Goal: Task Accomplishment & Management: Use online tool/utility

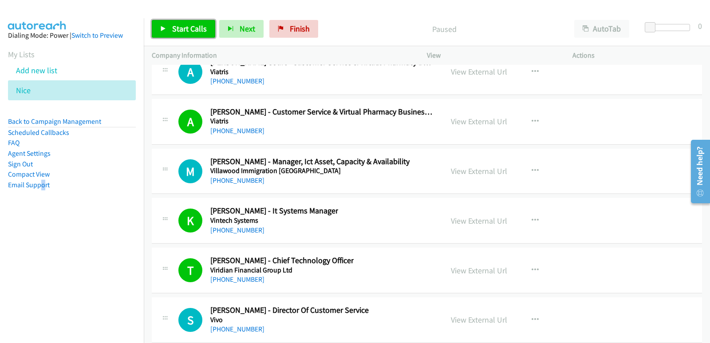
click at [196, 31] on span "Start Calls" at bounding box center [189, 29] width 35 height 10
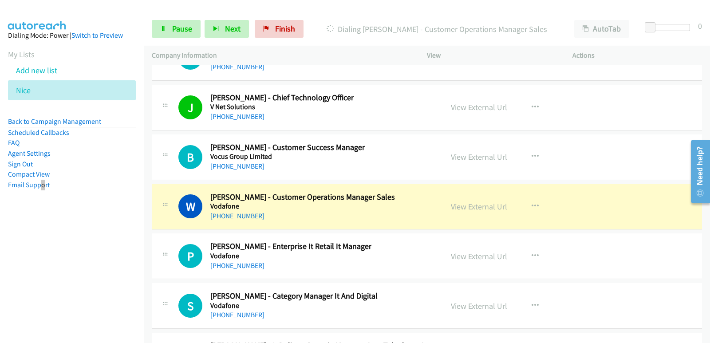
scroll to position [15035, 0]
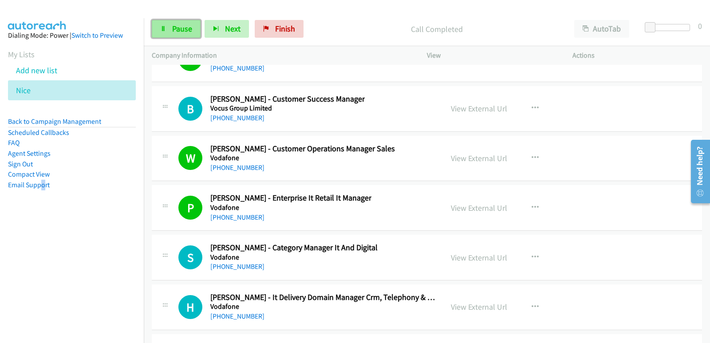
click at [194, 30] on link "Pause" at bounding box center [176, 29] width 49 height 18
click at [171, 26] on link "Start Calls" at bounding box center [183, 29] width 63 height 18
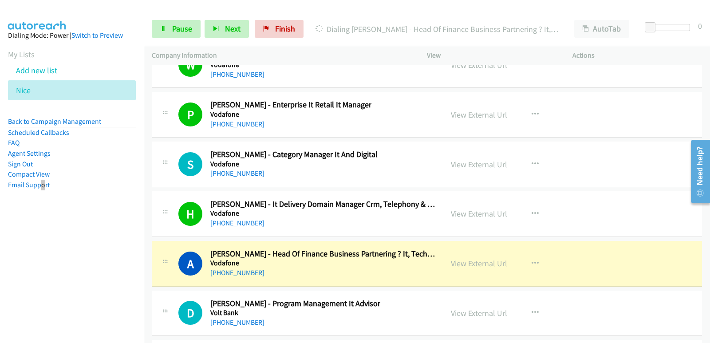
scroll to position [15168, 0]
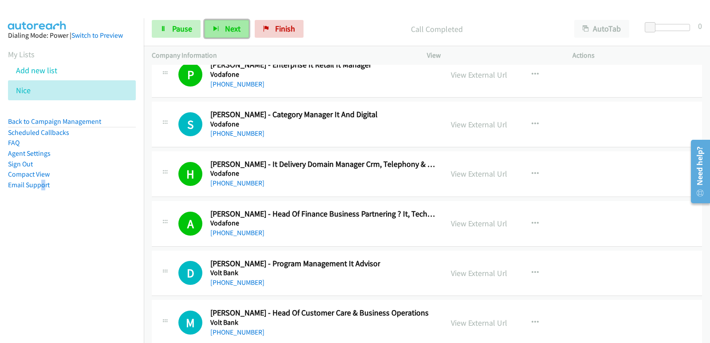
click at [216, 36] on button "Next" at bounding box center [226, 29] width 44 height 18
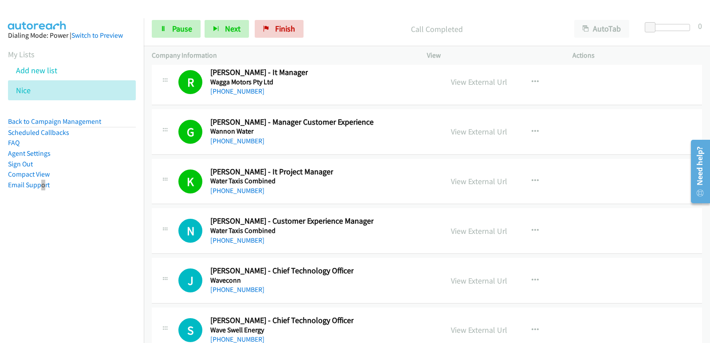
scroll to position [15523, 0]
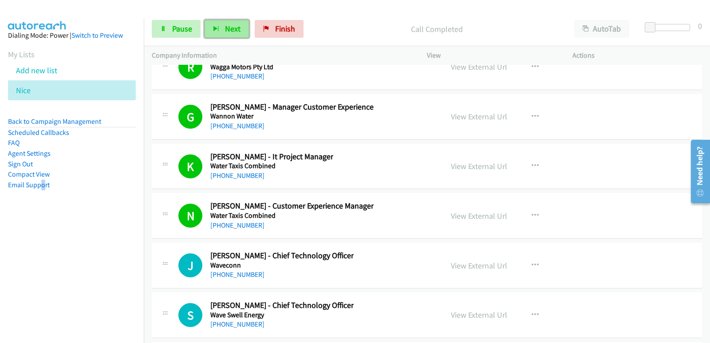
click at [233, 32] on span "Next" at bounding box center [233, 29] width 16 height 10
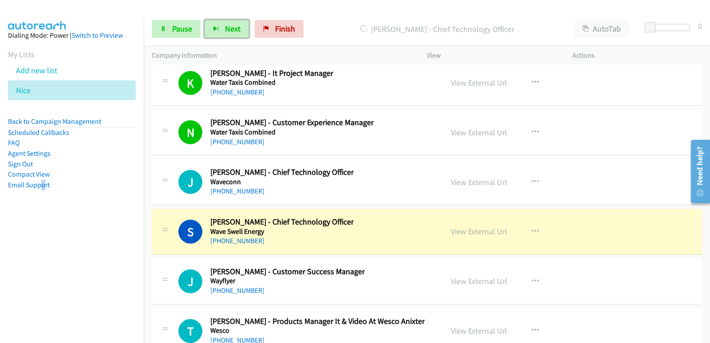
scroll to position [15612, 0]
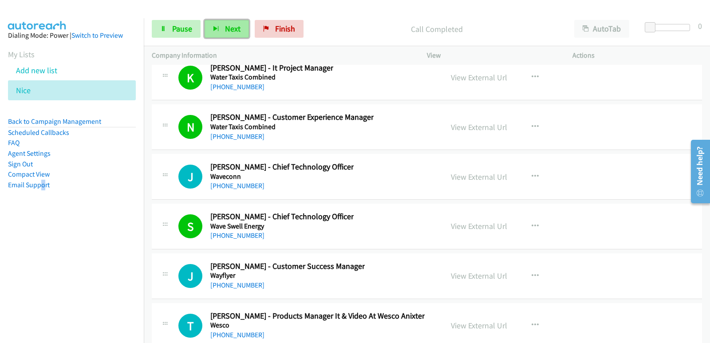
click at [231, 33] on button "Next" at bounding box center [226, 29] width 44 height 18
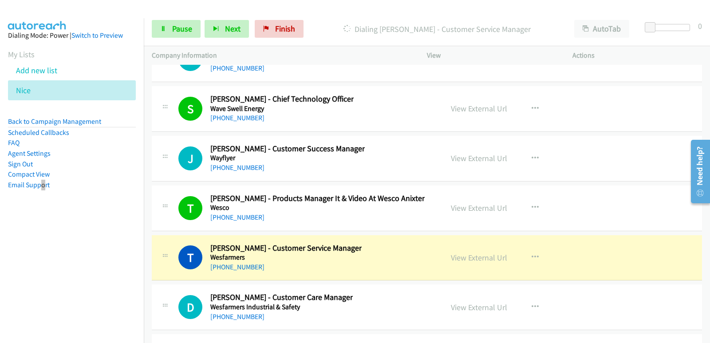
scroll to position [15789, 0]
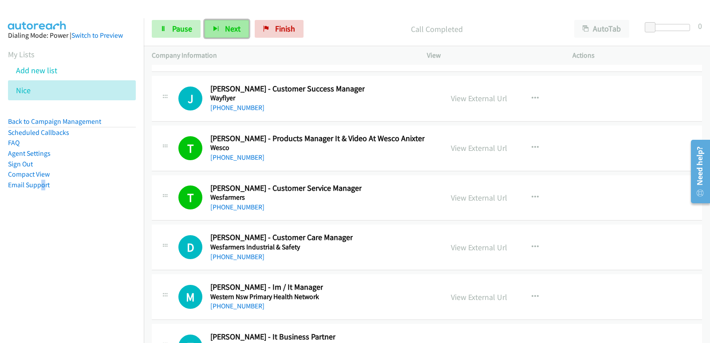
click at [243, 32] on button "Next" at bounding box center [226, 29] width 44 height 18
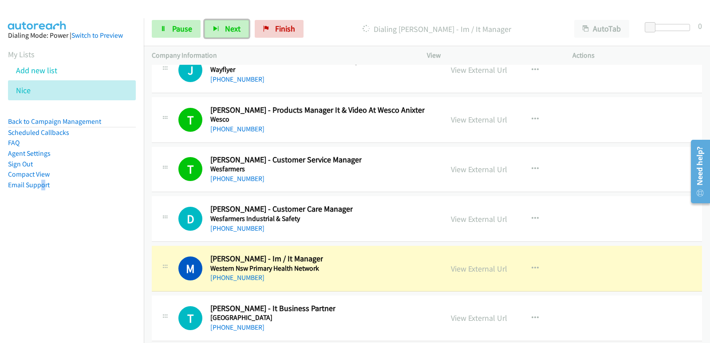
scroll to position [15833, 0]
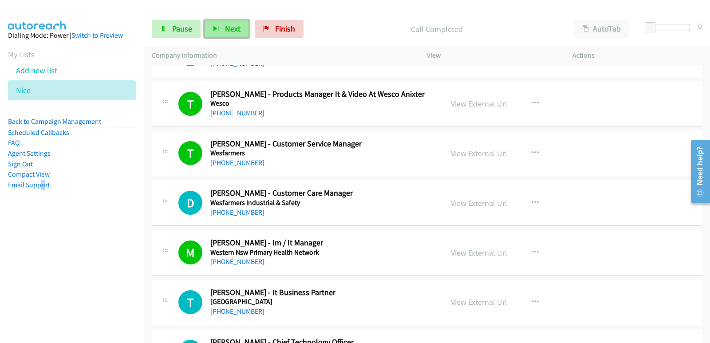
click at [211, 24] on button "Next" at bounding box center [226, 29] width 44 height 18
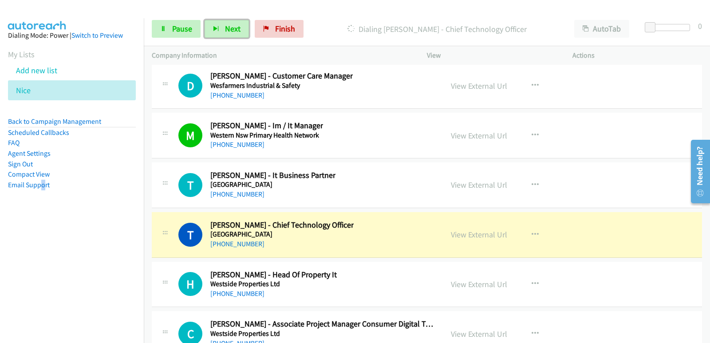
scroll to position [15966, 0]
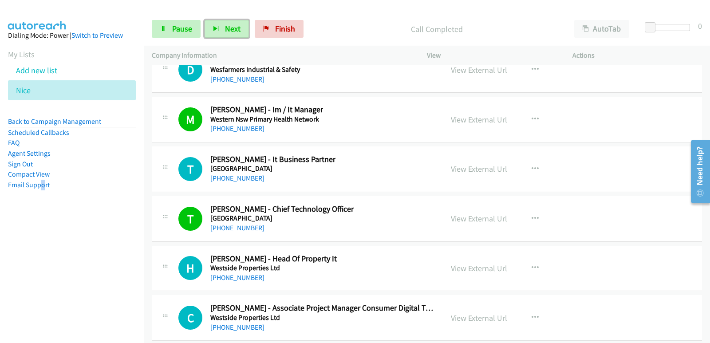
drag, startPoint x: 232, startPoint y: 28, endPoint x: 229, endPoint y: 49, distance: 21.0
click at [232, 28] on span "Next" at bounding box center [233, 29] width 16 height 10
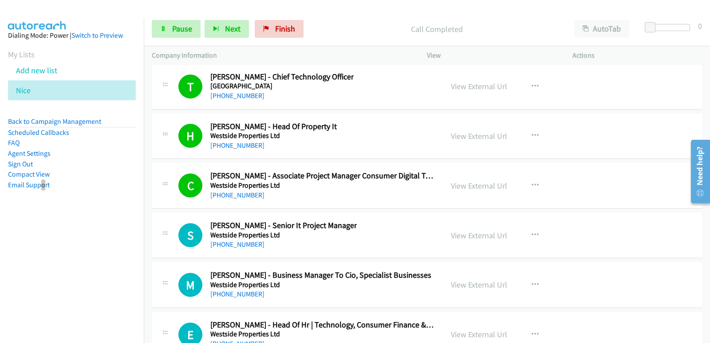
scroll to position [16100, 0]
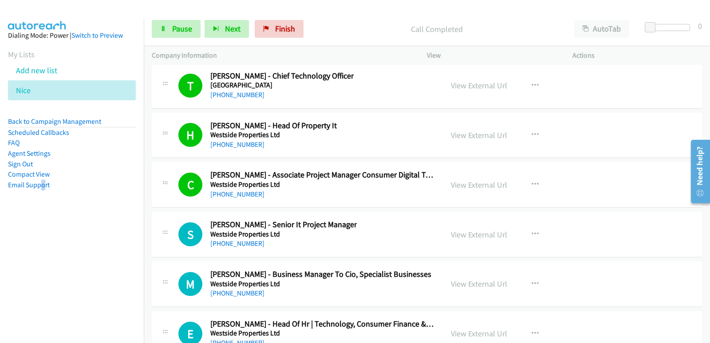
click at [217, 39] on div "Start Calls Pause Next Finish Call Completed AutoTab AutoTab 0" at bounding box center [427, 29] width 566 height 34
click at [220, 35] on button "Next" at bounding box center [226, 29] width 44 height 18
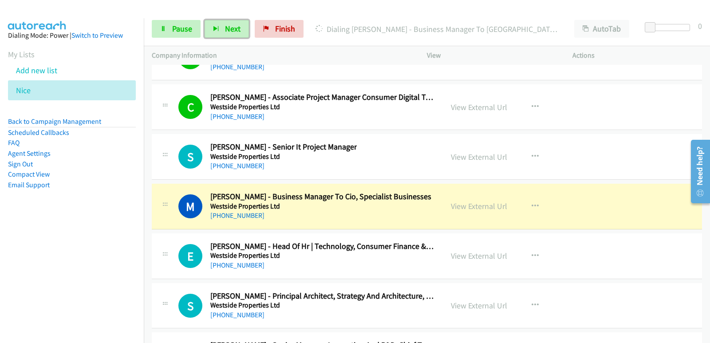
scroll to position [16188, 0]
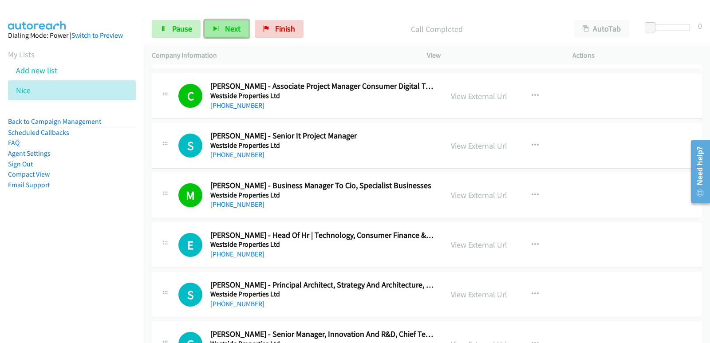
click at [227, 28] on span "Next" at bounding box center [233, 29] width 16 height 10
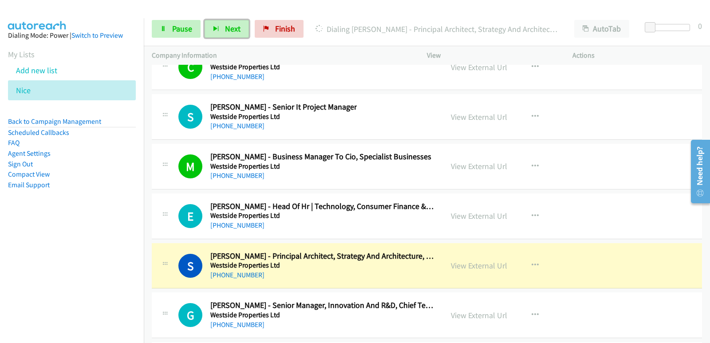
scroll to position [16233, 0]
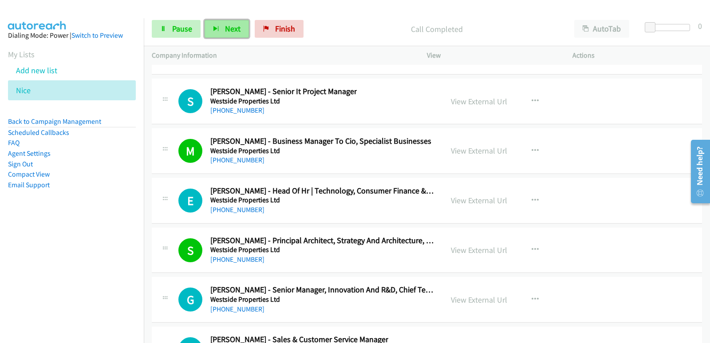
click at [220, 24] on button "Next" at bounding box center [226, 29] width 44 height 18
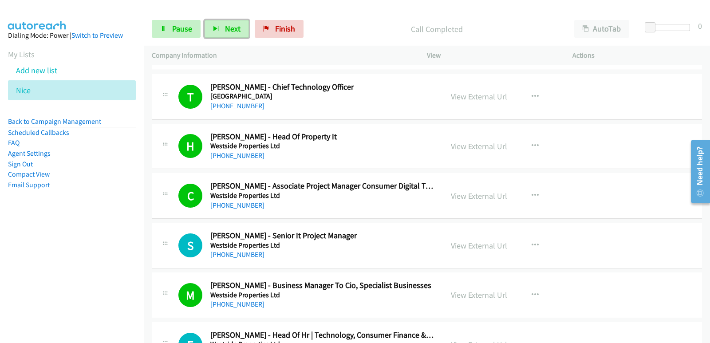
scroll to position [16011, 0]
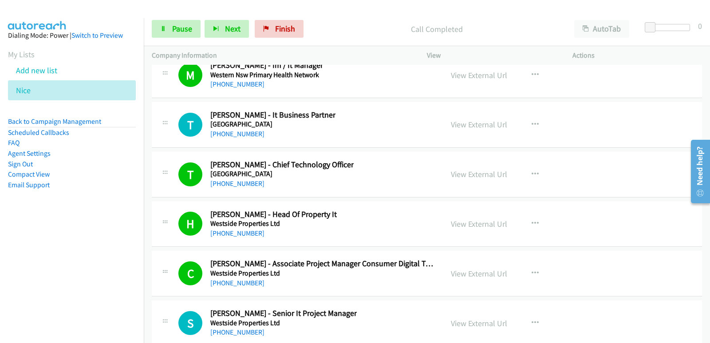
click at [75, 73] on li "Add new list" at bounding box center [80, 70] width 144 height 20
click at [49, 73] on link "Add new list" at bounding box center [36, 70] width 41 height 10
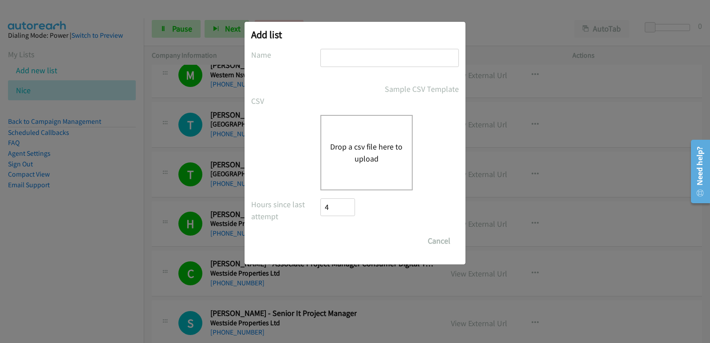
click at [353, 57] on input "text" at bounding box center [389, 58] width 138 height 18
type input "NICE"
click at [352, 141] on button "Drop a csv file here to upload" at bounding box center [366, 153] width 73 height 24
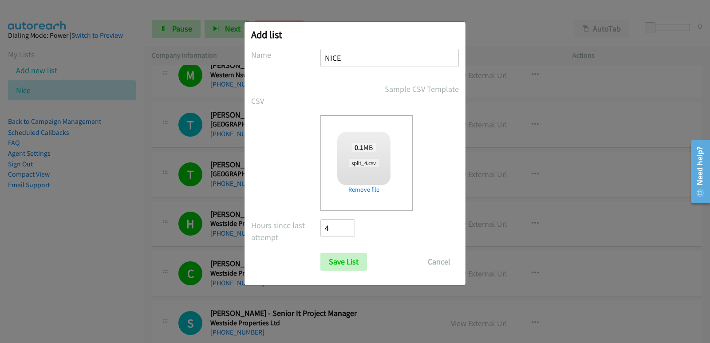
checkbox input "true"
click at [340, 258] on input "Save List" at bounding box center [343, 262] width 47 height 18
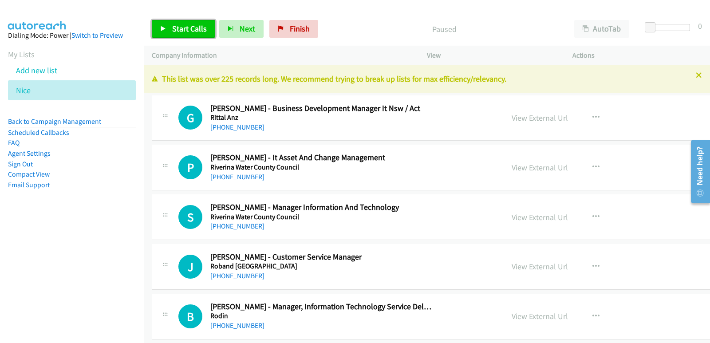
click at [198, 24] on span "Start Calls" at bounding box center [189, 29] width 35 height 10
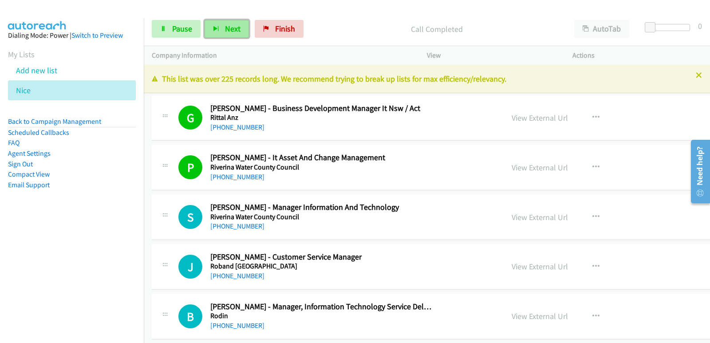
click at [240, 31] on button "Next" at bounding box center [226, 29] width 44 height 18
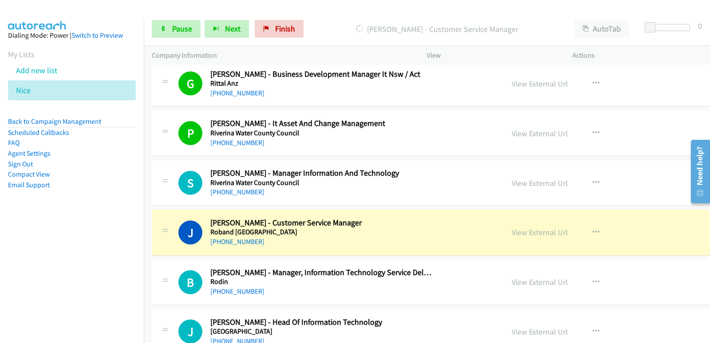
scroll to position [44, 0]
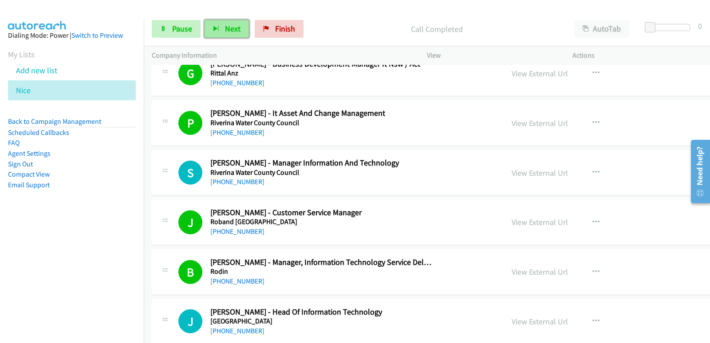
click at [235, 24] on span "Next" at bounding box center [233, 29] width 16 height 10
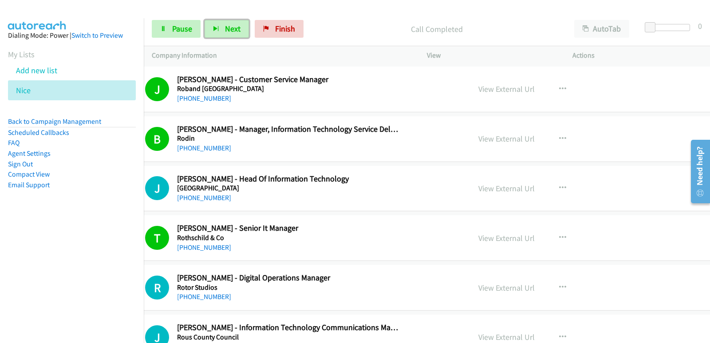
scroll to position [177, 31]
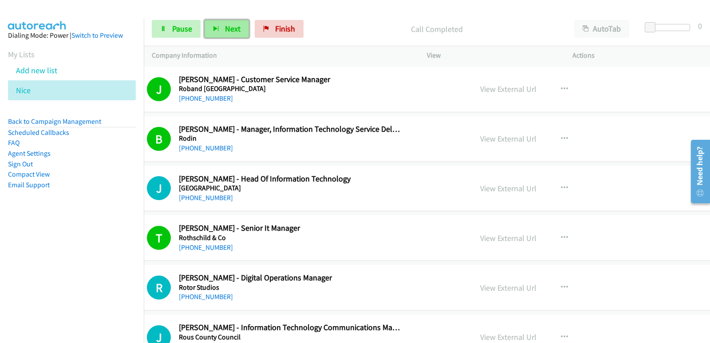
click at [228, 33] on span "Next" at bounding box center [233, 29] width 16 height 10
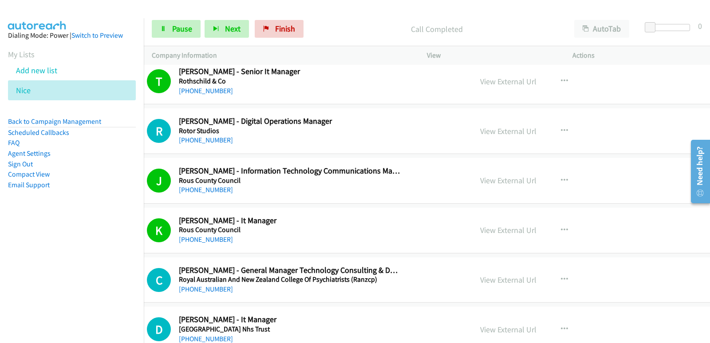
scroll to position [355, 31]
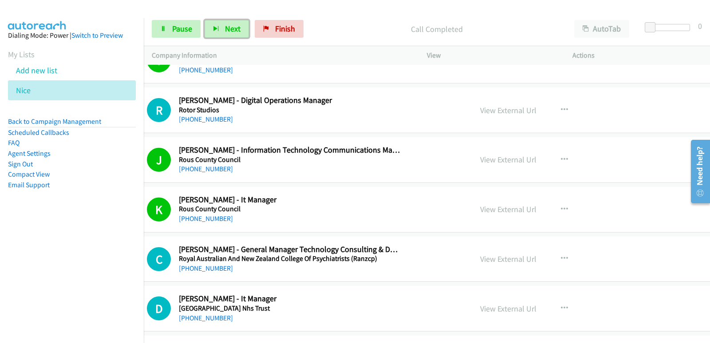
click at [326, 203] on h2 "[PERSON_NAME] - It Manager" at bounding box center [289, 200] width 221 height 10
click at [242, 34] on button "Next" at bounding box center [226, 29] width 44 height 18
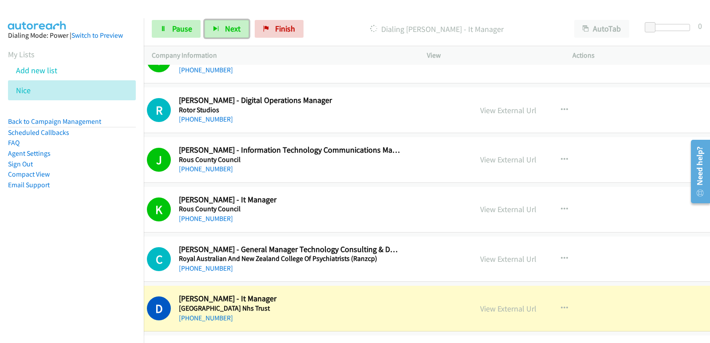
scroll to position [399, 31]
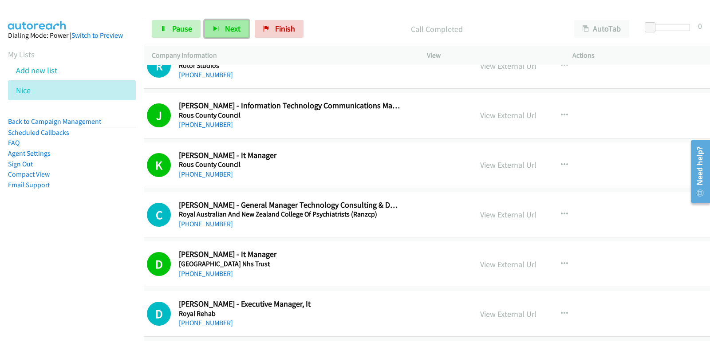
click at [225, 26] on span "Next" at bounding box center [233, 29] width 16 height 10
click at [488, 161] on link "View External Url" at bounding box center [508, 165] width 56 height 10
click at [216, 27] on icon "button" at bounding box center [216, 29] width 6 height 6
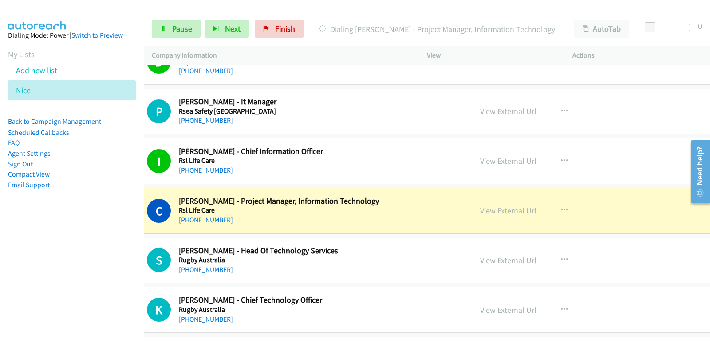
scroll to position [665, 31]
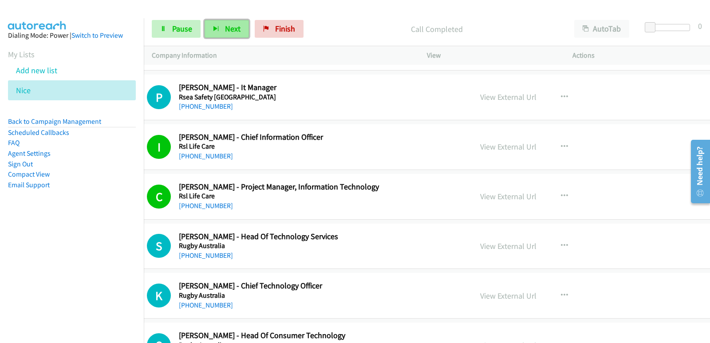
click at [218, 25] on button "Next" at bounding box center [226, 29] width 44 height 18
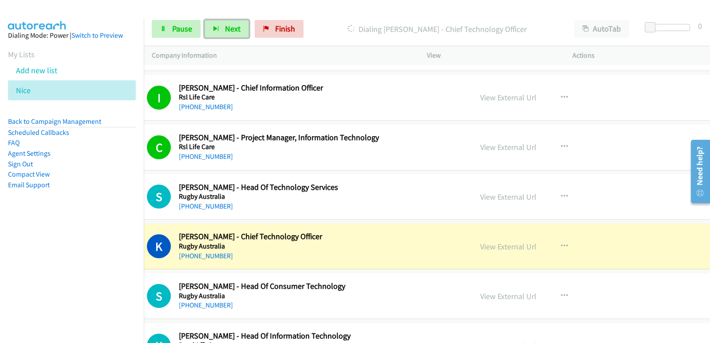
scroll to position [754, 31]
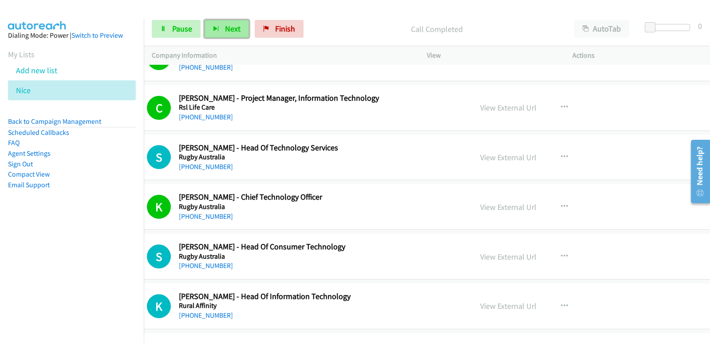
click at [233, 30] on span "Next" at bounding box center [233, 29] width 16 height 10
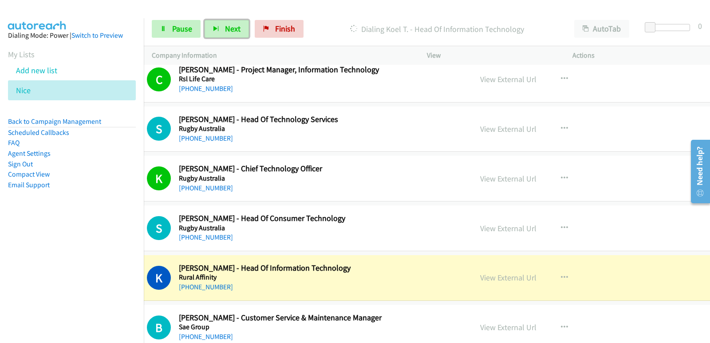
scroll to position [843, 31]
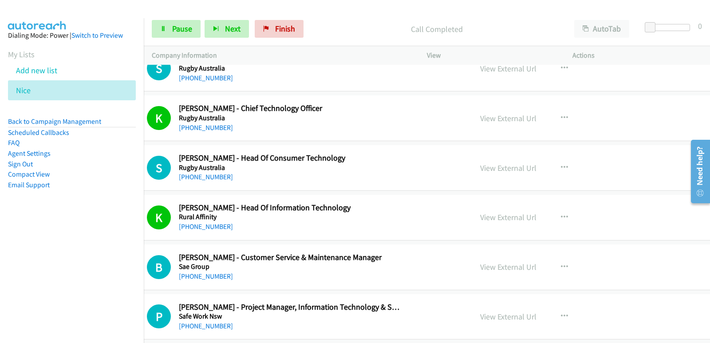
click at [47, 226] on aside "Dialing Mode: Power | Switch to Preview My Lists Add new list Nice Back to Camp…" at bounding box center [72, 124] width 144 height 212
click at [225, 31] on span "Next" at bounding box center [233, 29] width 16 height 10
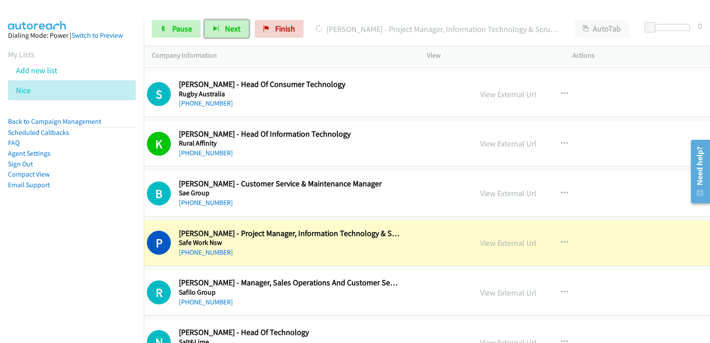
scroll to position [931, 31]
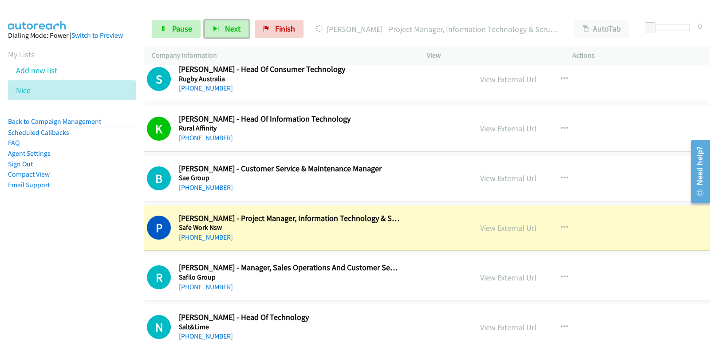
drag, startPoint x: 394, startPoint y: 220, endPoint x: 542, endPoint y: 20, distance: 248.9
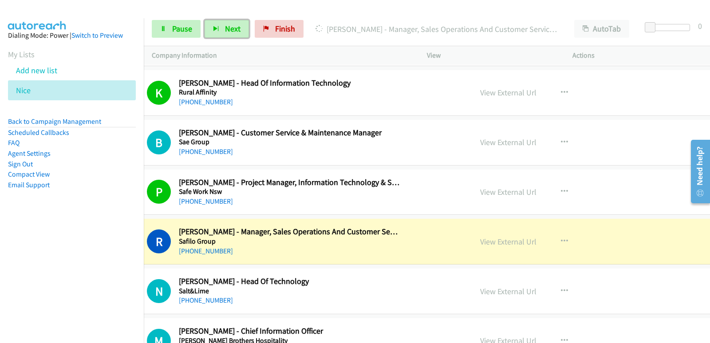
scroll to position [976, 31]
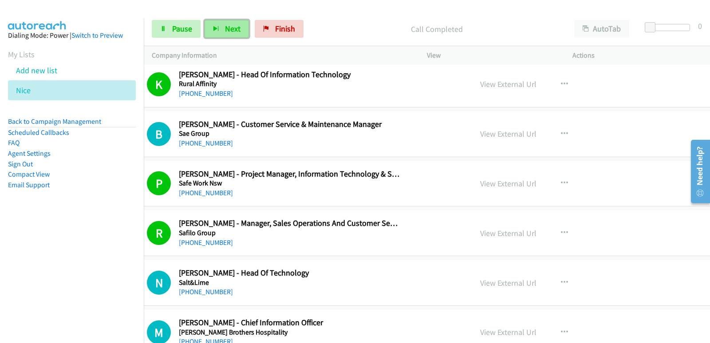
click at [225, 28] on span "Next" at bounding box center [233, 29] width 16 height 10
click at [239, 35] on button "Next" at bounding box center [226, 29] width 44 height 18
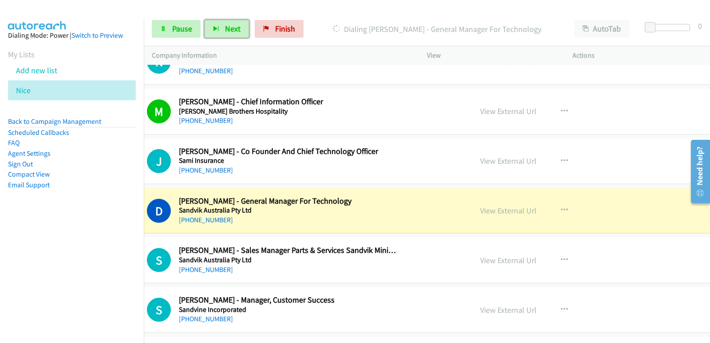
scroll to position [1197, 31]
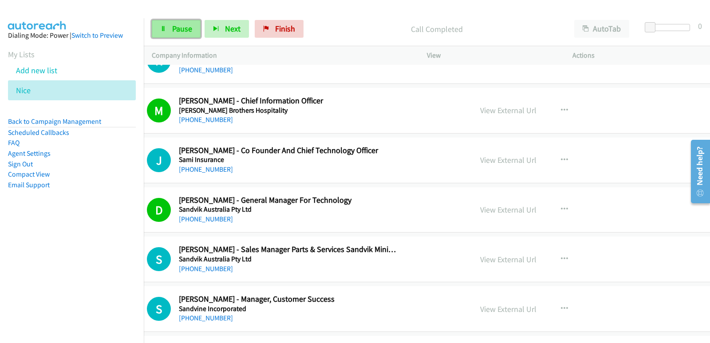
click at [165, 31] on icon at bounding box center [163, 29] width 6 height 6
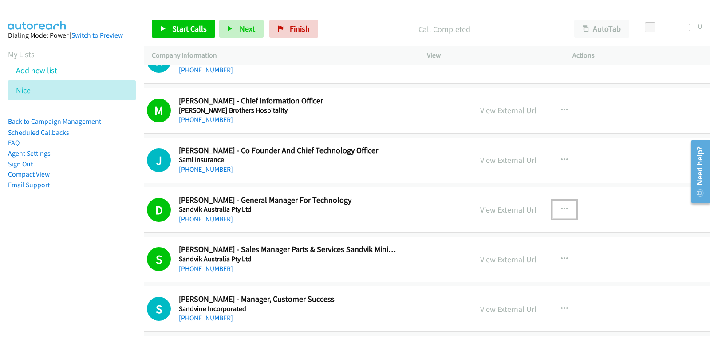
click at [561, 208] on icon "button" at bounding box center [564, 209] width 7 height 7
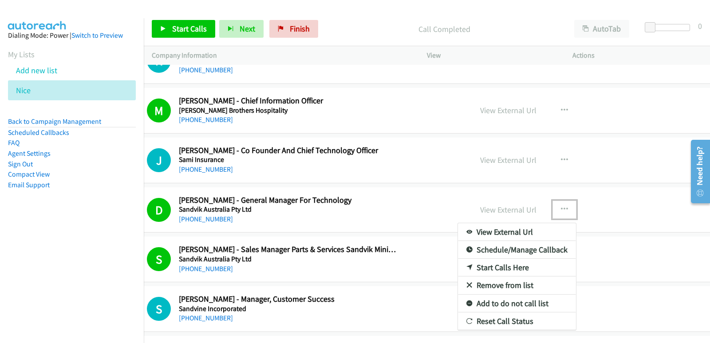
click at [478, 209] on div at bounding box center [355, 171] width 710 height 343
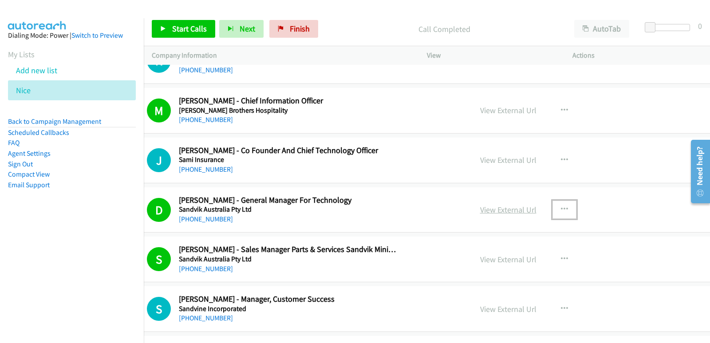
click at [480, 212] on link "View External Url" at bounding box center [508, 209] width 56 height 10
click at [196, 32] on span "Start Calls" at bounding box center [189, 29] width 35 height 10
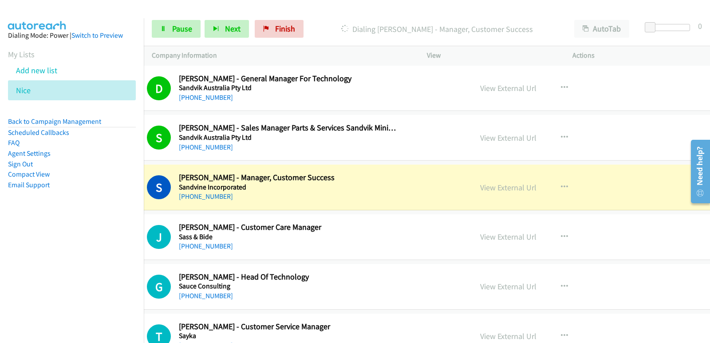
scroll to position [1331, 31]
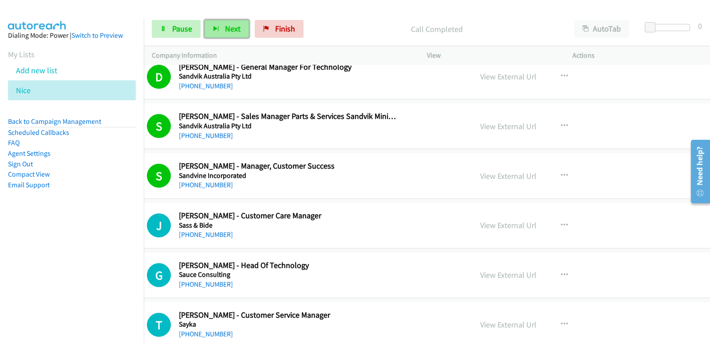
drag, startPoint x: 227, startPoint y: 27, endPoint x: 226, endPoint y: 32, distance: 4.6
click at [227, 27] on span "Next" at bounding box center [233, 29] width 16 height 10
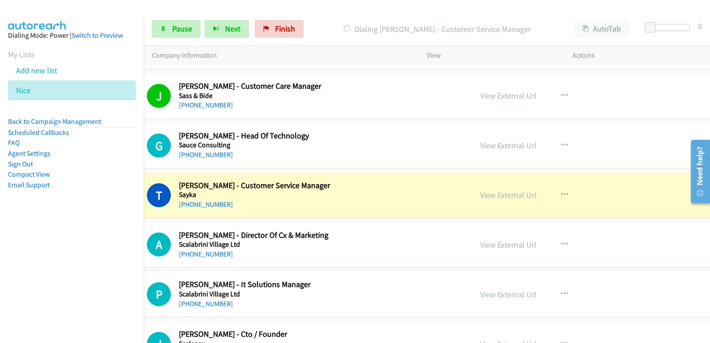
scroll to position [1464, 31]
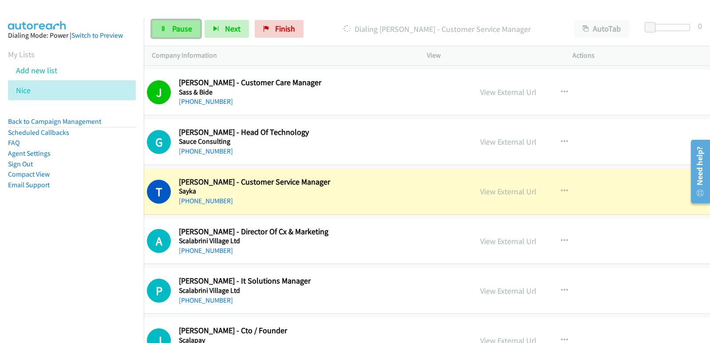
click at [186, 32] on span "Pause" at bounding box center [182, 29] width 20 height 10
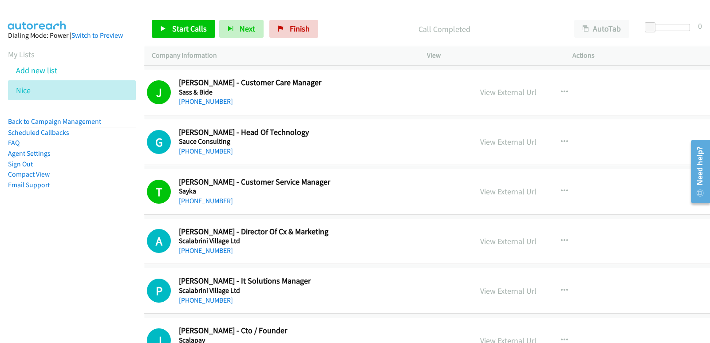
drag, startPoint x: 492, startPoint y: 190, endPoint x: 461, endPoint y: 151, distance: 49.2
click at [487, 192] on link "View External Url" at bounding box center [508, 191] width 56 height 10
click at [200, 25] on span "Start Calls" at bounding box center [189, 29] width 35 height 10
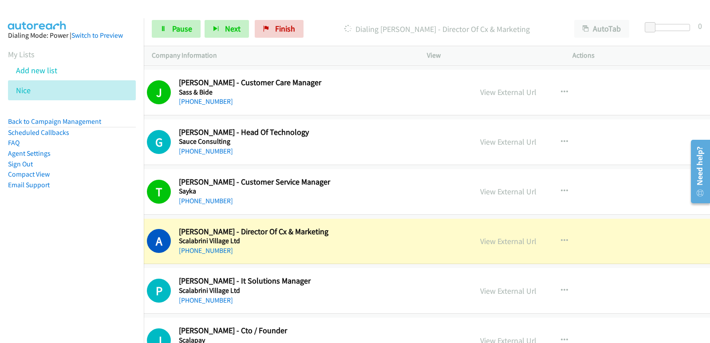
click at [322, 217] on td "A Callback Scheduled Adam Woods - Director Of Cx & Marketing Scalabrini Village…" at bounding box center [455, 241] width 687 height 50
click at [480, 243] on link "View External Url" at bounding box center [508, 241] width 56 height 10
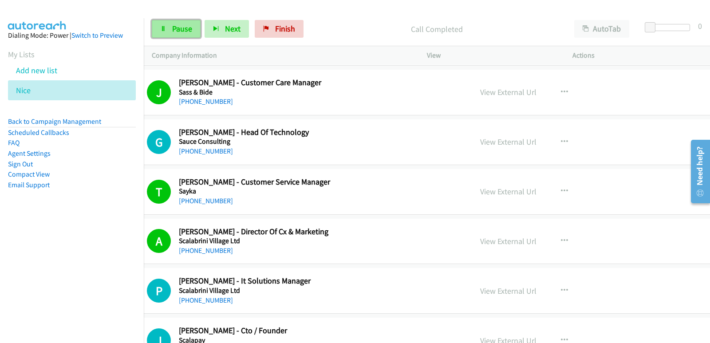
click at [186, 28] on span "Pause" at bounding box center [182, 29] width 20 height 10
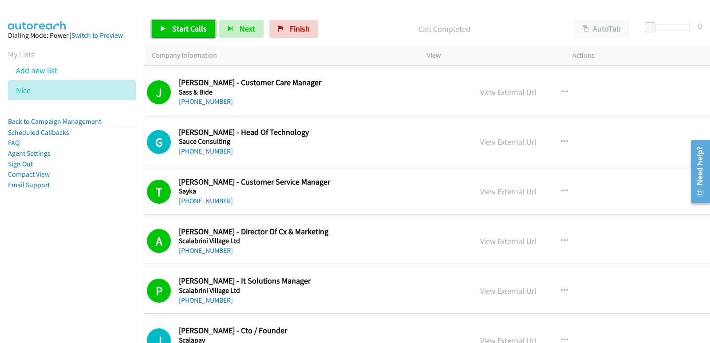
click at [201, 24] on span "Start Calls" at bounding box center [189, 29] width 35 height 10
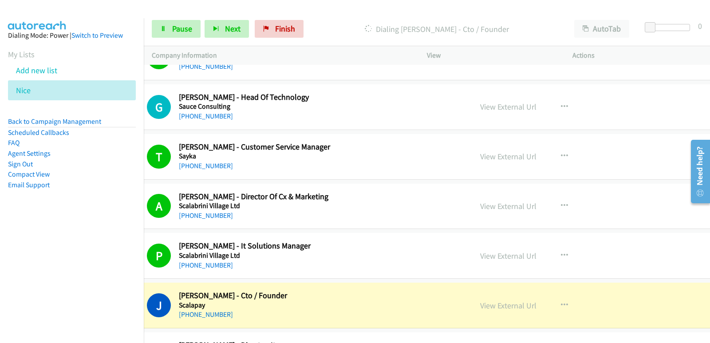
scroll to position [1552, 31]
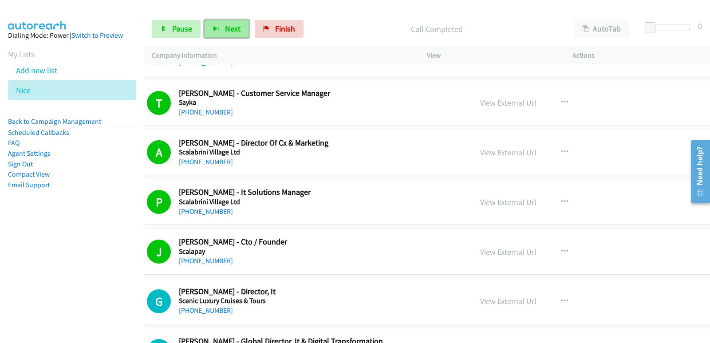
click at [216, 27] on icon "button" at bounding box center [216, 29] width 6 height 6
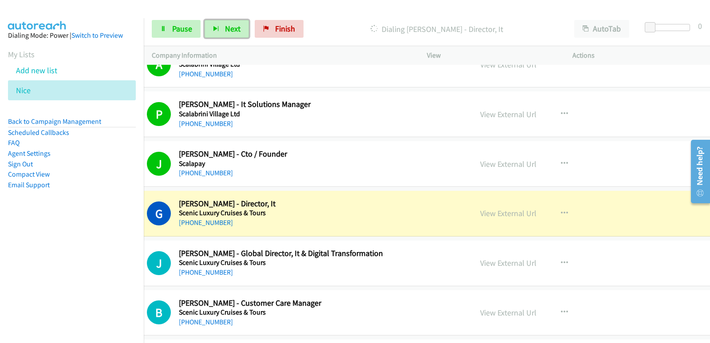
scroll to position [1641, 31]
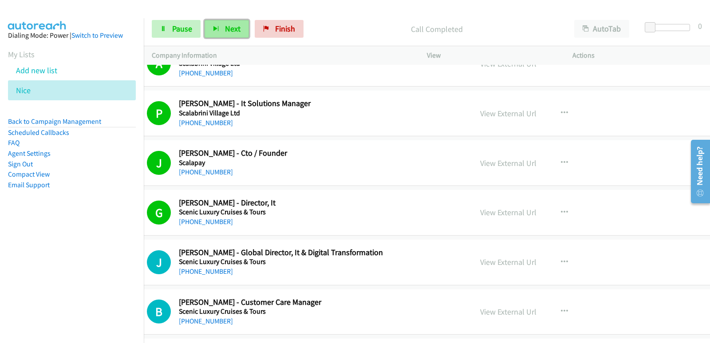
click at [227, 26] on span "Next" at bounding box center [233, 29] width 16 height 10
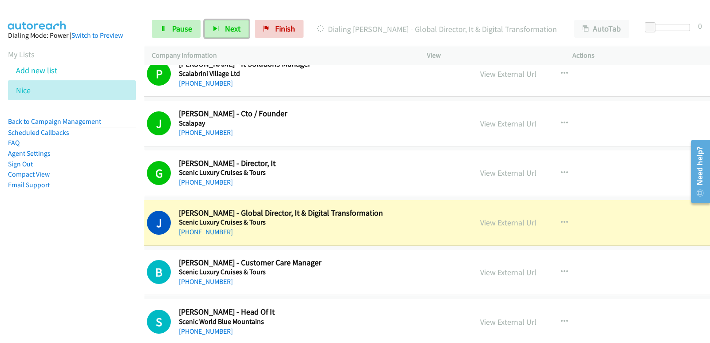
scroll to position [1730, 31]
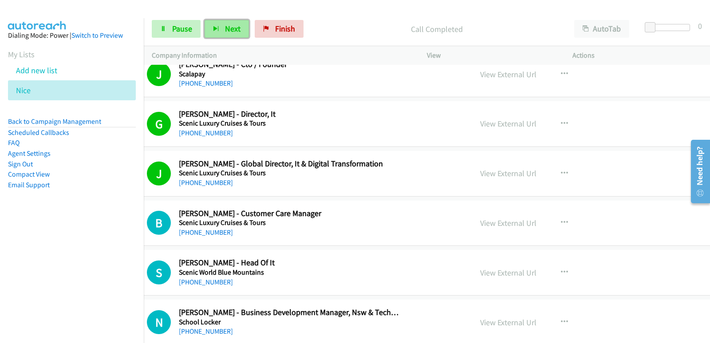
click at [220, 27] on button "Next" at bounding box center [226, 29] width 44 height 18
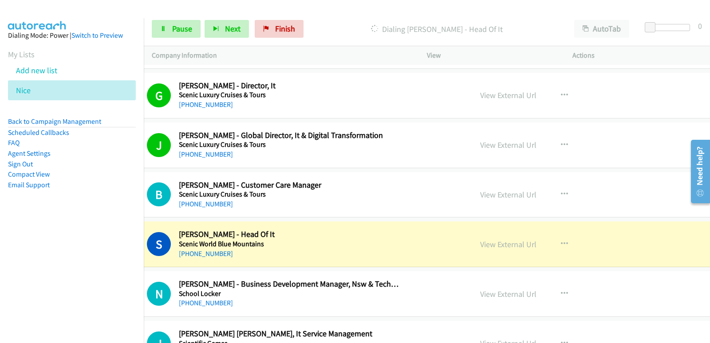
scroll to position [1774, 31]
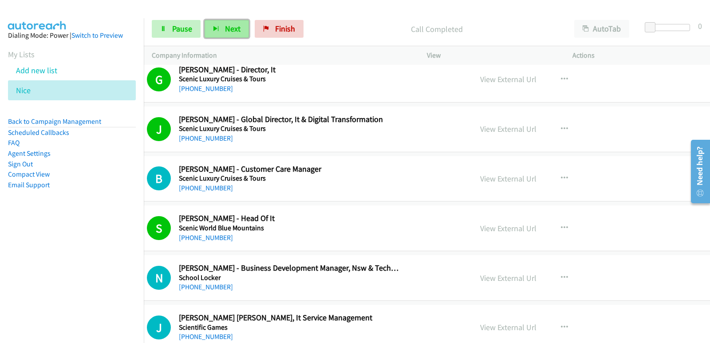
click at [221, 32] on button "Next" at bounding box center [226, 29] width 44 height 18
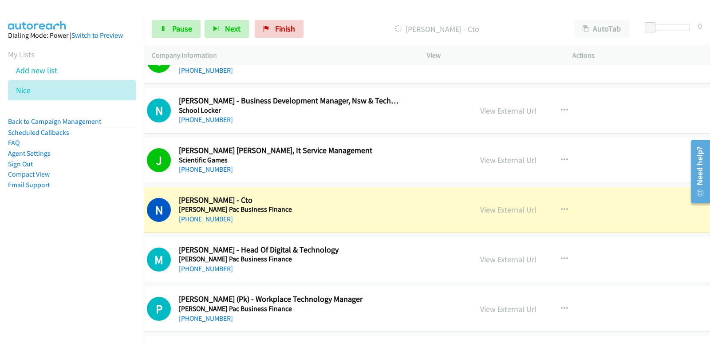
scroll to position [1951, 31]
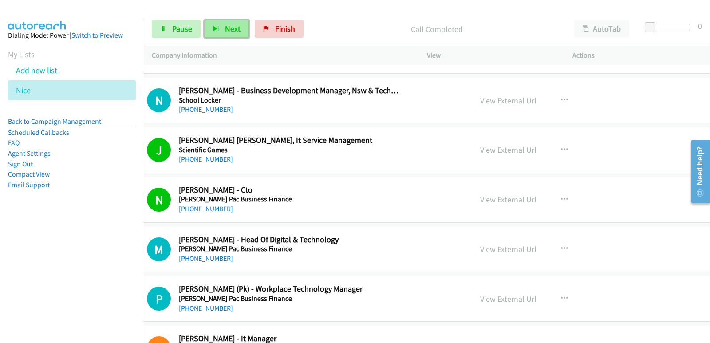
click at [218, 28] on icon "button" at bounding box center [216, 29] width 6 height 6
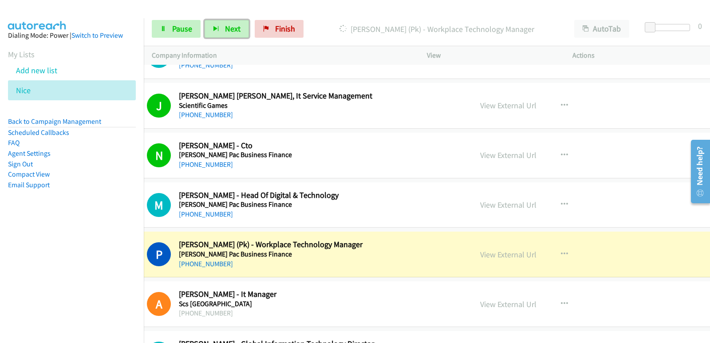
scroll to position [2040, 31]
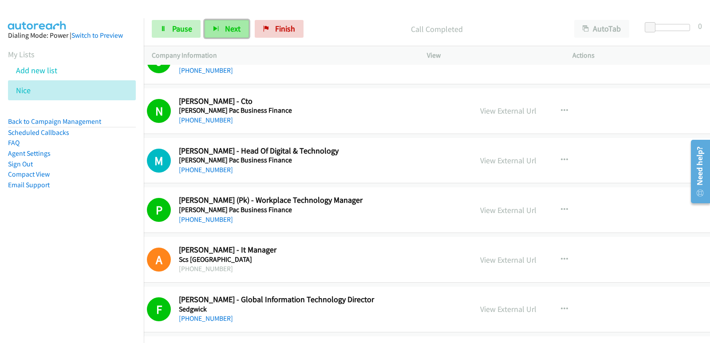
click at [218, 21] on button "Next" at bounding box center [226, 29] width 44 height 18
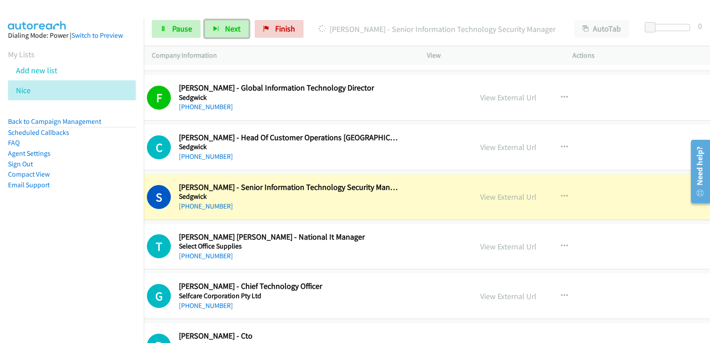
scroll to position [2262, 31]
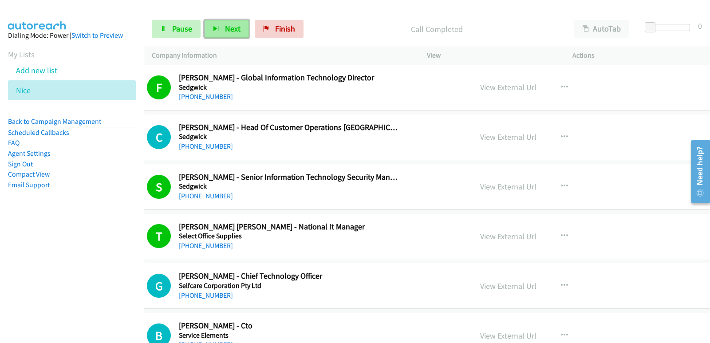
click at [233, 32] on span "Next" at bounding box center [233, 29] width 16 height 10
click at [234, 27] on span "Next" at bounding box center [233, 29] width 16 height 10
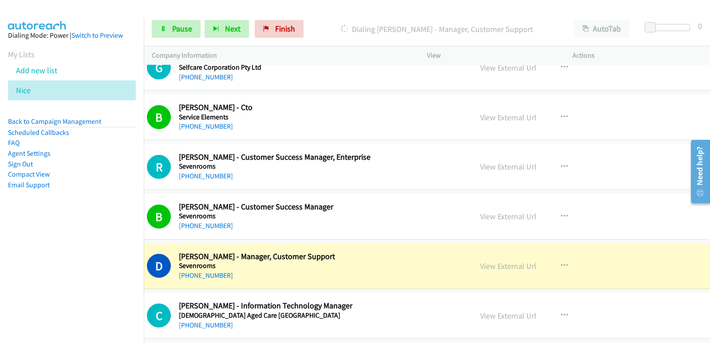
scroll to position [2528, 31]
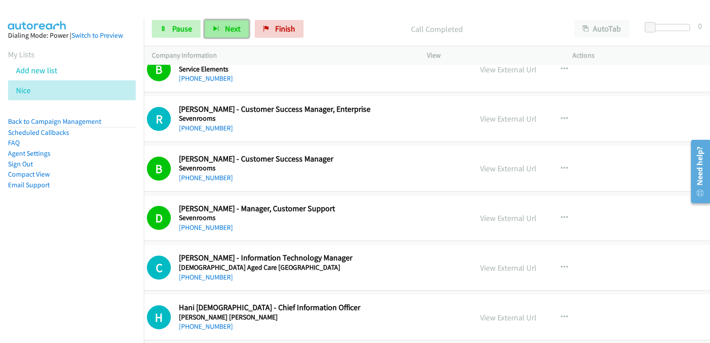
click at [230, 30] on span "Next" at bounding box center [233, 29] width 16 height 10
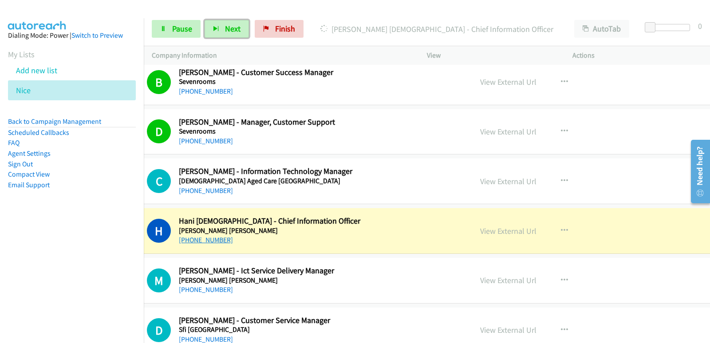
scroll to position [2617, 31]
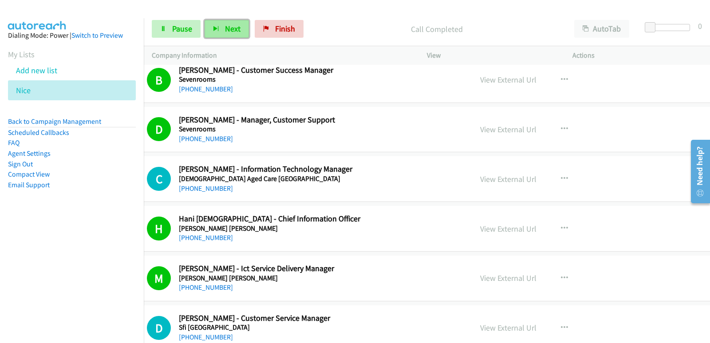
click at [225, 32] on span "Next" at bounding box center [233, 29] width 16 height 10
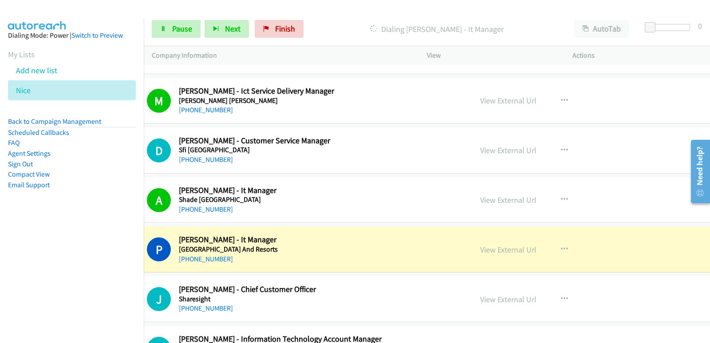
scroll to position [2838, 31]
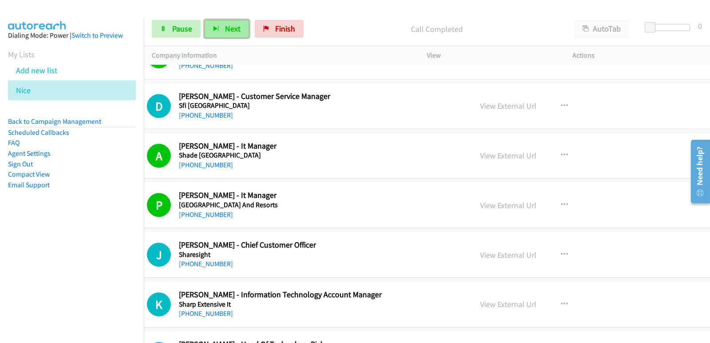
click at [238, 26] on span "Next" at bounding box center [233, 29] width 16 height 10
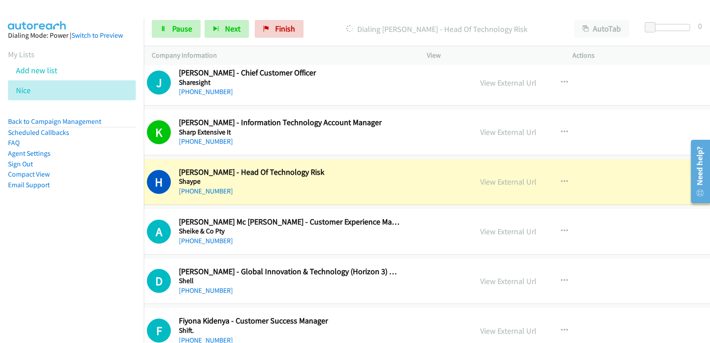
scroll to position [3060, 31]
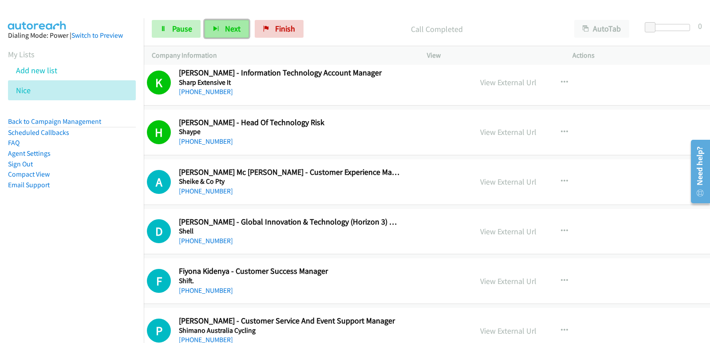
click at [233, 33] on span "Next" at bounding box center [233, 29] width 16 height 10
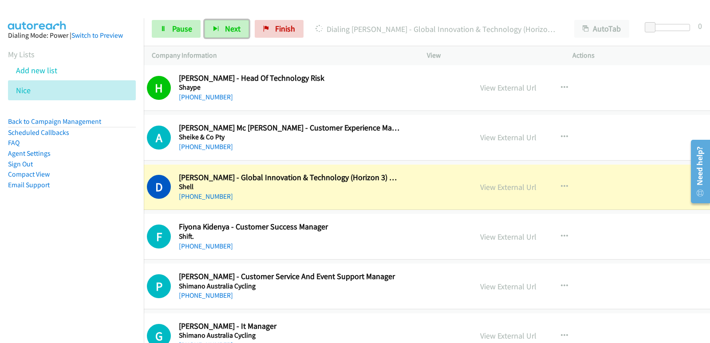
scroll to position [3149, 31]
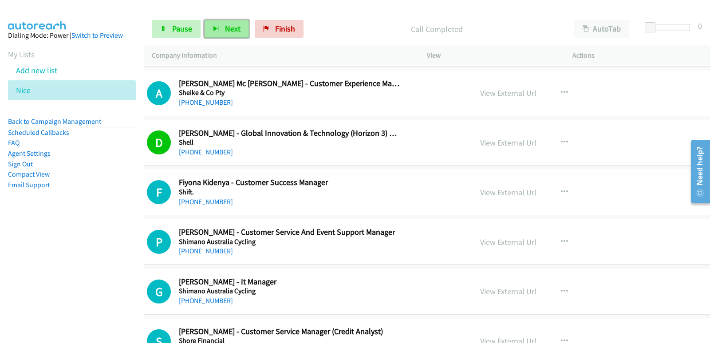
click at [230, 34] on button "Next" at bounding box center [226, 29] width 44 height 18
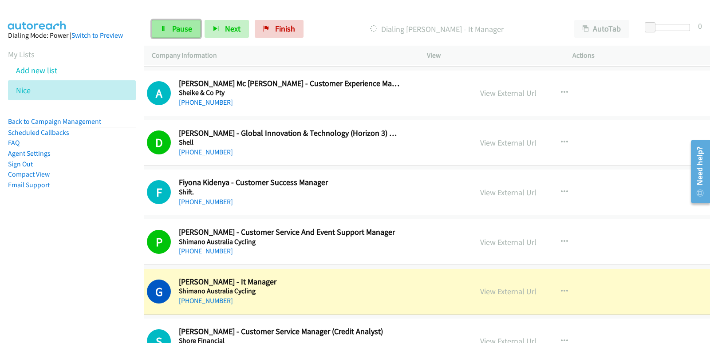
click at [173, 29] on span "Pause" at bounding box center [182, 29] width 20 height 10
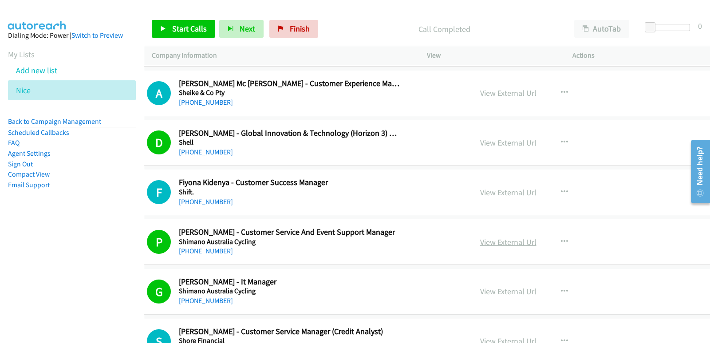
click at [480, 245] on link "View External Url" at bounding box center [508, 242] width 56 height 10
click at [204, 29] on span "Start Calls" at bounding box center [189, 29] width 35 height 10
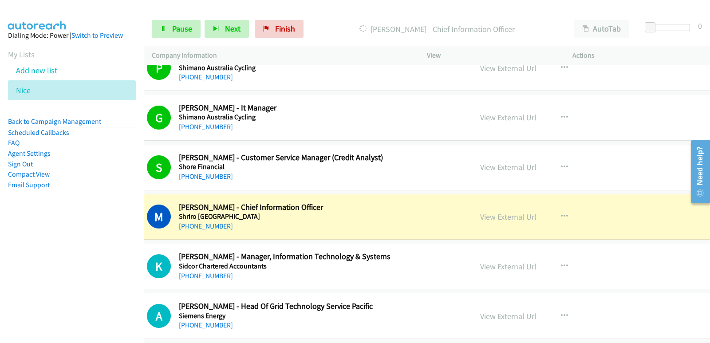
scroll to position [3326, 31]
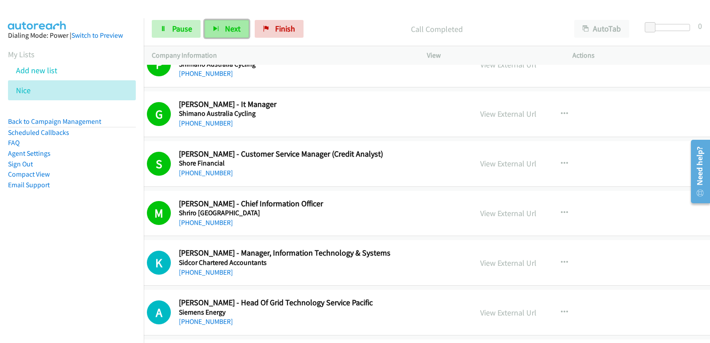
click at [221, 35] on button "Next" at bounding box center [226, 29] width 44 height 18
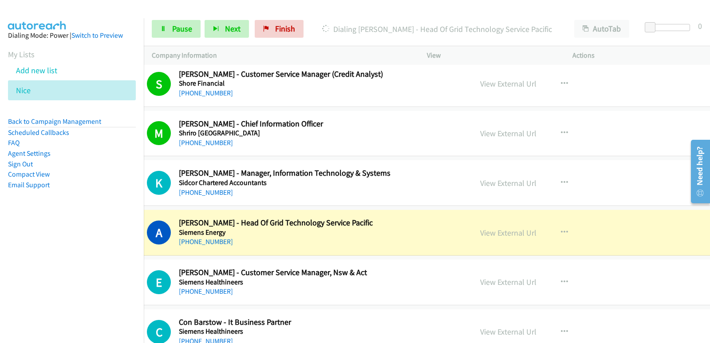
scroll to position [3415, 31]
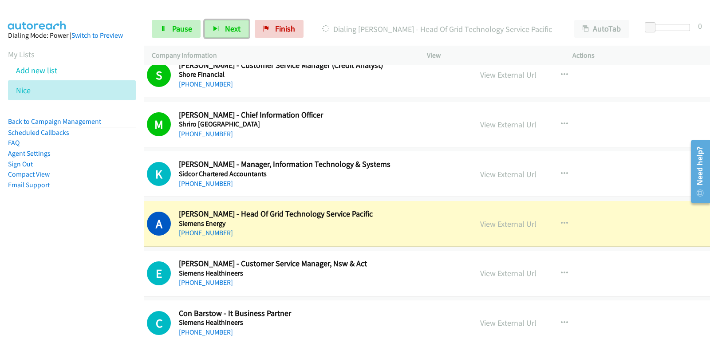
click at [275, 237] on div "+61 405 208 269" at bounding box center [289, 233] width 221 height 11
click at [480, 226] on link "View External Url" at bounding box center [508, 224] width 56 height 10
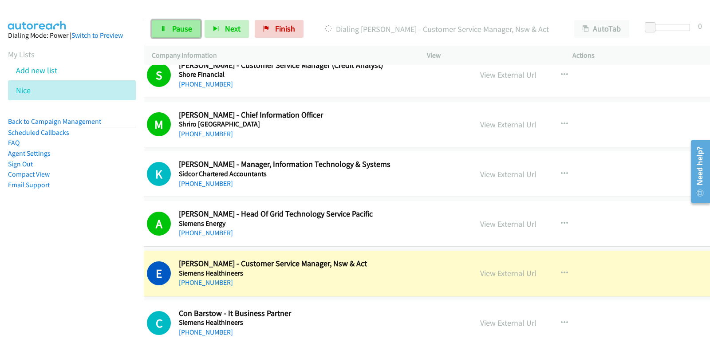
click at [179, 32] on span "Pause" at bounding box center [182, 29] width 20 height 10
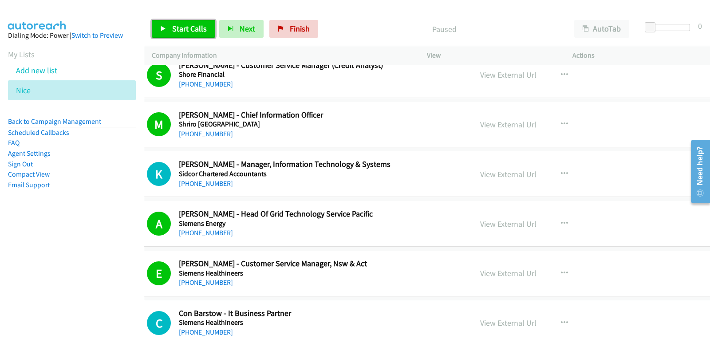
click at [181, 24] on span "Start Calls" at bounding box center [189, 29] width 35 height 10
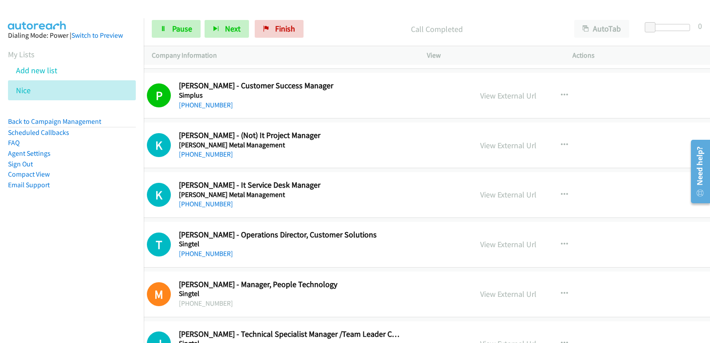
scroll to position [3726, 31]
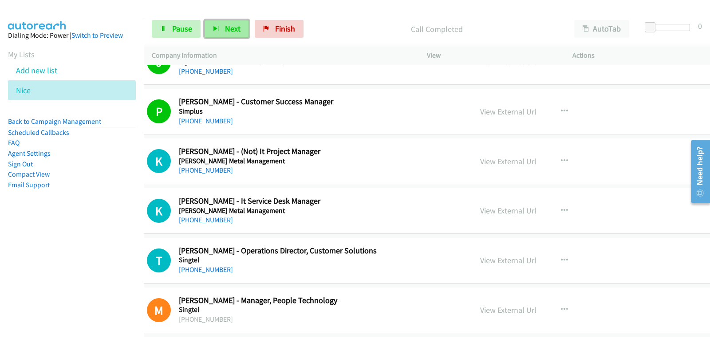
click at [243, 35] on button "Next" at bounding box center [226, 29] width 44 height 18
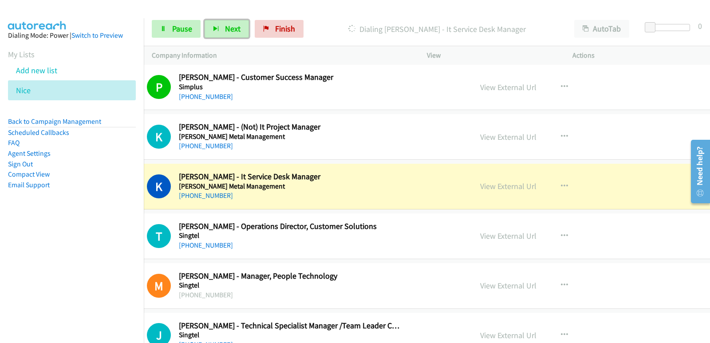
scroll to position [3770, 31]
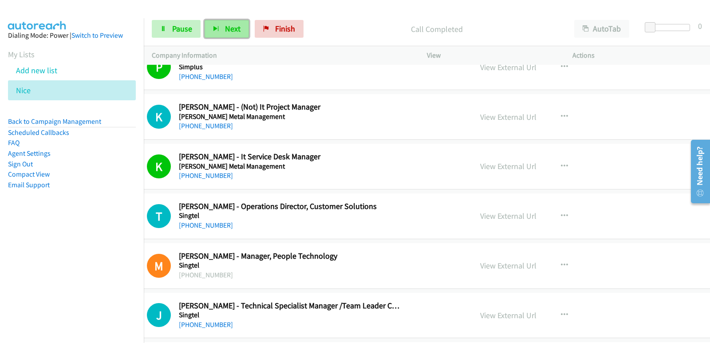
click at [226, 33] on span "Next" at bounding box center [233, 29] width 16 height 10
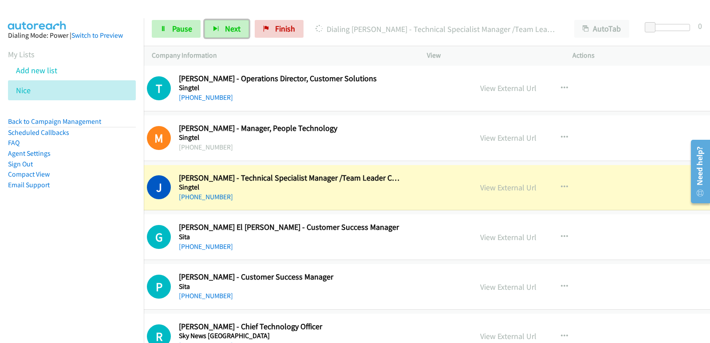
scroll to position [3903, 31]
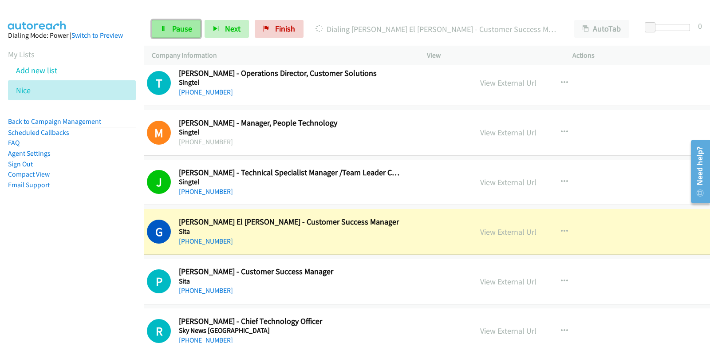
click at [177, 32] on span "Pause" at bounding box center [182, 29] width 20 height 10
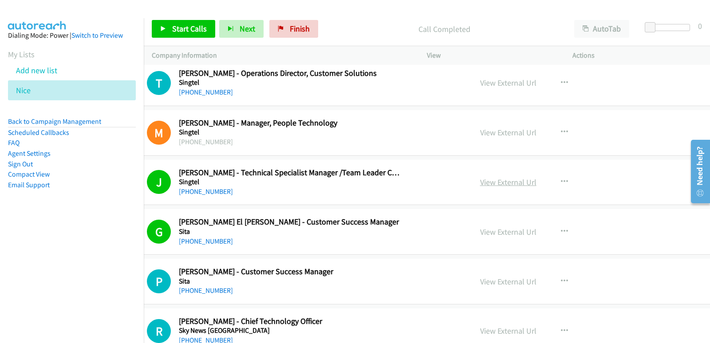
click at [498, 182] on link "View External Url" at bounding box center [508, 182] width 56 height 10
click at [184, 22] on link "Start Calls" at bounding box center [183, 29] width 63 height 18
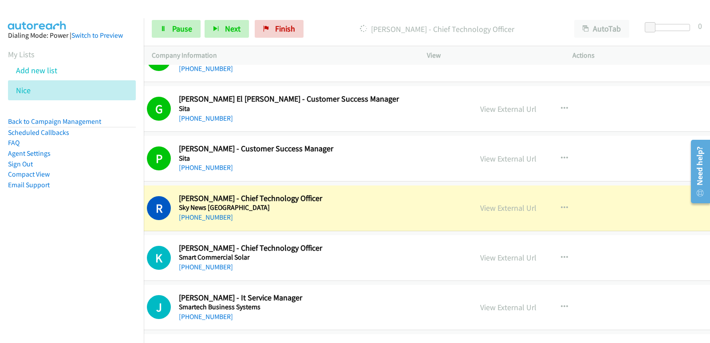
scroll to position [4036, 31]
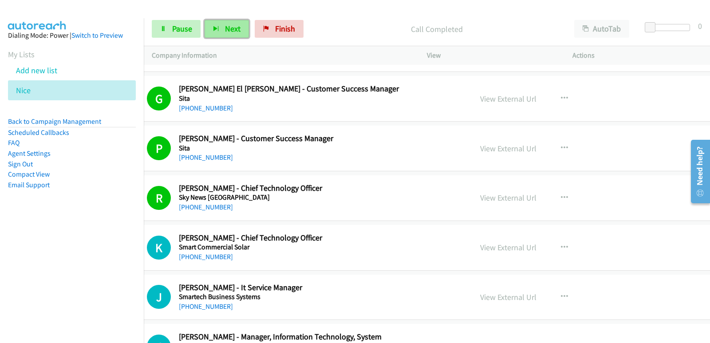
click at [230, 30] on span "Next" at bounding box center [233, 29] width 16 height 10
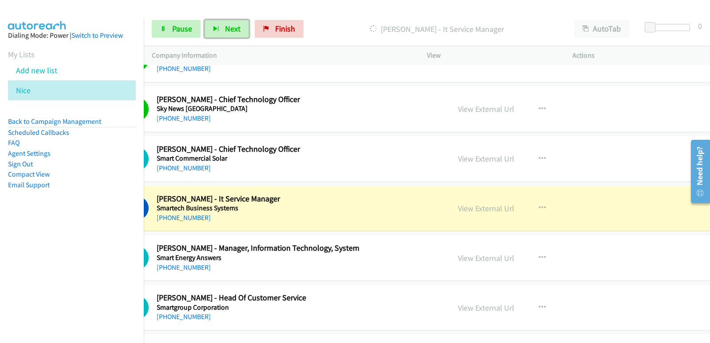
scroll to position [4125, 55]
click at [457, 208] on link "View External Url" at bounding box center [485, 208] width 56 height 10
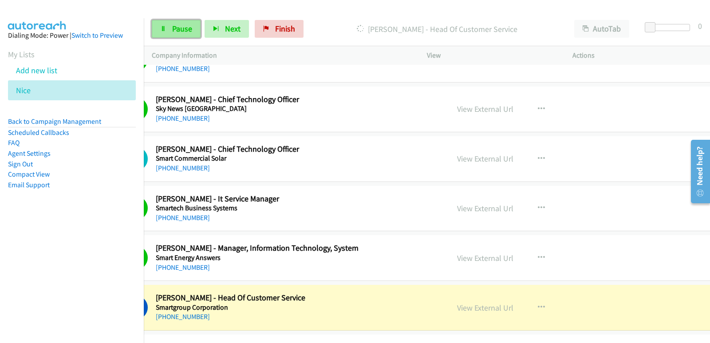
click at [174, 22] on link "Pause" at bounding box center [176, 29] width 49 height 18
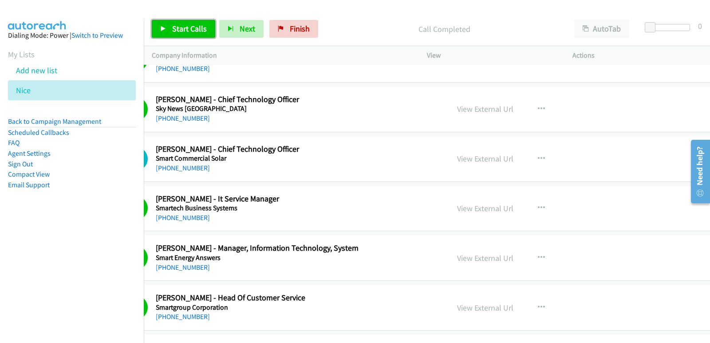
click at [196, 33] on link "Start Calls" at bounding box center [183, 29] width 63 height 18
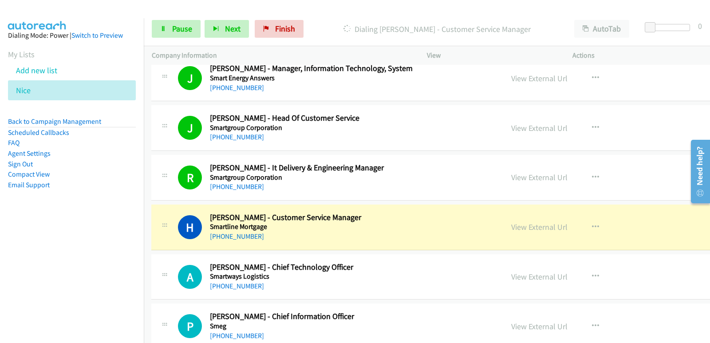
scroll to position [4302, 0]
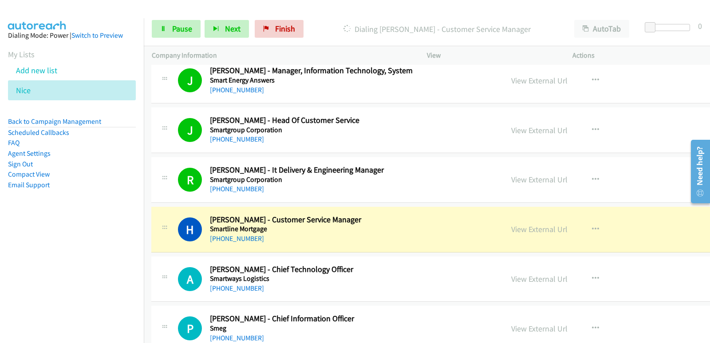
drag, startPoint x: 304, startPoint y: 236, endPoint x: 336, endPoint y: 241, distance: 31.9
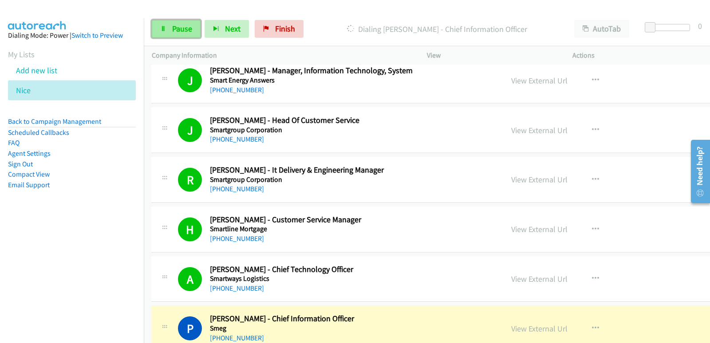
click at [171, 30] on link "Pause" at bounding box center [176, 29] width 49 height 18
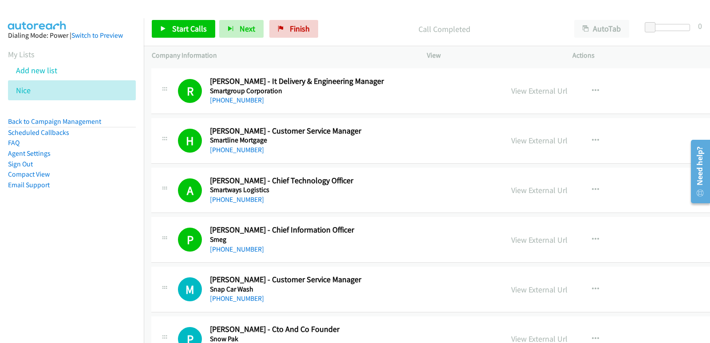
scroll to position [4346, 0]
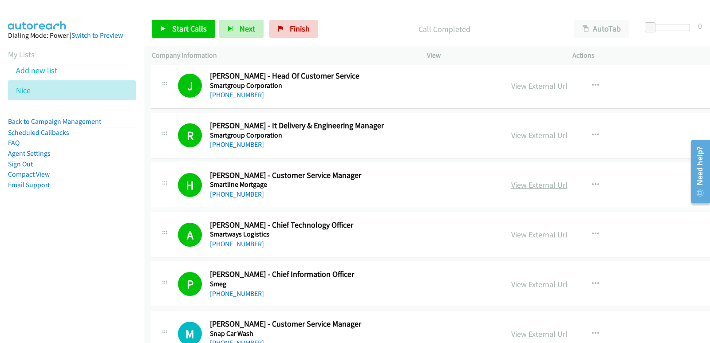
click at [511, 185] on link "View External Url" at bounding box center [539, 185] width 56 height 10
click at [195, 30] on span "Start Calls" at bounding box center [189, 29] width 35 height 10
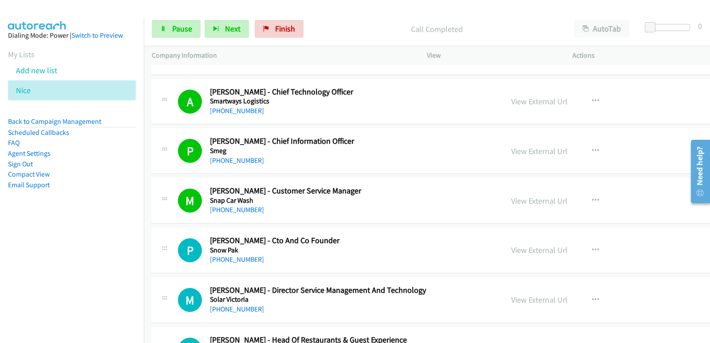
scroll to position [4524, 0]
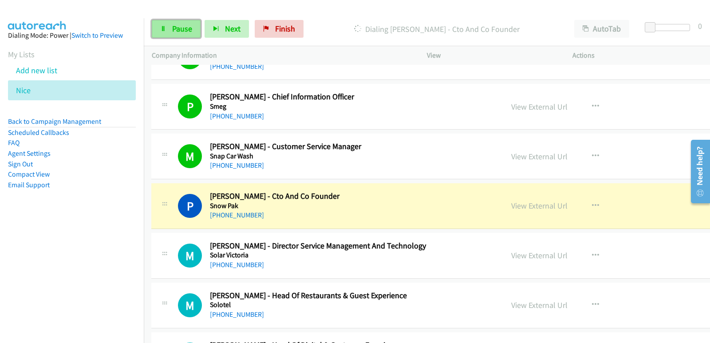
click at [189, 23] on link "Pause" at bounding box center [176, 29] width 49 height 18
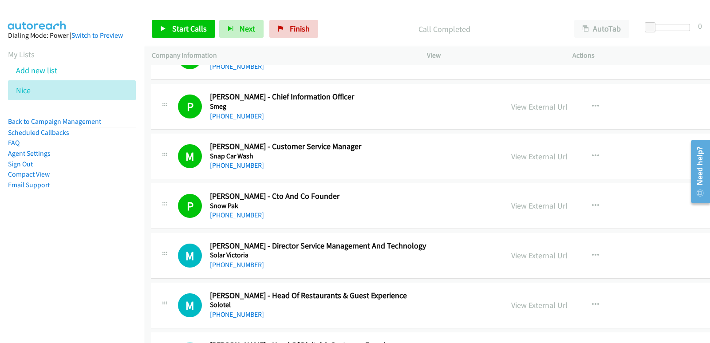
click at [511, 156] on link "View External Url" at bounding box center [539, 156] width 56 height 10
click at [191, 29] on span "Start Calls" at bounding box center [189, 29] width 35 height 10
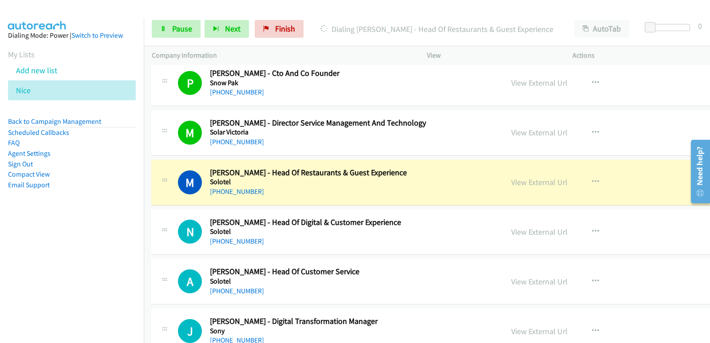
scroll to position [4657, 0]
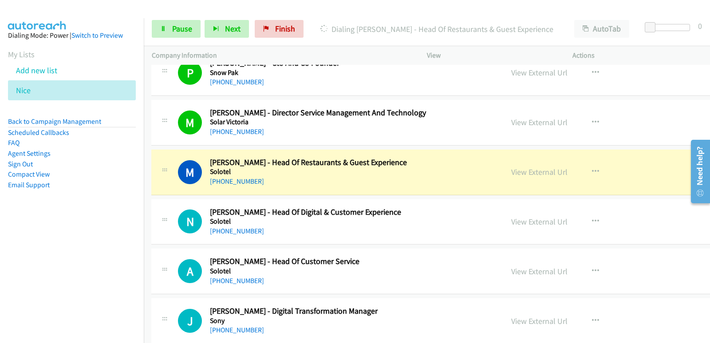
click at [306, 196] on td "M Callback Scheduled Matthew Stewart - Head Of Restaurants & Guest Experience S…" at bounding box center [486, 172] width 687 height 50
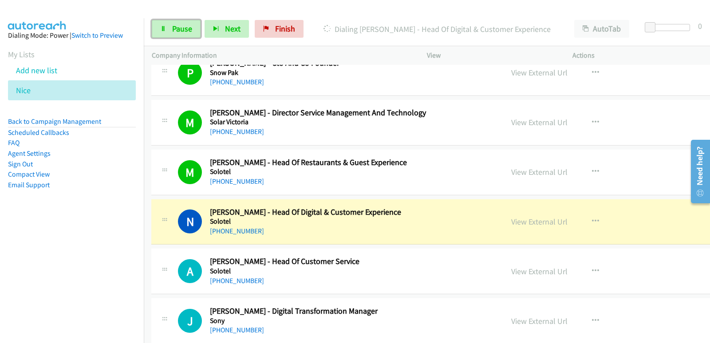
drag, startPoint x: 188, startPoint y: 28, endPoint x: 251, endPoint y: 62, distance: 72.0
click at [189, 28] on span "Pause" at bounding box center [182, 29] width 20 height 10
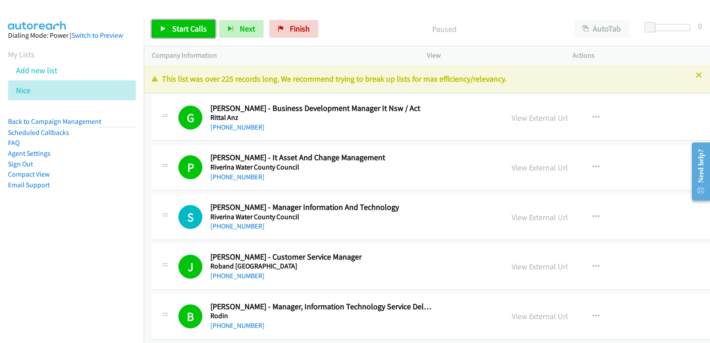
click at [186, 24] on span "Start Calls" at bounding box center [189, 29] width 35 height 10
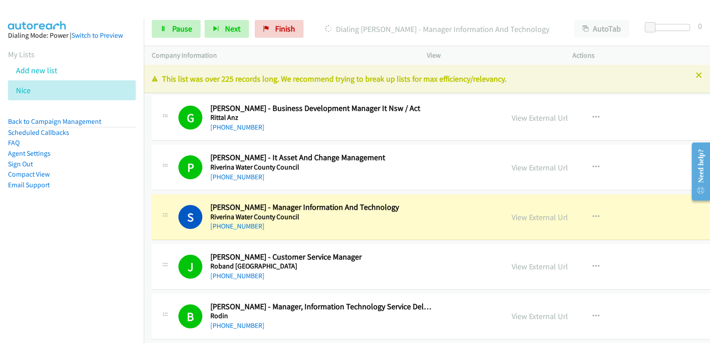
scroll to position [44, 0]
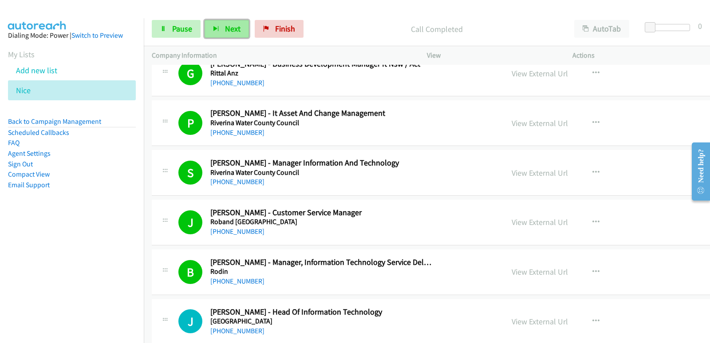
click at [226, 31] on span "Next" at bounding box center [233, 29] width 16 height 10
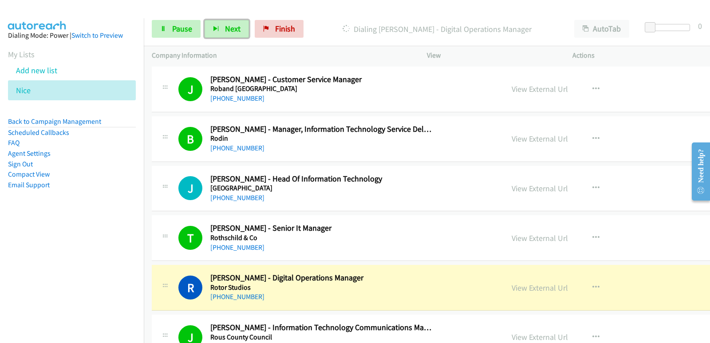
scroll to position [222, 0]
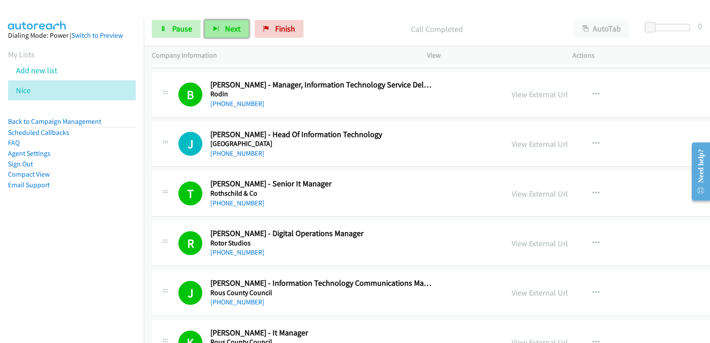
click at [235, 29] on span "Next" at bounding box center [233, 29] width 16 height 10
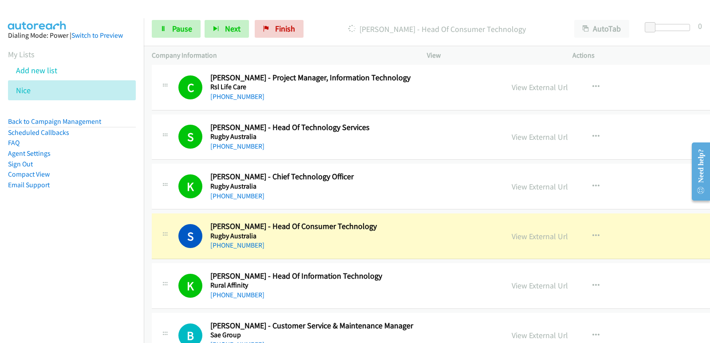
scroll to position [798, 0]
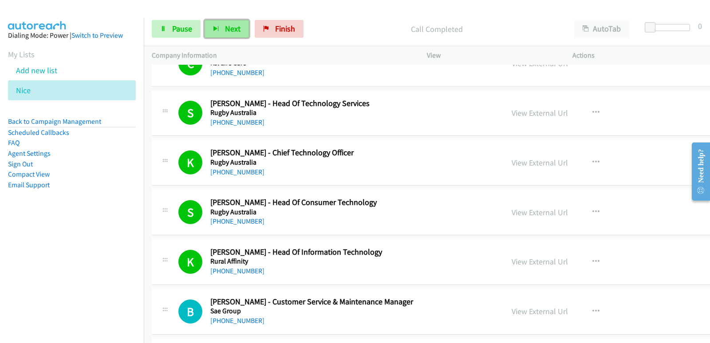
click at [215, 23] on button "Next" at bounding box center [226, 29] width 44 height 18
click at [221, 34] on button "Next" at bounding box center [226, 29] width 44 height 18
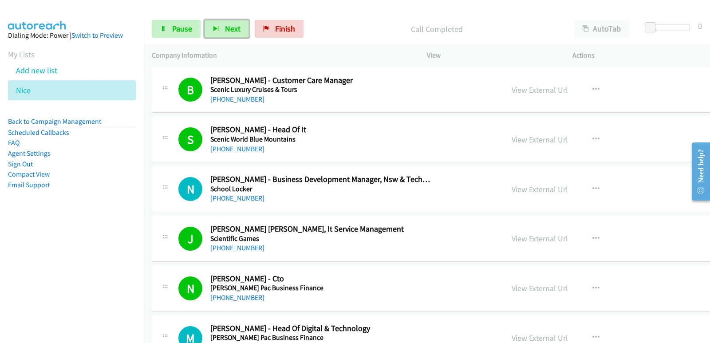
scroll to position [1818, 0]
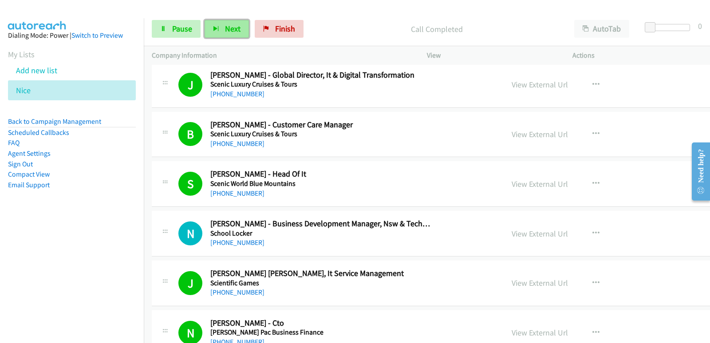
click at [232, 30] on span "Next" at bounding box center [233, 29] width 16 height 10
click at [228, 31] on span "Next" at bounding box center [233, 29] width 16 height 10
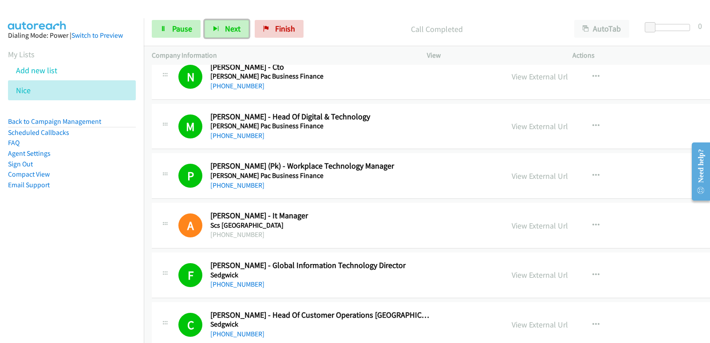
scroll to position [2085, 0]
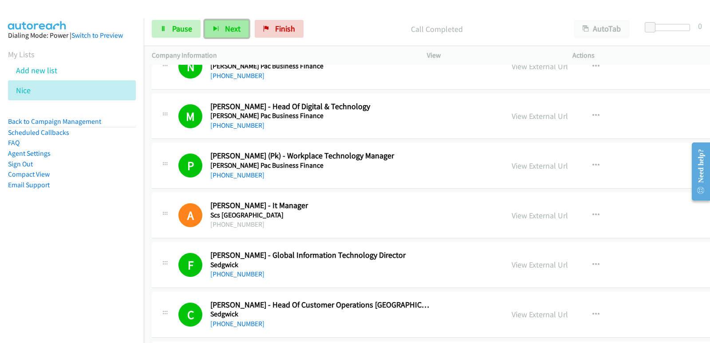
click at [233, 37] on button "Next" at bounding box center [226, 29] width 44 height 18
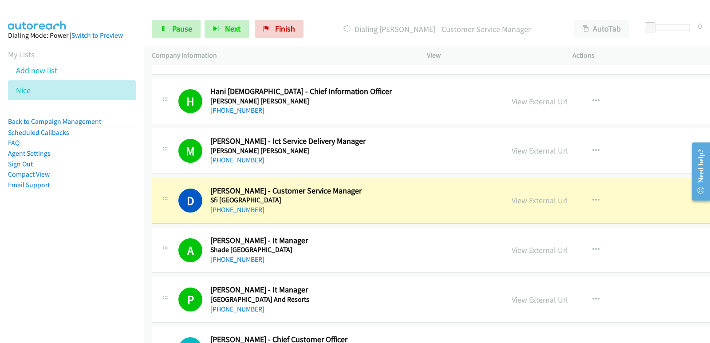
scroll to position [2750, 0]
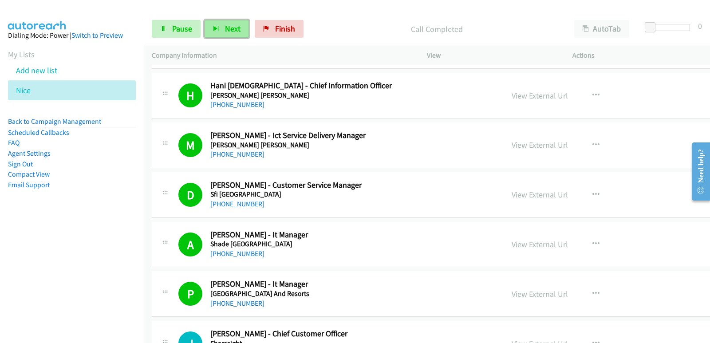
click at [221, 31] on button "Next" at bounding box center [226, 29] width 44 height 18
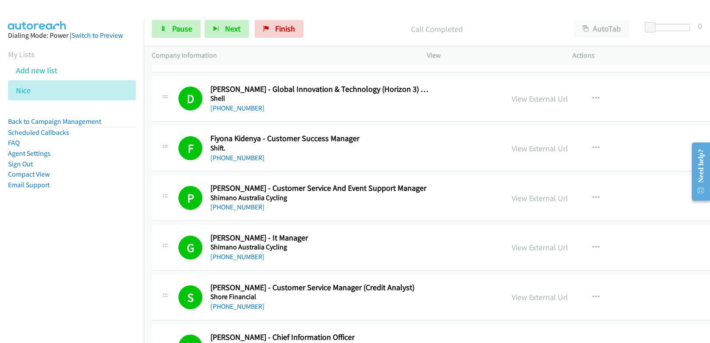
scroll to position [3193, 0]
click at [223, 33] on button "Next" at bounding box center [226, 29] width 44 height 18
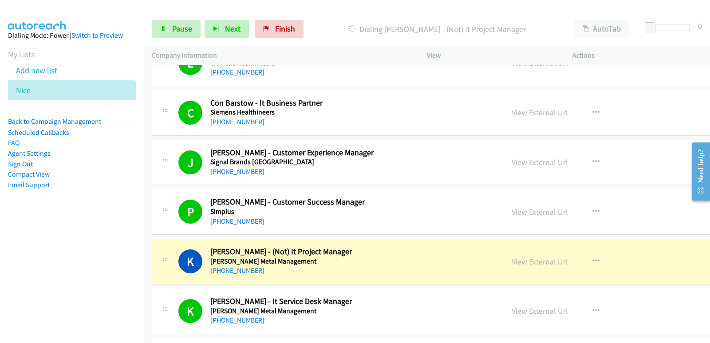
scroll to position [3681, 0]
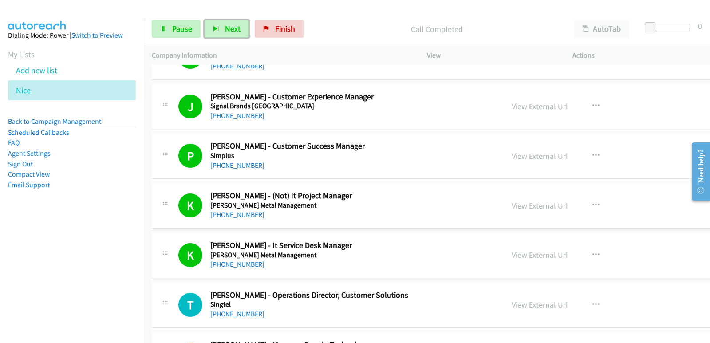
drag, startPoint x: 227, startPoint y: 30, endPoint x: 241, endPoint y: 83, distance: 55.2
click at [227, 30] on span "Next" at bounding box center [233, 29] width 16 height 10
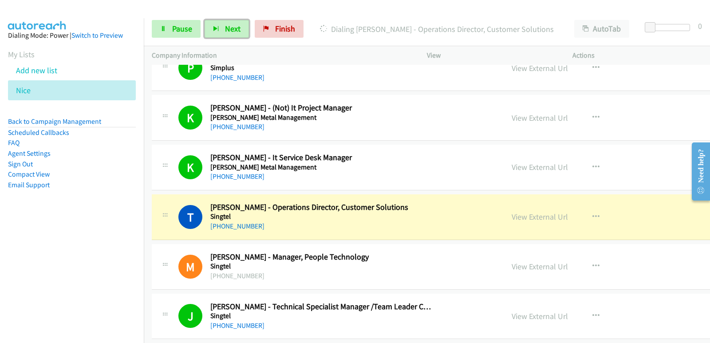
scroll to position [3770, 0]
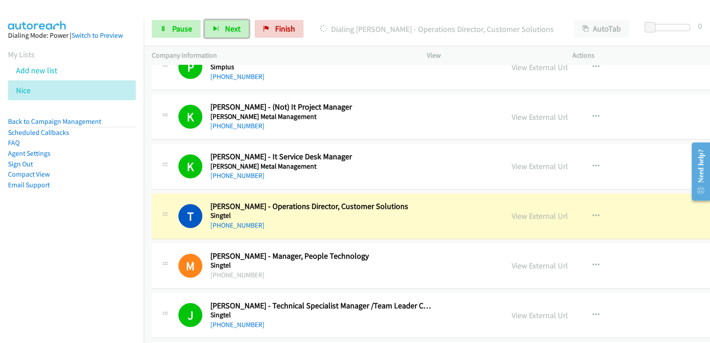
click at [309, 227] on div "[PHONE_NUMBER]" at bounding box center [320, 225] width 221 height 11
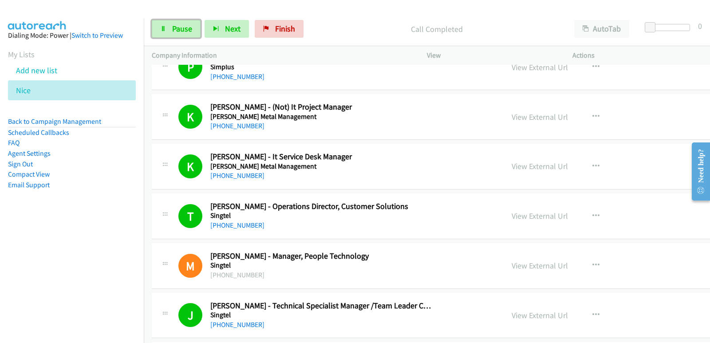
click at [188, 31] on span "Pause" at bounding box center [182, 29] width 20 height 10
click at [514, 214] on link "View External Url" at bounding box center [539, 216] width 56 height 10
click at [185, 37] on link "Start Calls" at bounding box center [183, 29] width 63 height 18
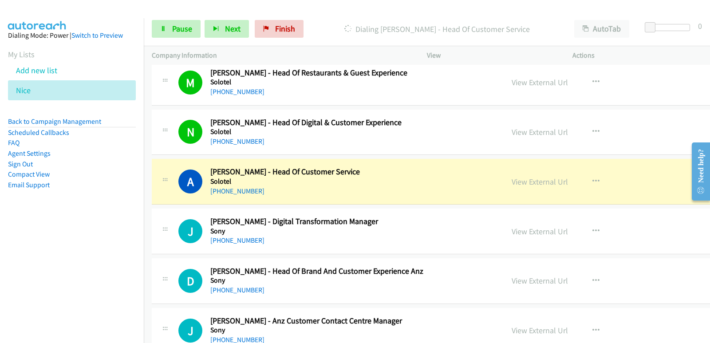
scroll to position [4790, 0]
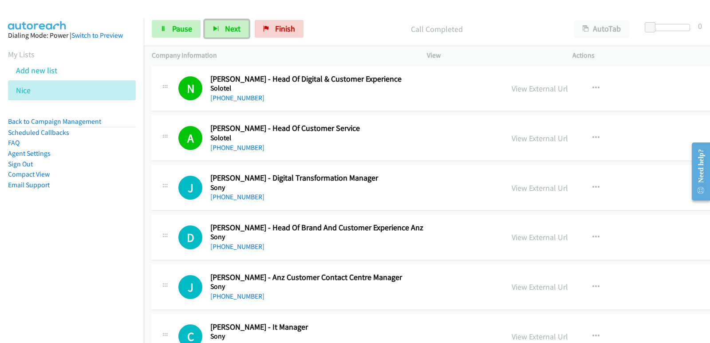
drag, startPoint x: 238, startPoint y: 32, endPoint x: 243, endPoint y: 64, distance: 32.3
click at [243, 64] on div "Start Calls Pause Next Finish Call Completed AutoTab AutoTab 0 Company Informat…" at bounding box center [427, 38] width 566 height 53
click at [225, 29] on span "Next" at bounding box center [233, 29] width 16 height 10
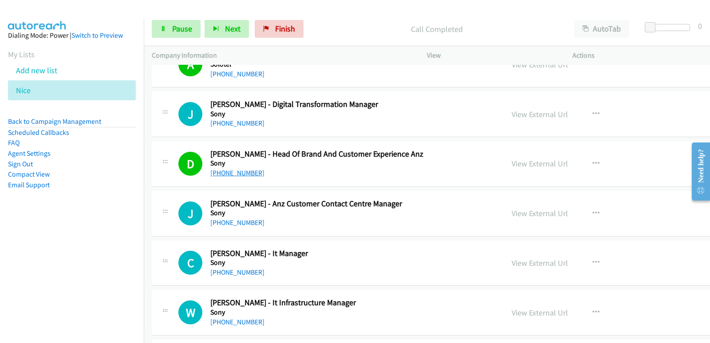
scroll to position [4879, 0]
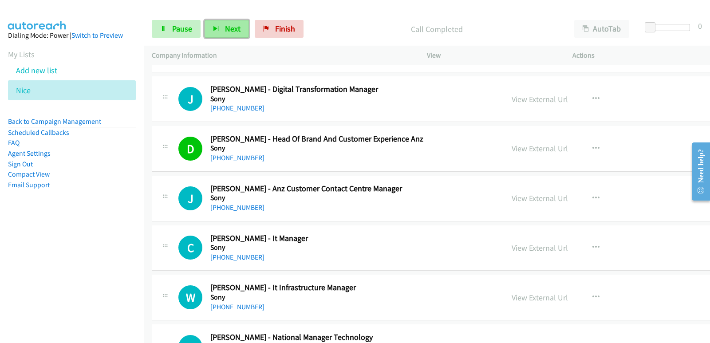
click at [222, 21] on button "Next" at bounding box center [226, 29] width 44 height 18
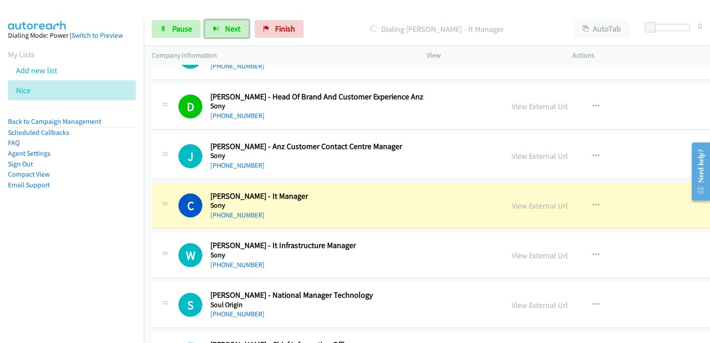
scroll to position [4923, 0]
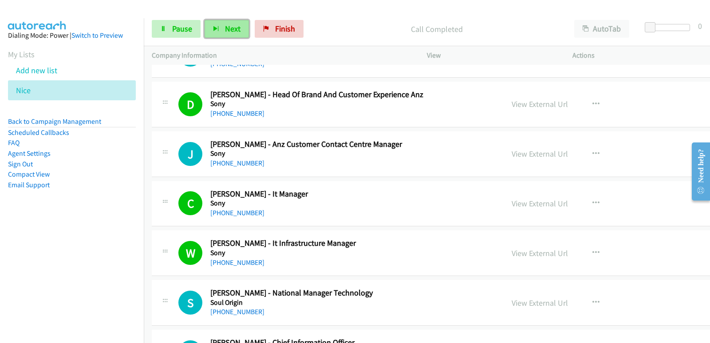
click at [237, 31] on span "Next" at bounding box center [233, 29] width 16 height 10
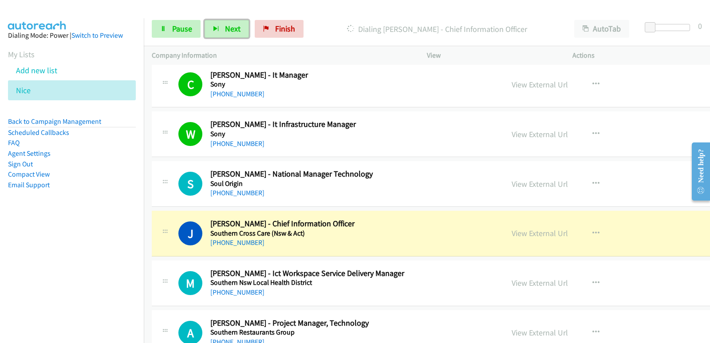
scroll to position [5056, 0]
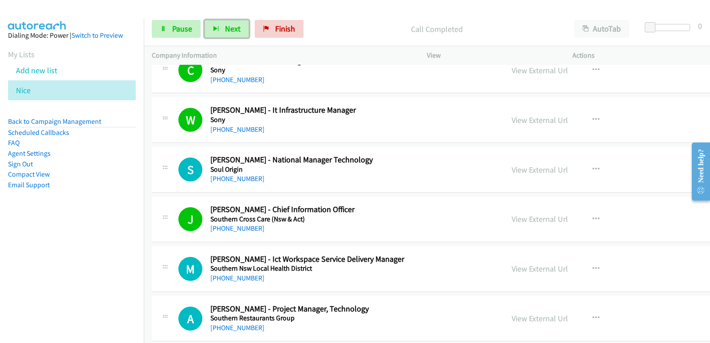
drag, startPoint x: 240, startPoint y: 26, endPoint x: 259, endPoint y: 19, distance: 20.8
click at [241, 26] on button "Next" at bounding box center [226, 29] width 44 height 18
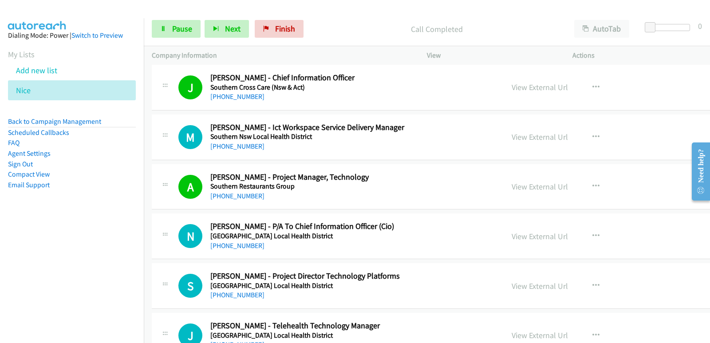
scroll to position [5189, 0]
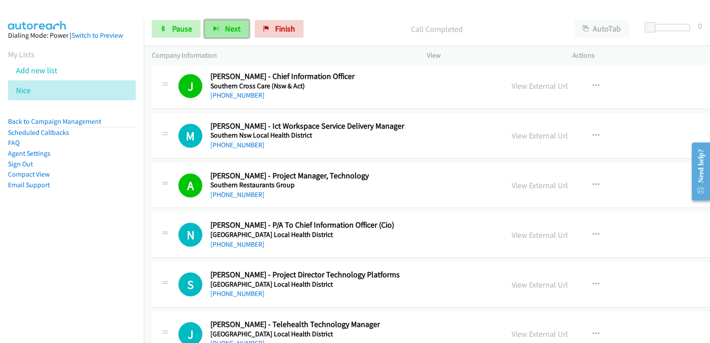
click at [244, 34] on button "Next" at bounding box center [226, 29] width 44 height 18
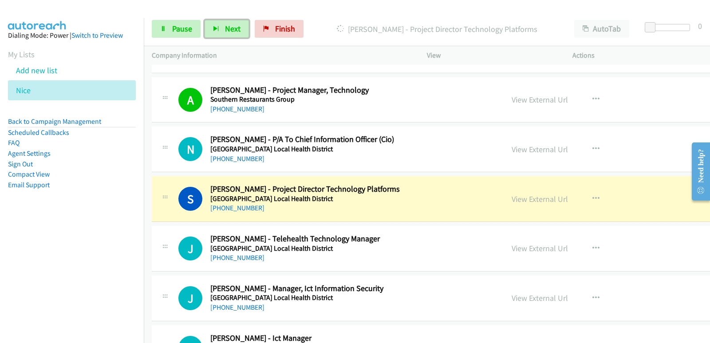
scroll to position [5278, 0]
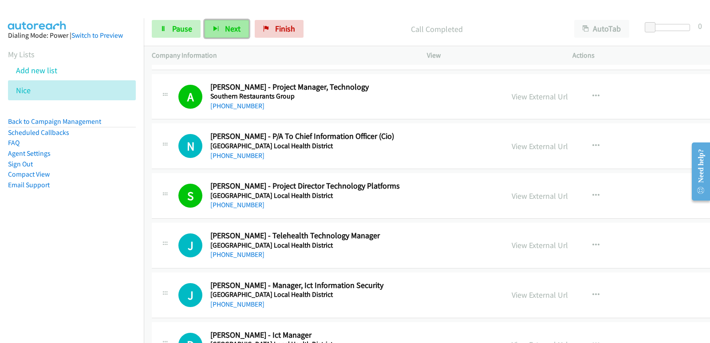
click at [223, 29] on button "Next" at bounding box center [226, 29] width 44 height 18
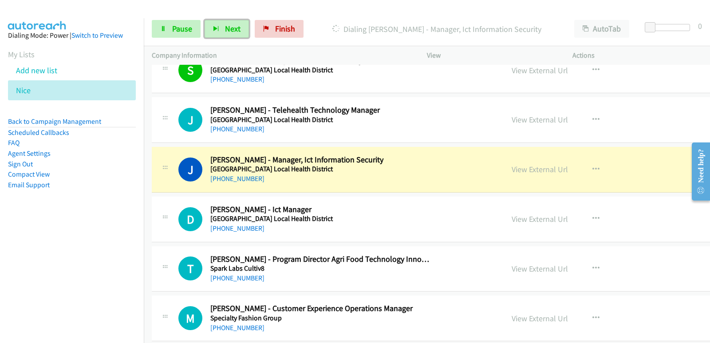
scroll to position [5411, 0]
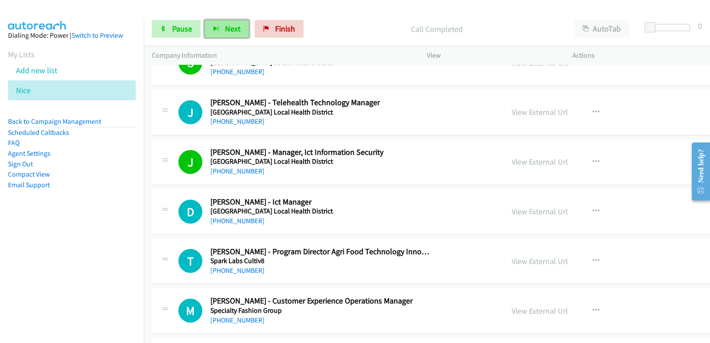
click at [232, 27] on span "Next" at bounding box center [233, 29] width 16 height 10
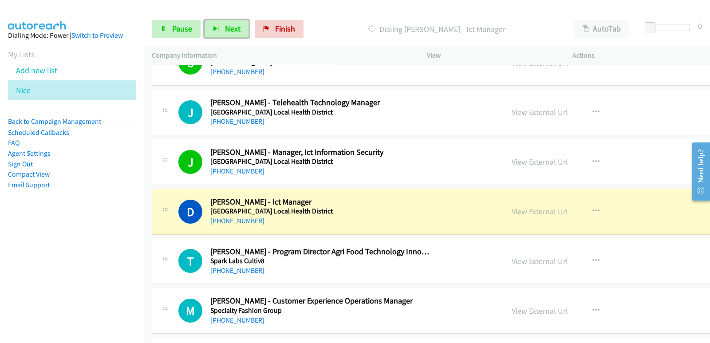
scroll to position [5455, 0]
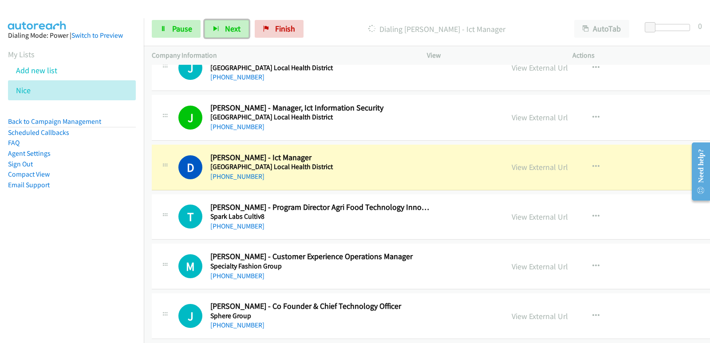
click at [285, 181] on div "[PHONE_NUMBER]" at bounding box center [320, 176] width 221 height 11
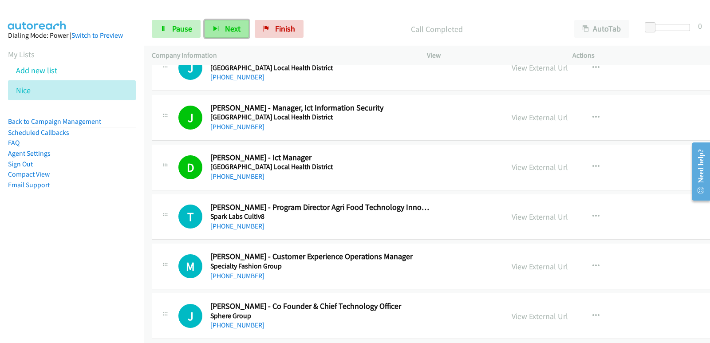
click at [235, 29] on span "Next" at bounding box center [233, 29] width 16 height 10
click at [242, 33] on button "Next" at bounding box center [226, 29] width 44 height 18
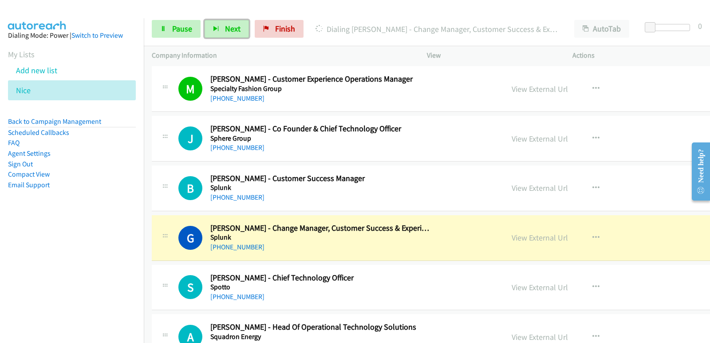
scroll to position [5677, 0]
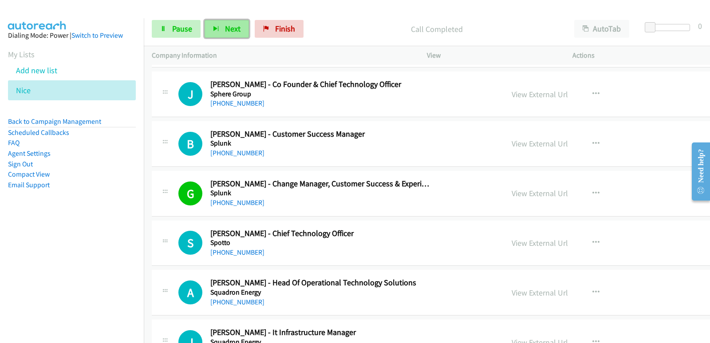
click at [216, 24] on button "Next" at bounding box center [226, 29] width 44 height 18
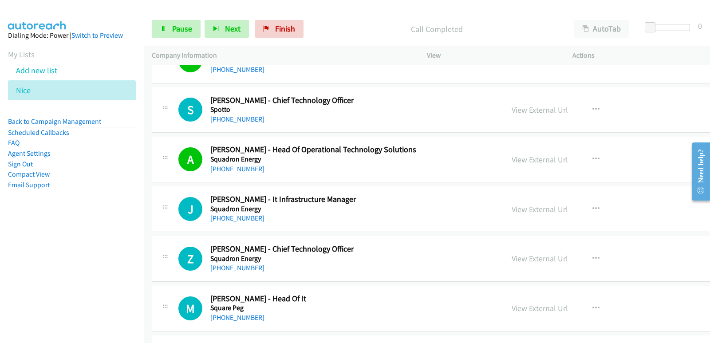
scroll to position [5854, 0]
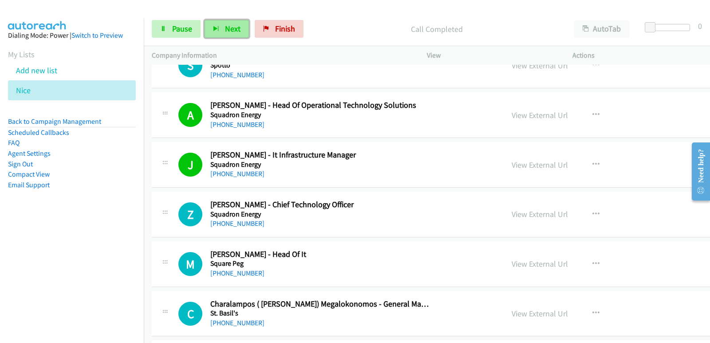
click at [231, 36] on button "Next" at bounding box center [226, 29] width 44 height 18
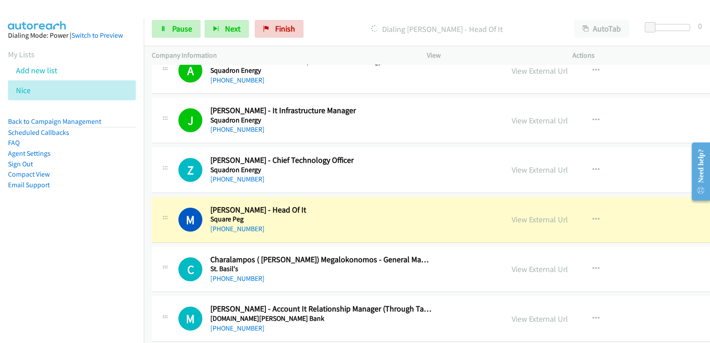
scroll to position [5943, 0]
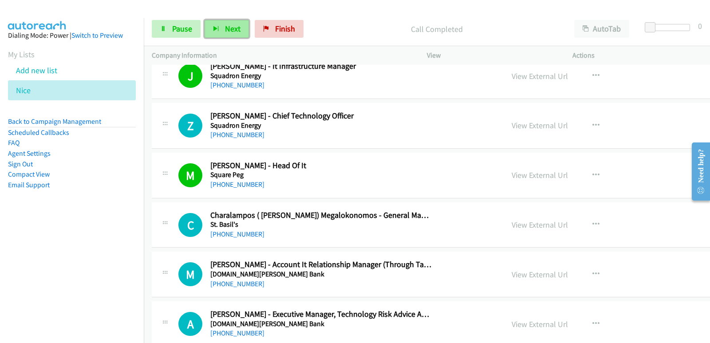
click at [240, 31] on button "Next" at bounding box center [226, 29] width 44 height 18
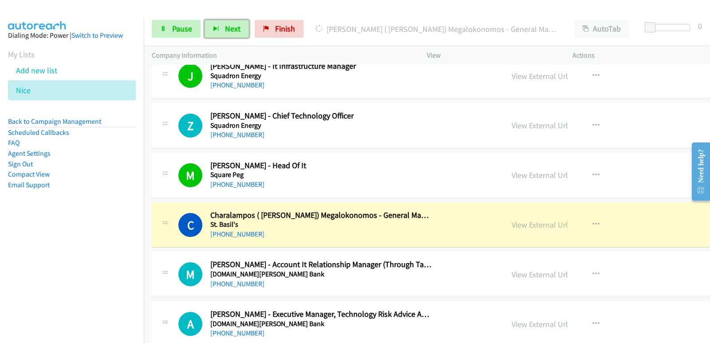
scroll to position [5987, 0]
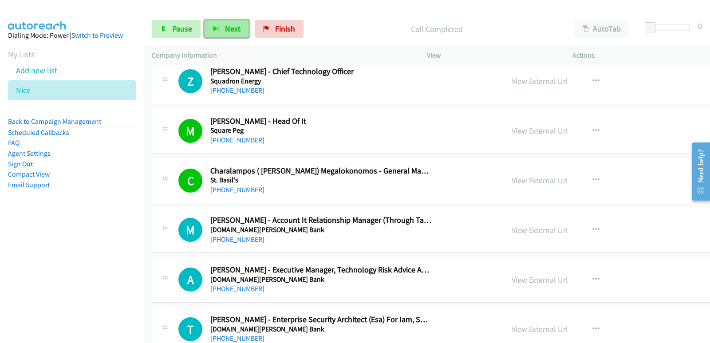
click at [233, 29] on span "Next" at bounding box center [233, 29] width 16 height 10
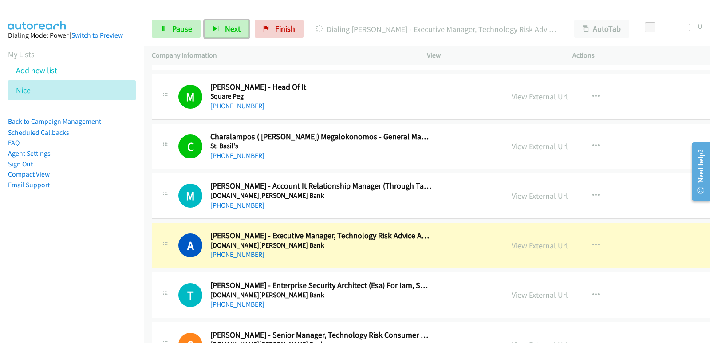
scroll to position [6032, 0]
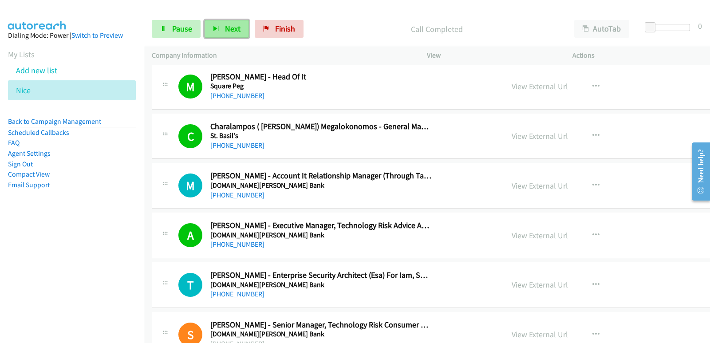
click at [221, 33] on button "Next" at bounding box center [226, 29] width 44 height 18
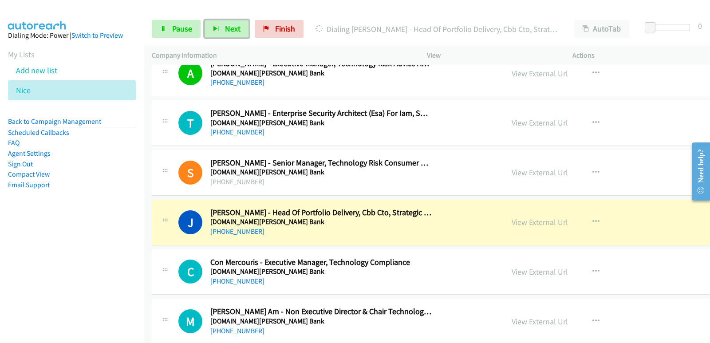
scroll to position [6209, 0]
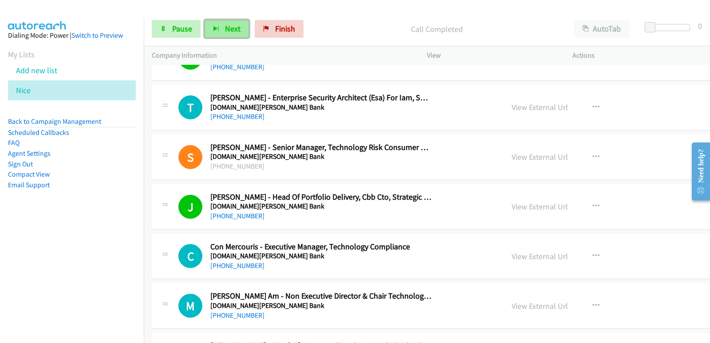
click at [235, 34] on button "Next" at bounding box center [226, 29] width 44 height 18
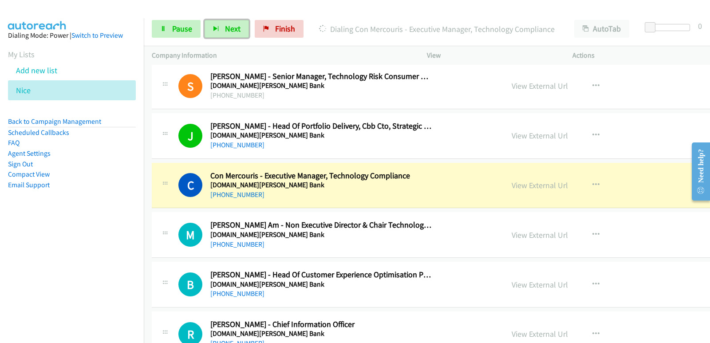
scroll to position [6298, 0]
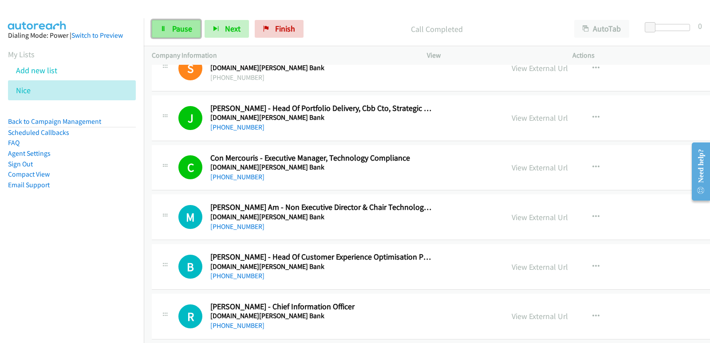
click at [188, 33] on span "Pause" at bounding box center [182, 29] width 20 height 10
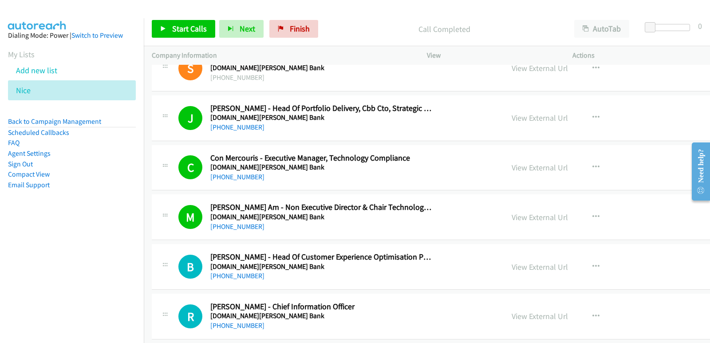
click at [311, 184] on div "C Callback Scheduled Con Mercouris - Executive Manager, Technology Compliance S…" at bounding box center [487, 168] width 671 height 46
click at [511, 165] on link "View External Url" at bounding box center [539, 167] width 56 height 10
click at [178, 27] on span "Start Calls" at bounding box center [189, 29] width 35 height 10
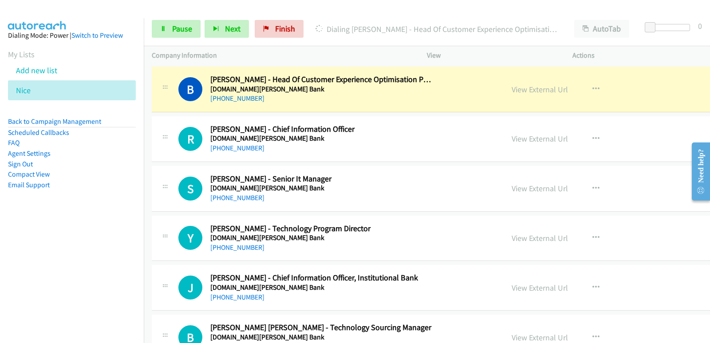
scroll to position [6431, 0]
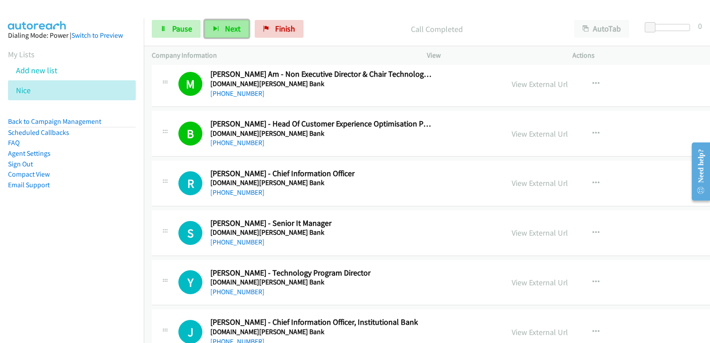
click at [225, 31] on span "Next" at bounding box center [233, 29] width 16 height 10
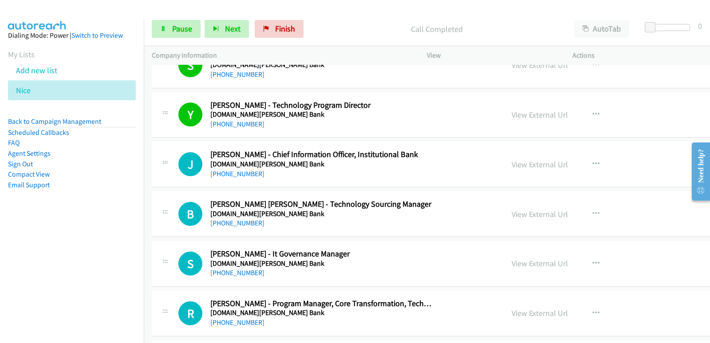
scroll to position [6608, 0]
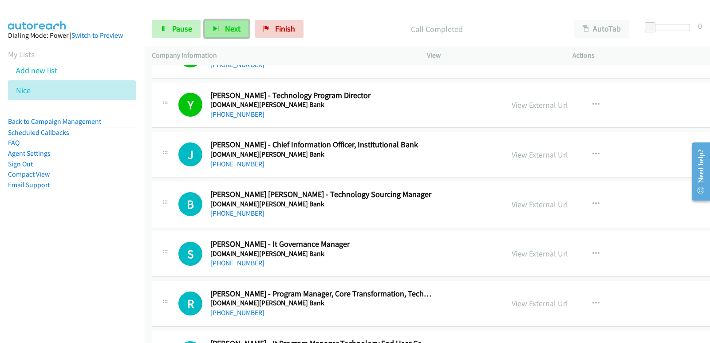
click at [229, 36] on button "Next" at bounding box center [226, 29] width 44 height 18
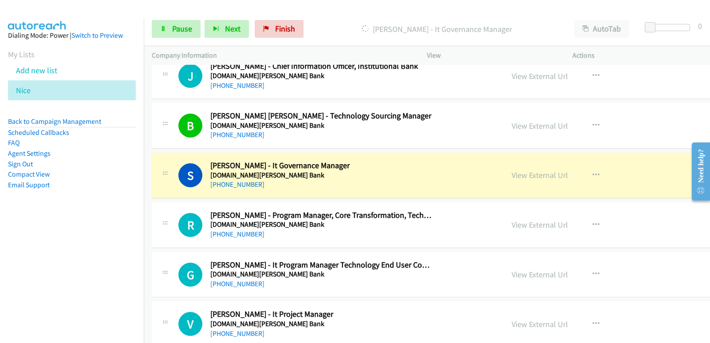
scroll to position [6697, 0]
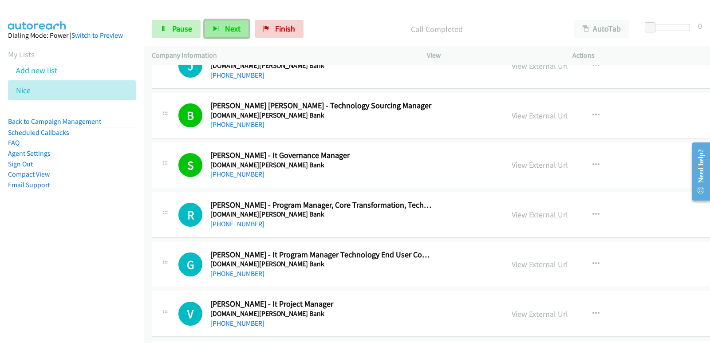
click at [233, 34] on button "Next" at bounding box center [226, 29] width 44 height 18
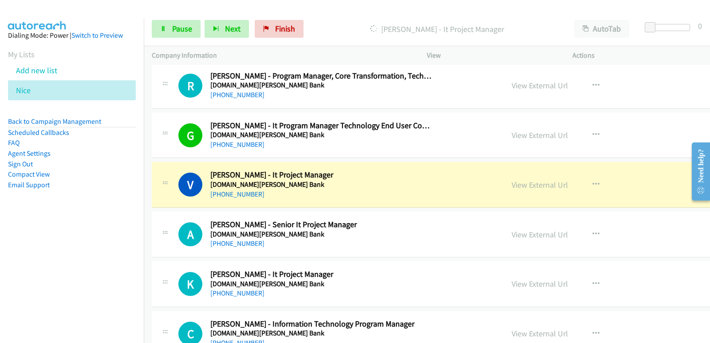
scroll to position [6830, 0]
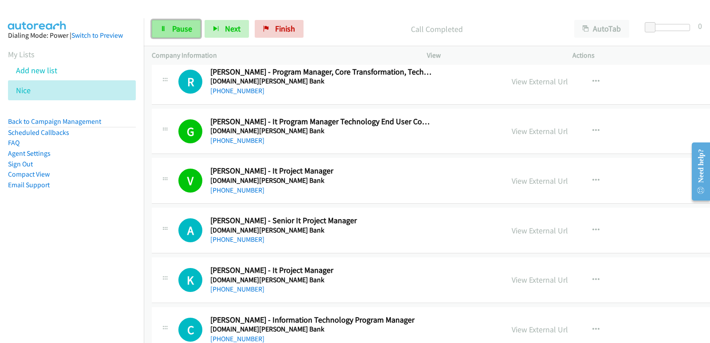
click at [182, 27] on span "Pause" at bounding box center [182, 29] width 20 height 10
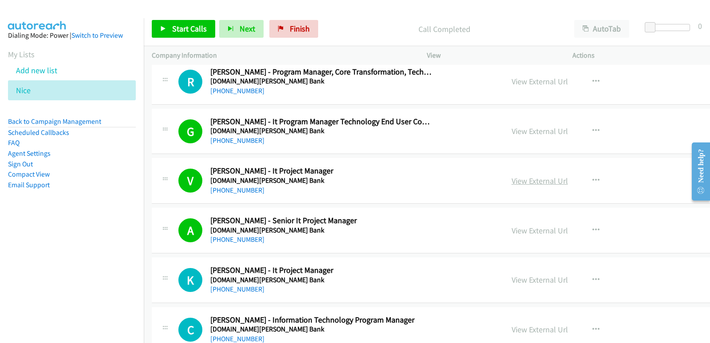
click at [511, 181] on link "View External Url" at bounding box center [539, 181] width 56 height 10
click at [188, 30] on span "Start Calls" at bounding box center [189, 29] width 35 height 10
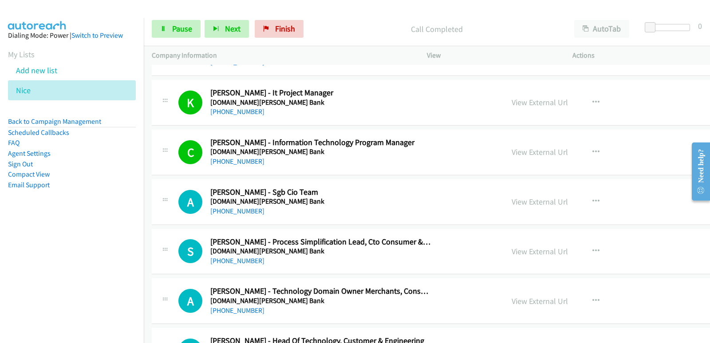
scroll to position [7052, 0]
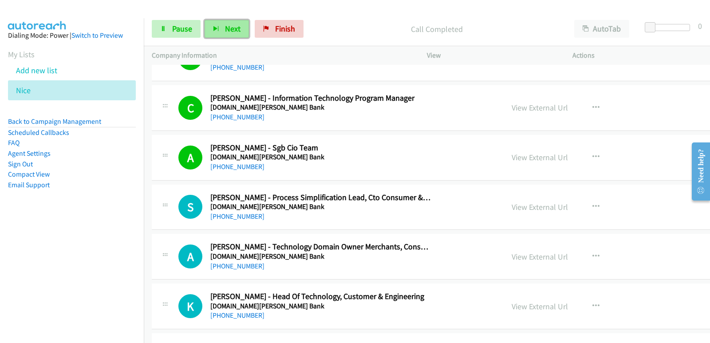
click at [243, 27] on button "Next" at bounding box center [226, 29] width 44 height 18
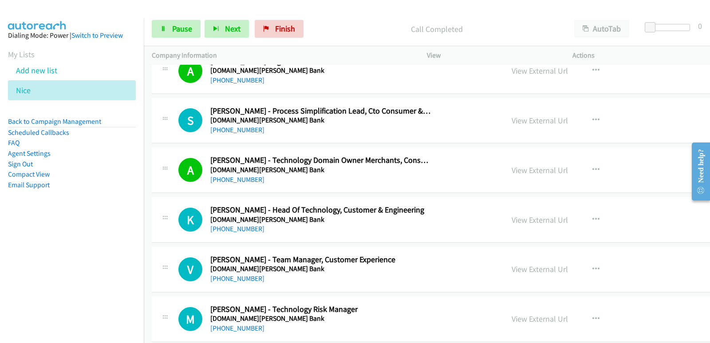
scroll to position [7141, 0]
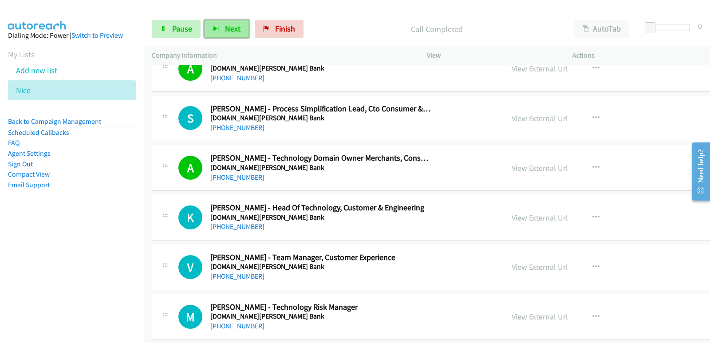
click at [231, 35] on button "Next" at bounding box center [226, 29] width 44 height 18
click at [229, 27] on span "Next" at bounding box center [233, 29] width 16 height 10
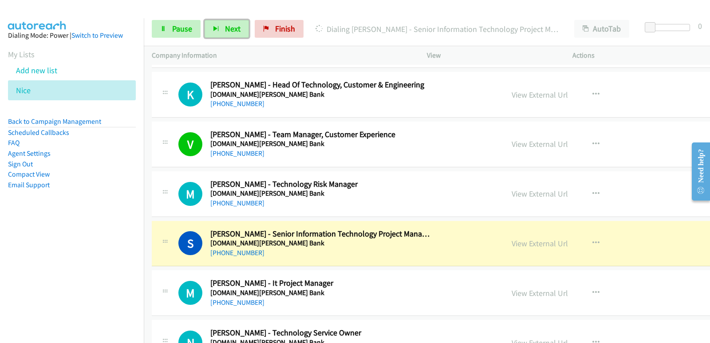
scroll to position [7274, 0]
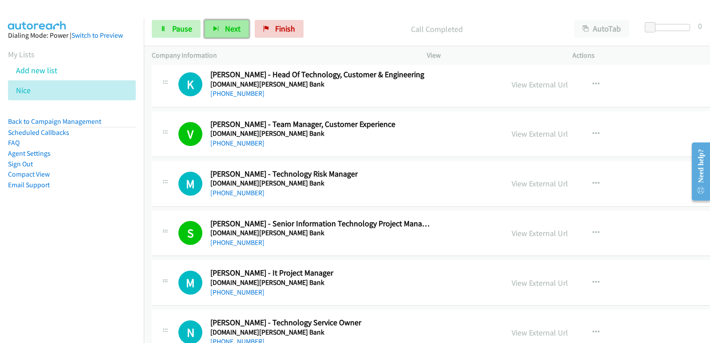
click at [223, 23] on button "Next" at bounding box center [226, 29] width 44 height 18
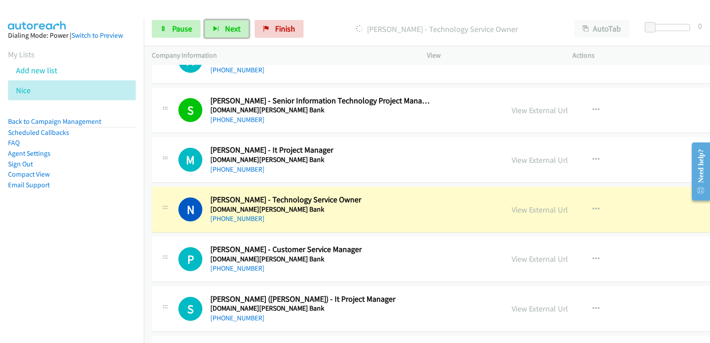
scroll to position [7407, 0]
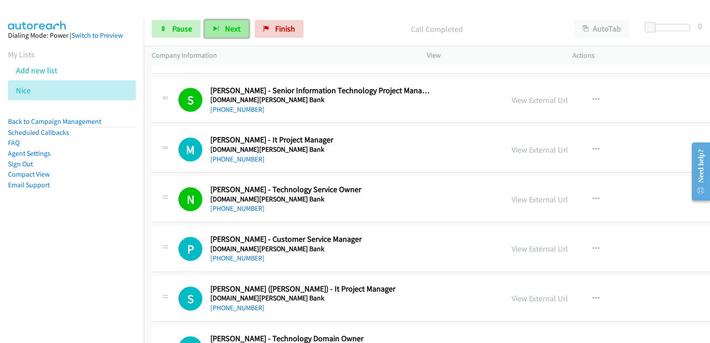
click at [240, 31] on button "Next" at bounding box center [226, 29] width 44 height 18
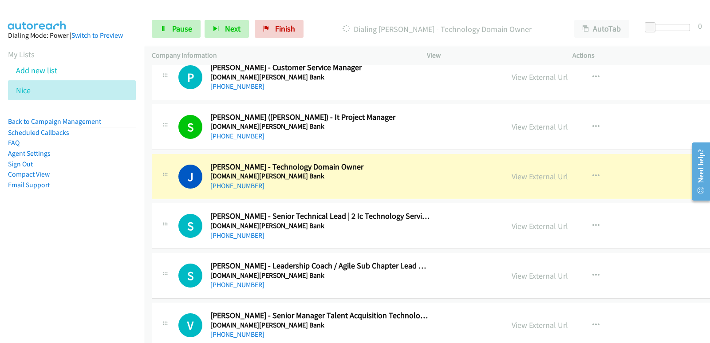
scroll to position [7584, 0]
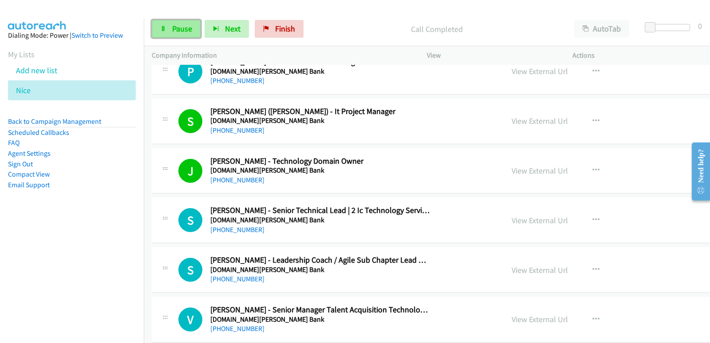
click at [188, 27] on span "Pause" at bounding box center [182, 29] width 20 height 10
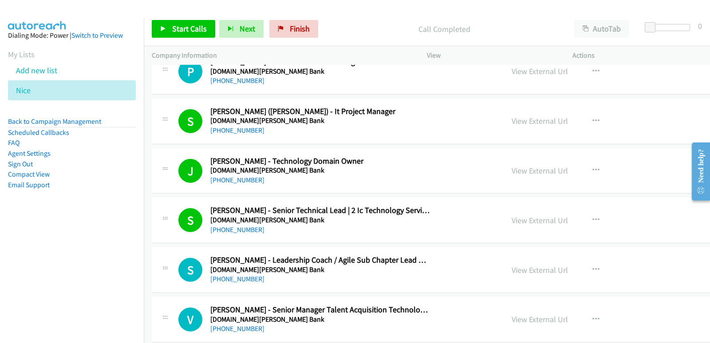
drag, startPoint x: 291, startPoint y: 230, endPoint x: 554, endPoint y: 226, distance: 263.0
click at [516, 217] on link "View External Url" at bounding box center [539, 220] width 56 height 10
click at [511, 118] on link "View External Url" at bounding box center [539, 121] width 56 height 10
click at [204, 35] on link "Start Calls" at bounding box center [183, 29] width 63 height 18
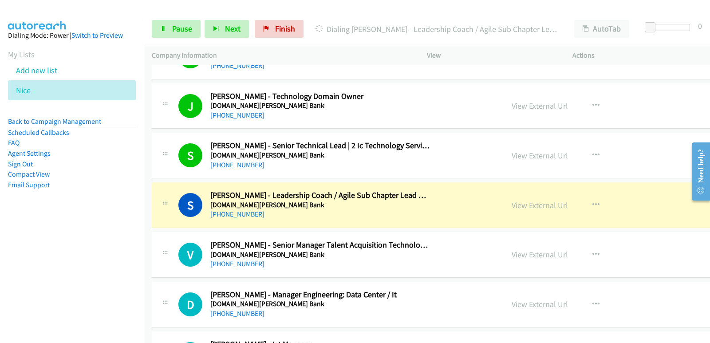
scroll to position [7673, 0]
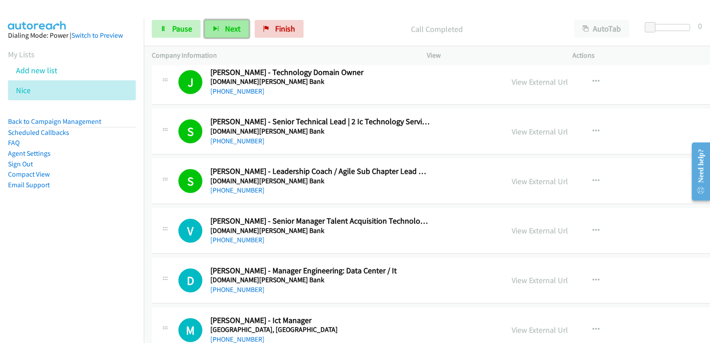
click at [232, 25] on span "Next" at bounding box center [233, 29] width 16 height 10
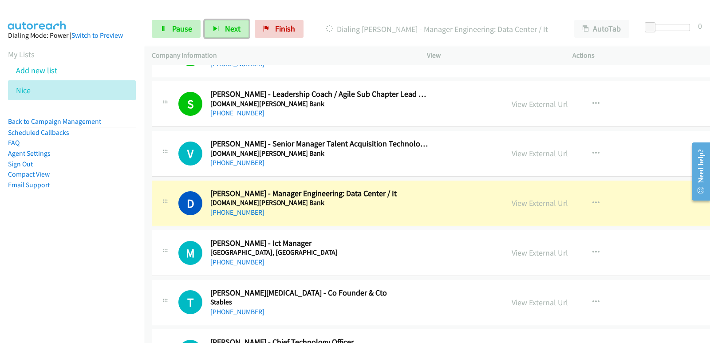
scroll to position [7761, 0]
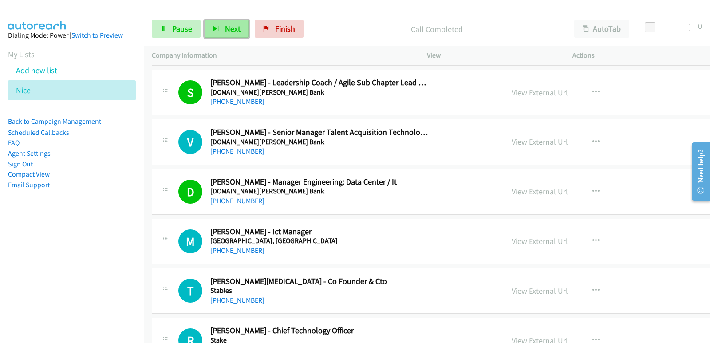
click at [226, 26] on span "Next" at bounding box center [233, 29] width 16 height 10
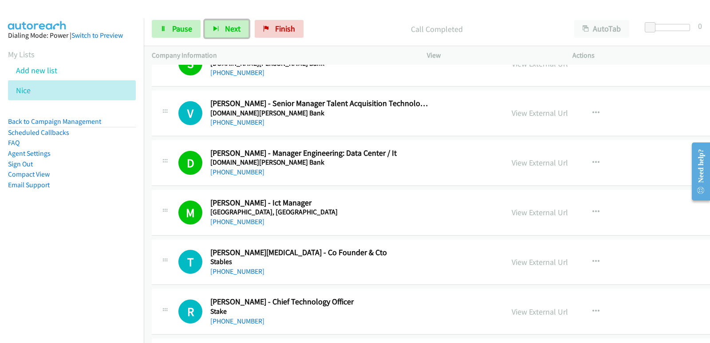
scroll to position [7806, 0]
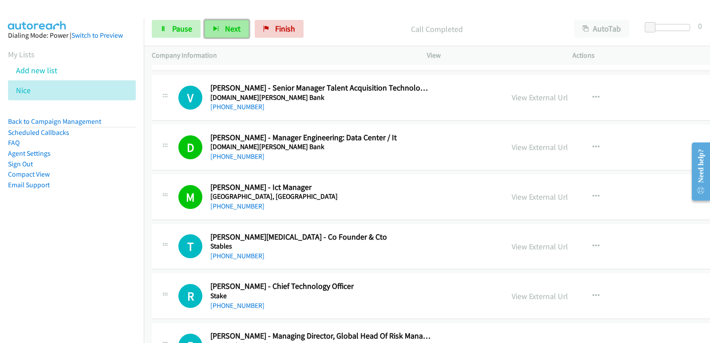
click at [232, 33] on span "Next" at bounding box center [233, 29] width 16 height 10
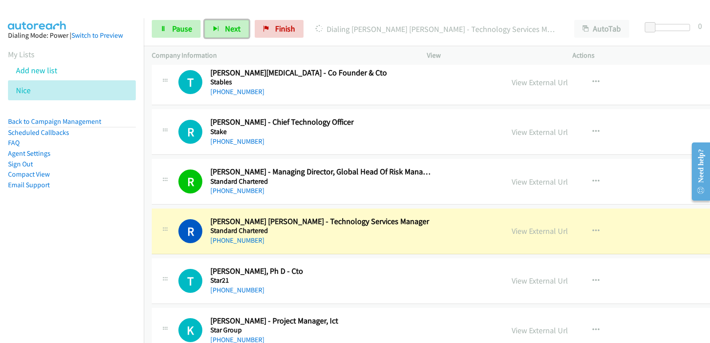
scroll to position [7983, 0]
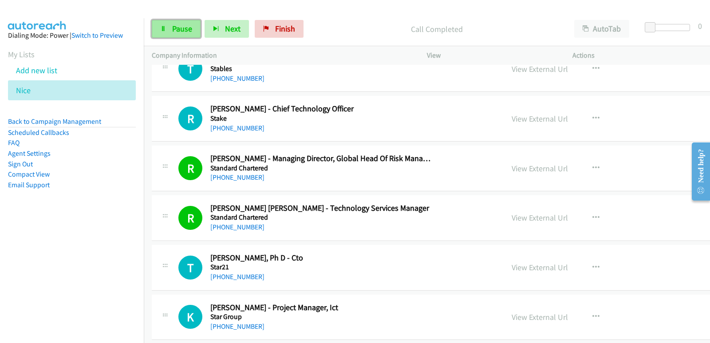
click at [195, 26] on link "Pause" at bounding box center [176, 29] width 49 height 18
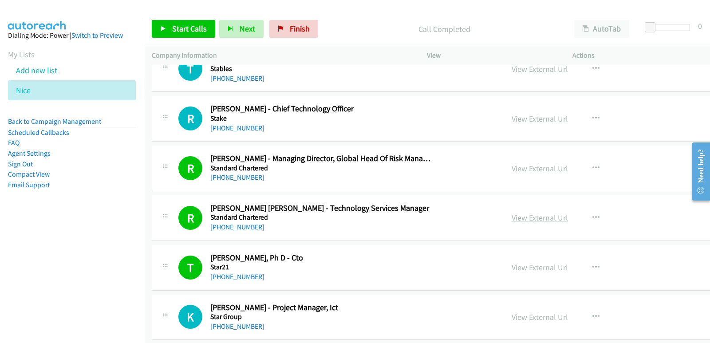
click at [511, 219] on link "View External Url" at bounding box center [539, 217] width 56 height 10
click at [200, 38] on link "Start Calls" at bounding box center [183, 29] width 63 height 18
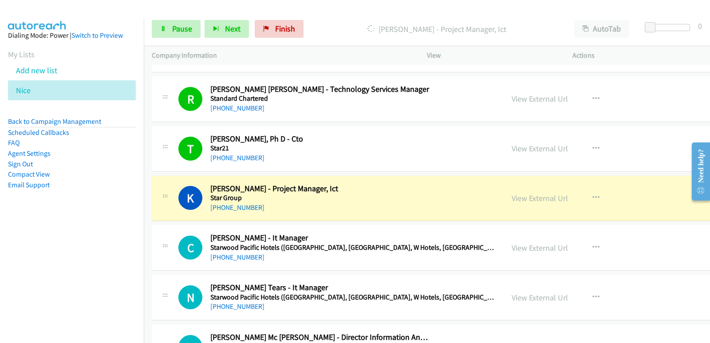
scroll to position [8116, 0]
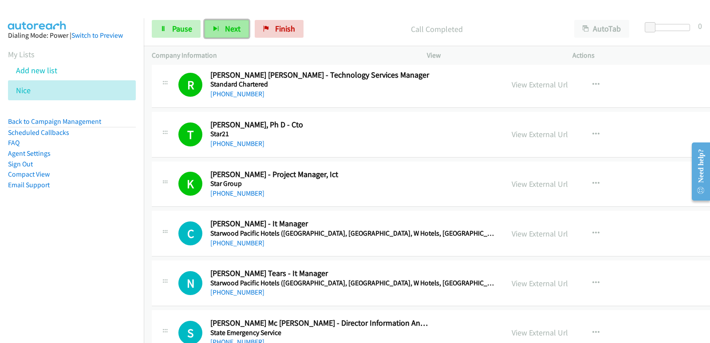
click at [220, 24] on button "Next" at bounding box center [226, 29] width 44 height 18
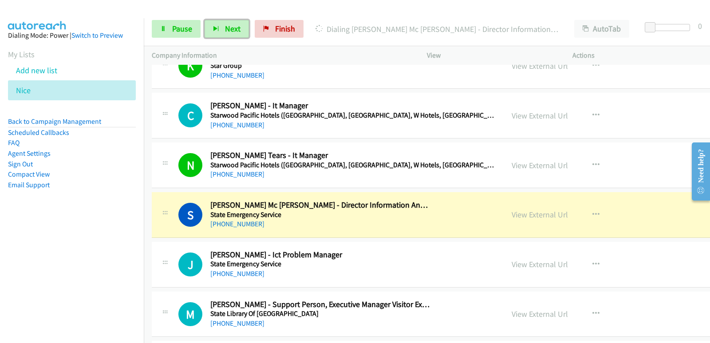
scroll to position [8249, 0]
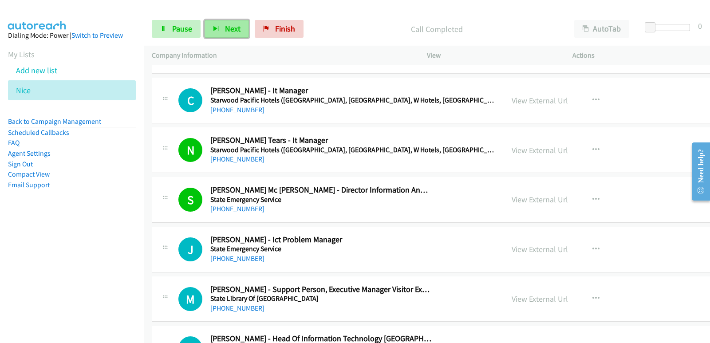
click at [241, 27] on button "Next" at bounding box center [226, 29] width 44 height 18
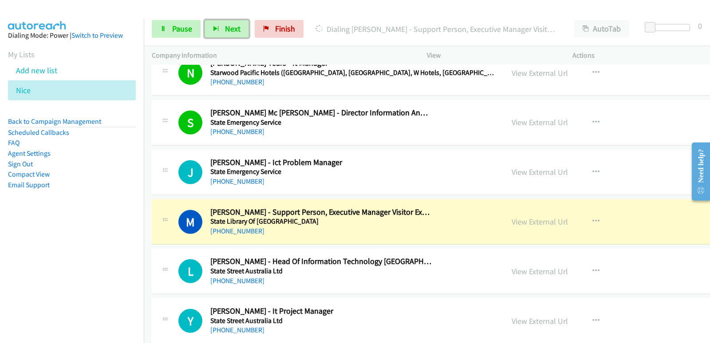
scroll to position [8338, 0]
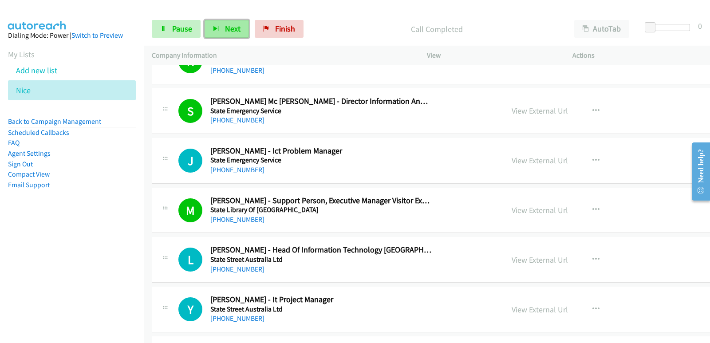
click at [234, 27] on span "Next" at bounding box center [233, 29] width 16 height 10
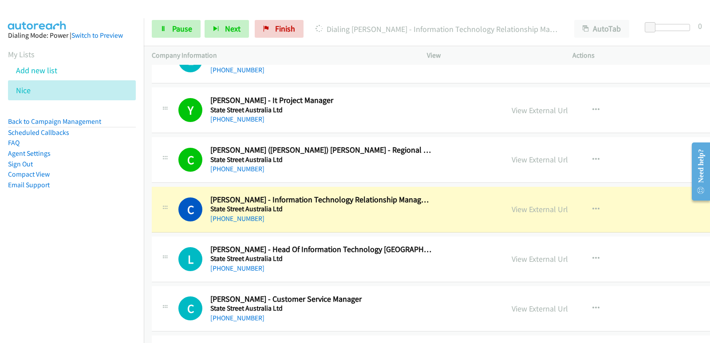
scroll to position [8560, 0]
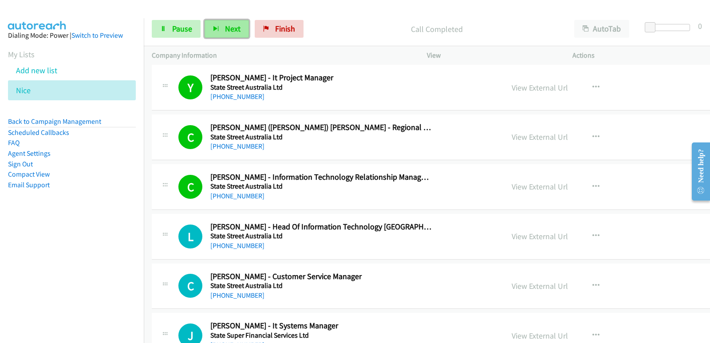
click at [233, 29] on span "Next" at bounding box center [233, 29] width 16 height 10
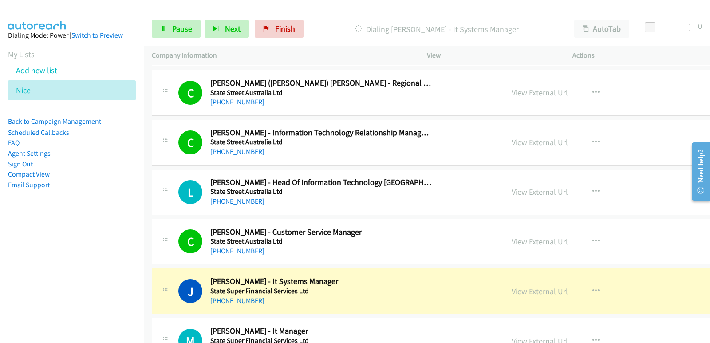
scroll to position [8693, 0]
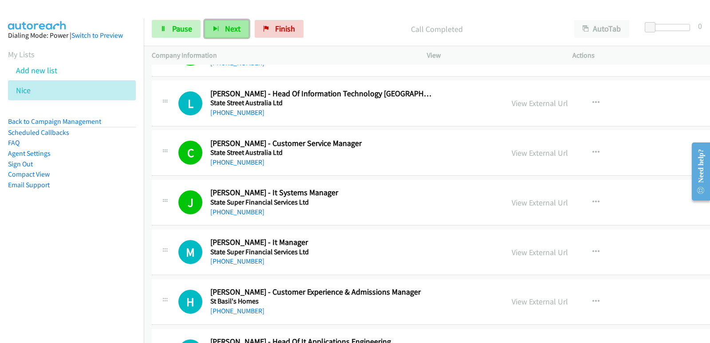
click at [235, 34] on button "Next" at bounding box center [226, 29] width 44 height 18
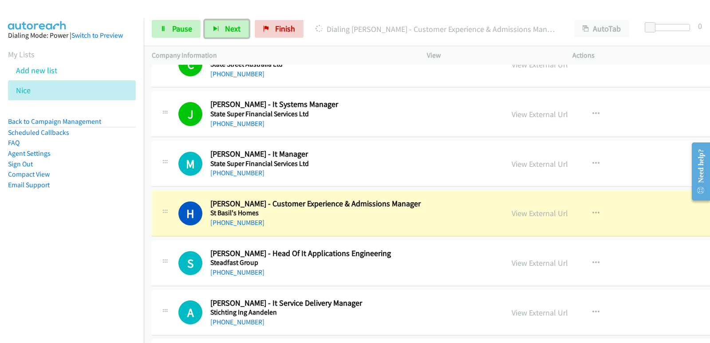
scroll to position [8782, 0]
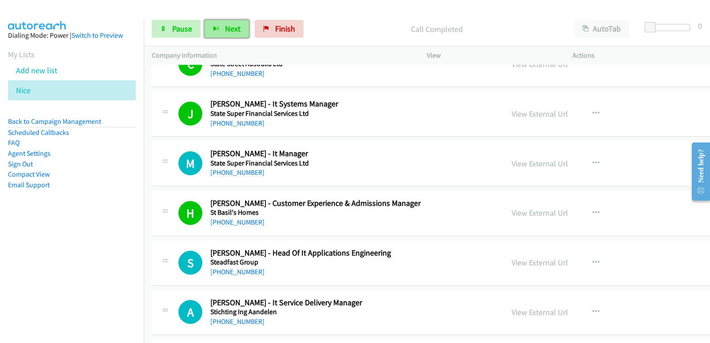
click at [240, 34] on button "Next" at bounding box center [226, 29] width 44 height 18
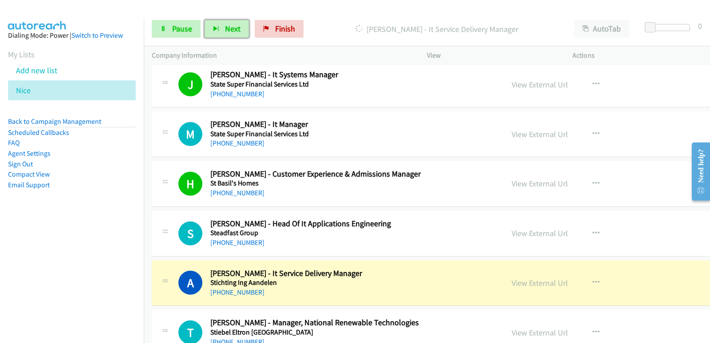
scroll to position [8870, 0]
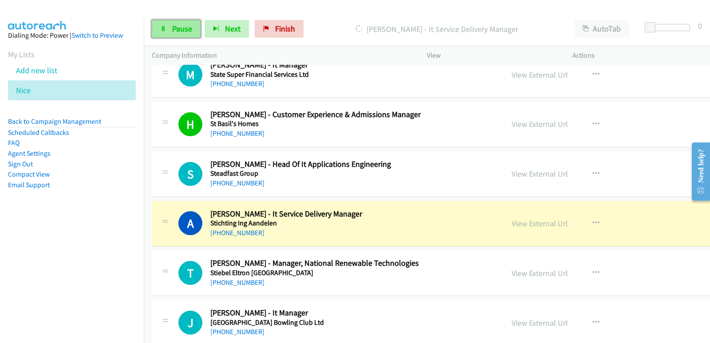
click at [177, 25] on span "Pause" at bounding box center [182, 29] width 20 height 10
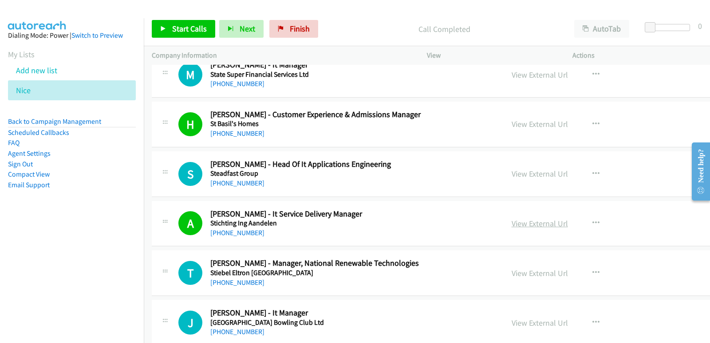
click at [511, 219] on link "View External Url" at bounding box center [539, 223] width 56 height 10
click at [172, 24] on span "Start Calls" at bounding box center [189, 29] width 35 height 10
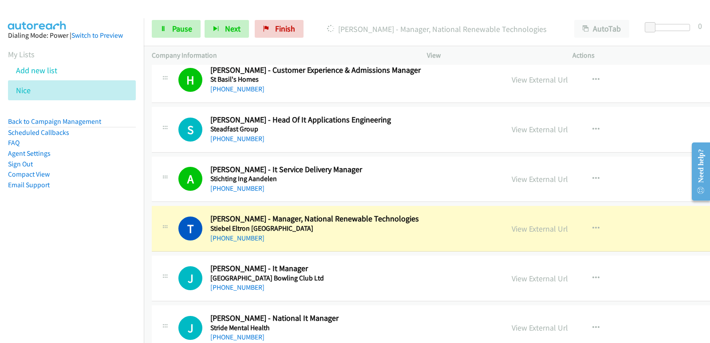
scroll to position [8959, 0]
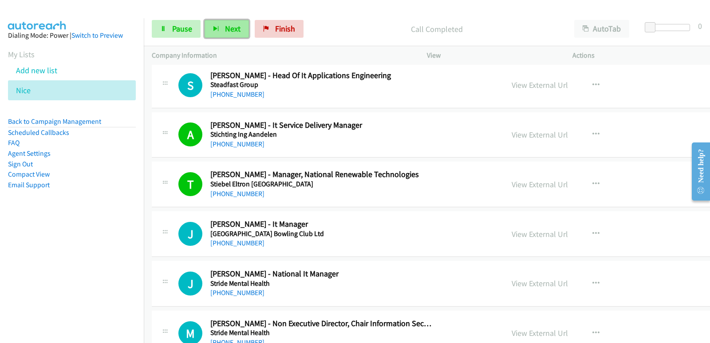
click at [230, 33] on span "Next" at bounding box center [233, 29] width 16 height 10
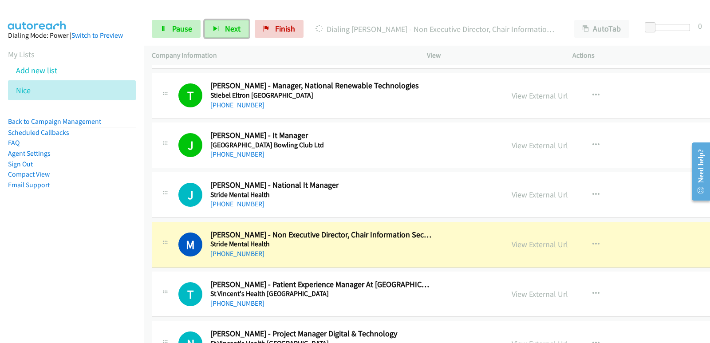
scroll to position [9092, 0]
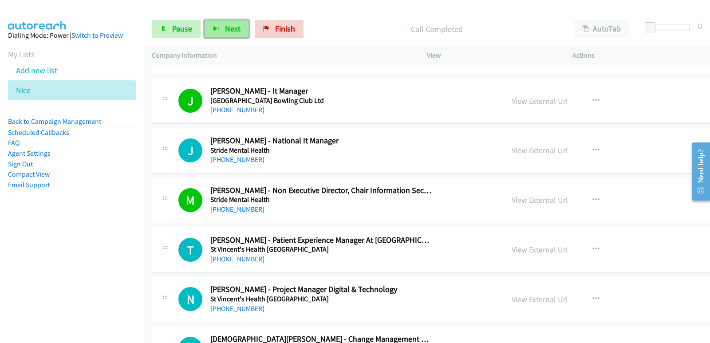
click at [220, 26] on button "Next" at bounding box center [226, 29] width 44 height 18
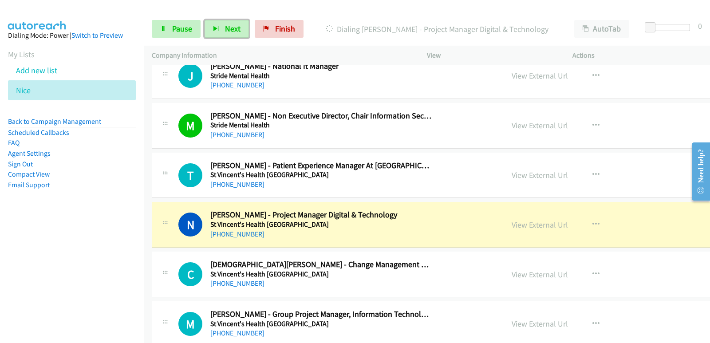
scroll to position [9181, 0]
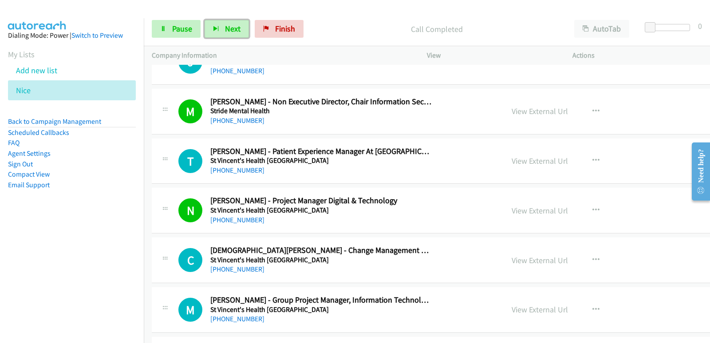
click at [231, 35] on button "Next" at bounding box center [226, 29] width 44 height 18
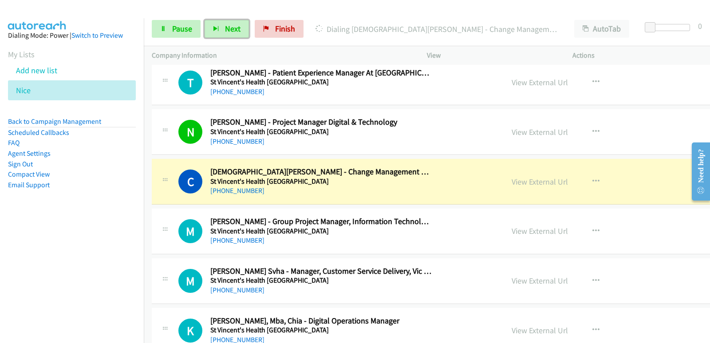
scroll to position [9269, 0]
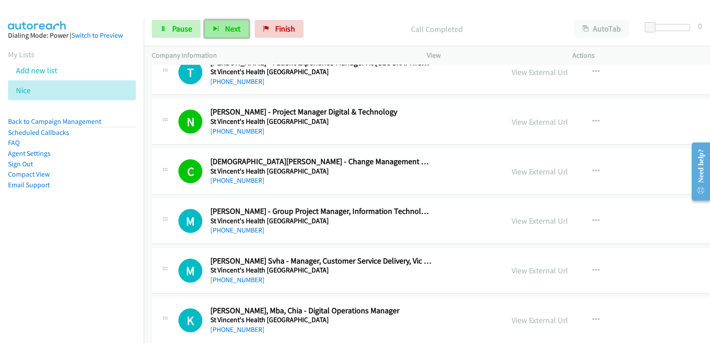
click at [232, 32] on span "Next" at bounding box center [233, 29] width 16 height 10
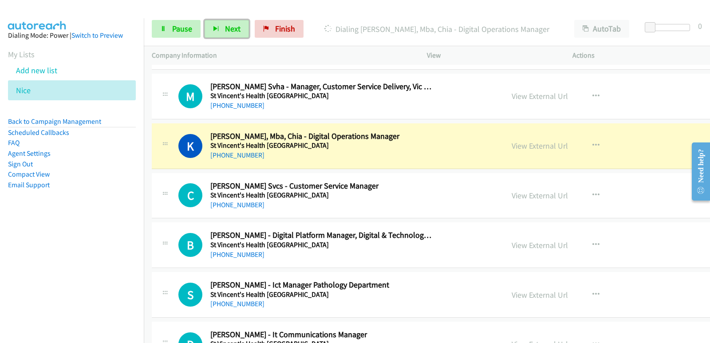
scroll to position [9447, 0]
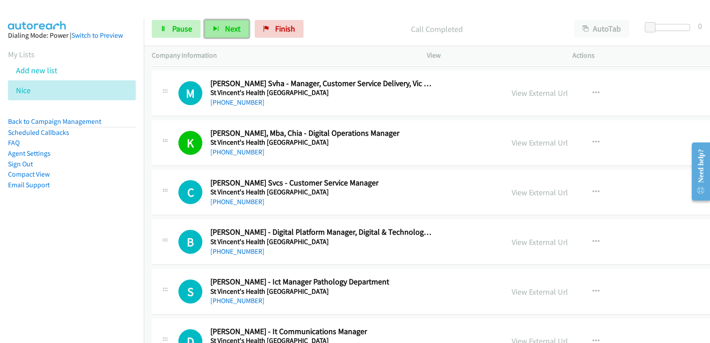
click at [228, 25] on span "Next" at bounding box center [233, 29] width 16 height 10
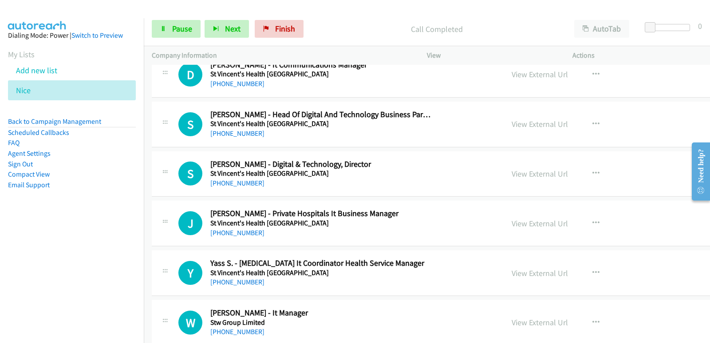
scroll to position [9713, 0]
click at [215, 26] on icon "button" at bounding box center [216, 29] width 6 height 6
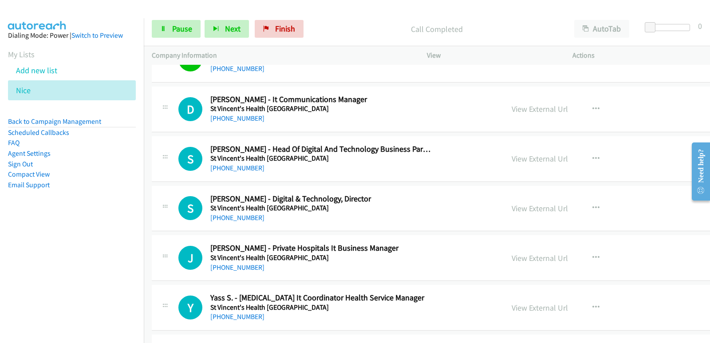
scroll to position [9669, 0]
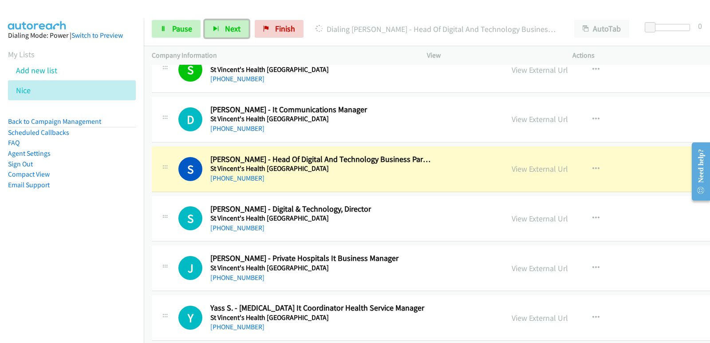
click at [332, 186] on div "S Callback Scheduled Seema Pun - Head Of Digital And Technology Business Partne…" at bounding box center [487, 169] width 671 height 46
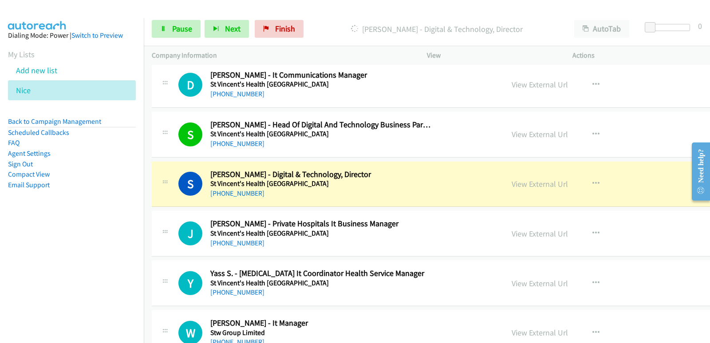
scroll to position [9757, 0]
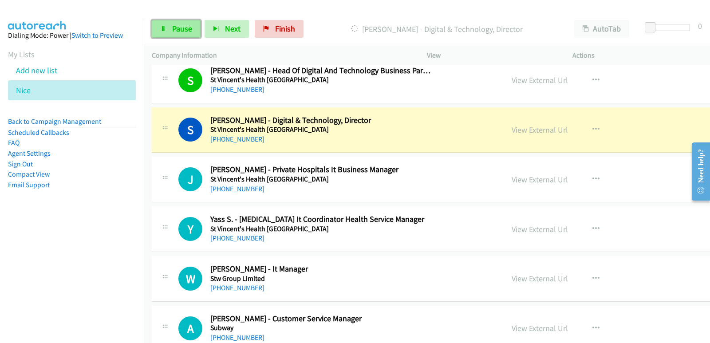
click at [187, 27] on span "Pause" at bounding box center [182, 29] width 20 height 10
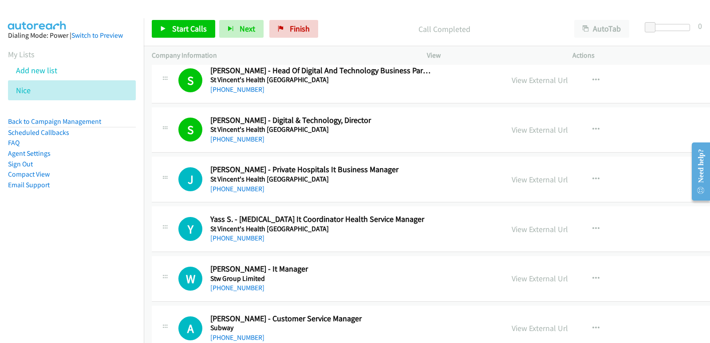
drag, startPoint x: 498, startPoint y: 127, endPoint x: 506, endPoint y: 122, distance: 9.5
click at [511, 133] on link "View External Url" at bounding box center [539, 130] width 56 height 10
click at [184, 30] on span "Start Calls" at bounding box center [189, 29] width 35 height 10
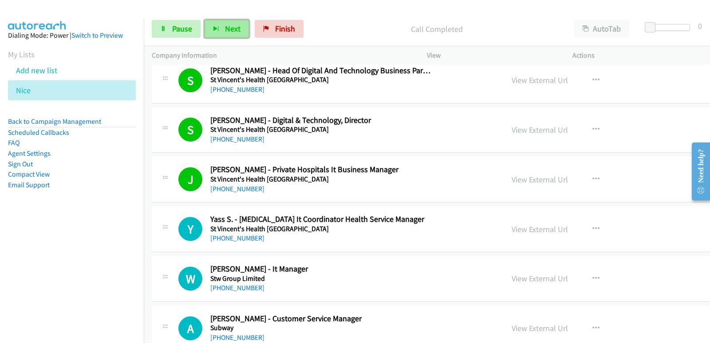
click at [222, 37] on button "Next" at bounding box center [226, 29] width 44 height 18
click at [218, 30] on icon "button" at bounding box center [216, 29] width 6 height 6
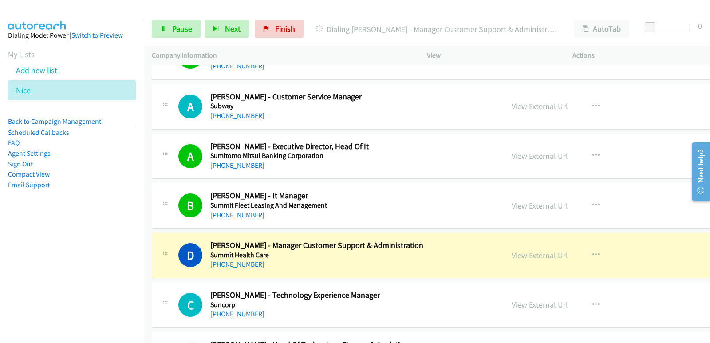
scroll to position [10023, 0]
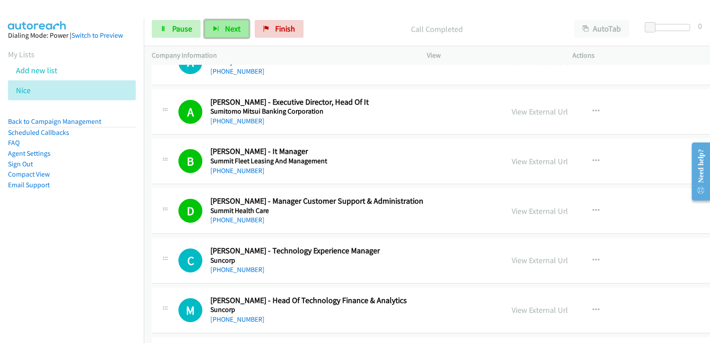
click at [233, 27] on span "Next" at bounding box center [233, 29] width 16 height 10
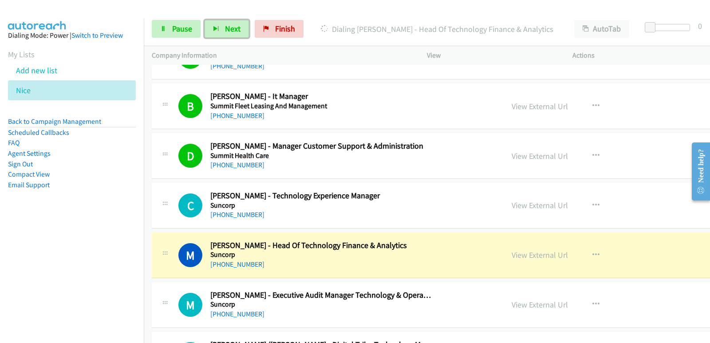
scroll to position [10112, 0]
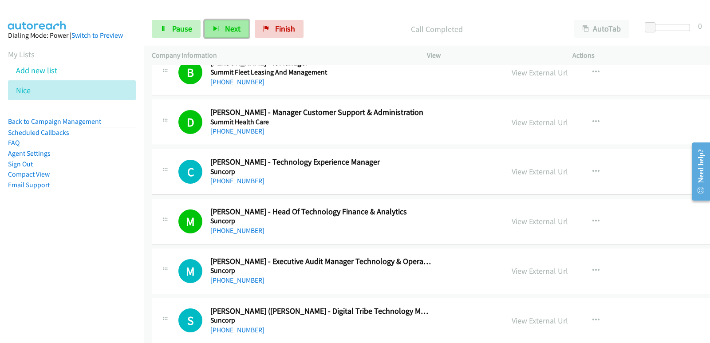
click at [214, 24] on button "Next" at bounding box center [226, 29] width 44 height 18
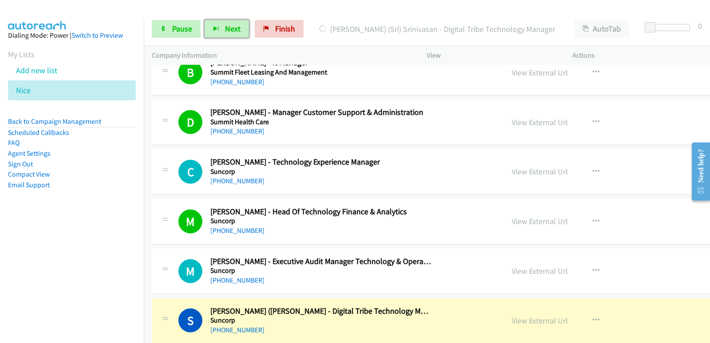
scroll to position [10201, 0]
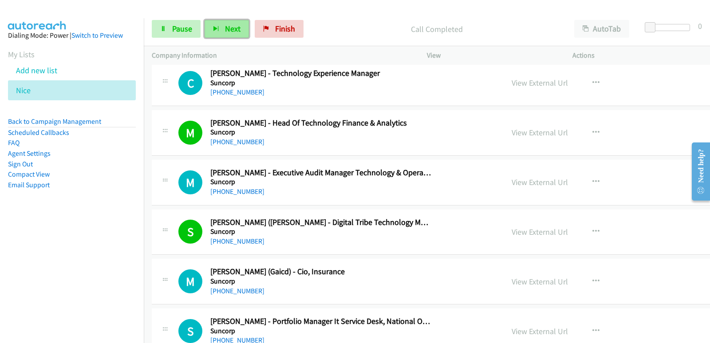
click at [208, 22] on button "Next" at bounding box center [226, 29] width 44 height 18
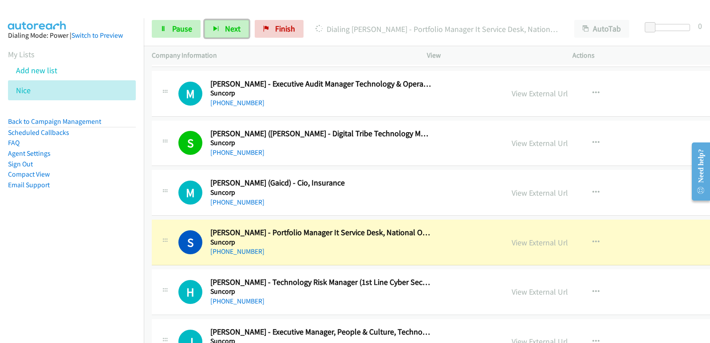
scroll to position [10334, 0]
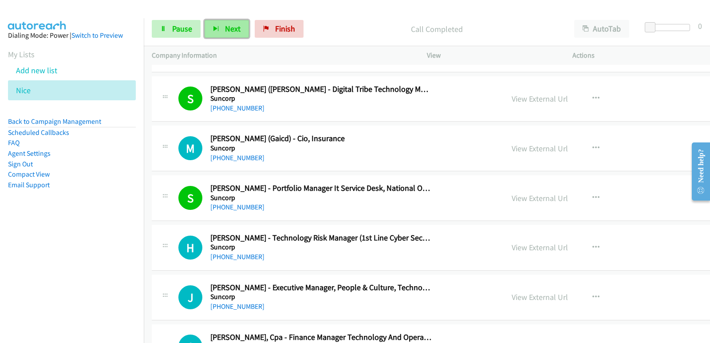
click at [208, 27] on button "Next" at bounding box center [226, 29] width 44 height 18
click at [228, 26] on span "Next" at bounding box center [233, 29] width 16 height 10
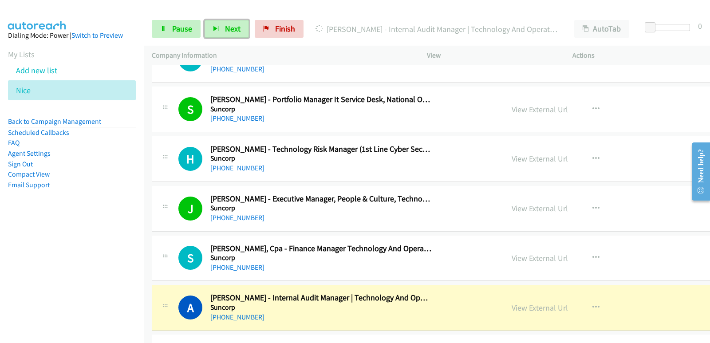
scroll to position [10467, 0]
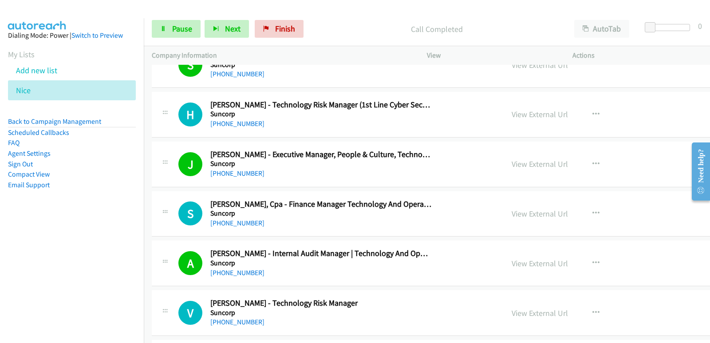
click at [228, 38] on div "Start Calls Pause Next Finish Call Completed AutoTab AutoTab 0" at bounding box center [427, 29] width 566 height 34
click at [227, 38] on div "Start Calls Pause Next Finish Call Completed AutoTab AutoTab 0" at bounding box center [427, 29] width 566 height 34
click at [227, 31] on span "Next" at bounding box center [233, 29] width 16 height 10
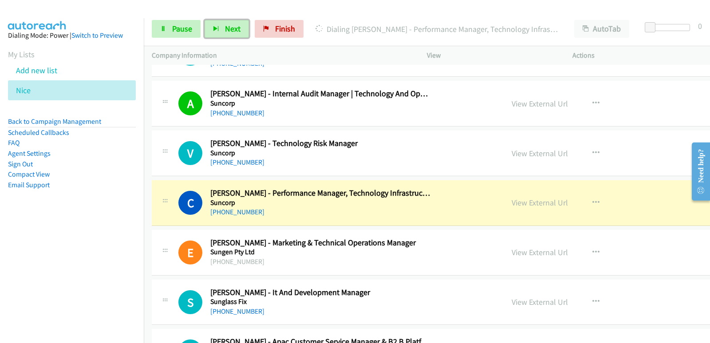
scroll to position [10644, 0]
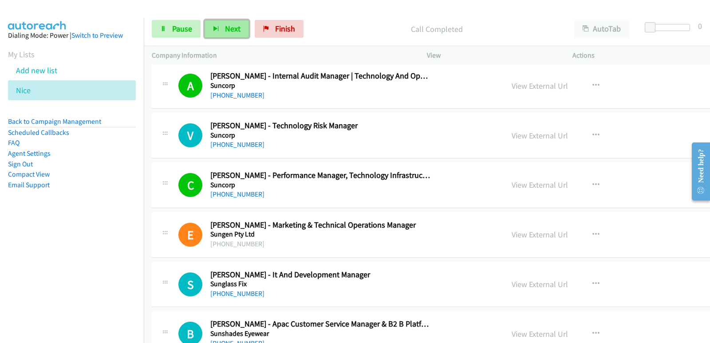
click at [241, 32] on button "Next" at bounding box center [226, 29] width 44 height 18
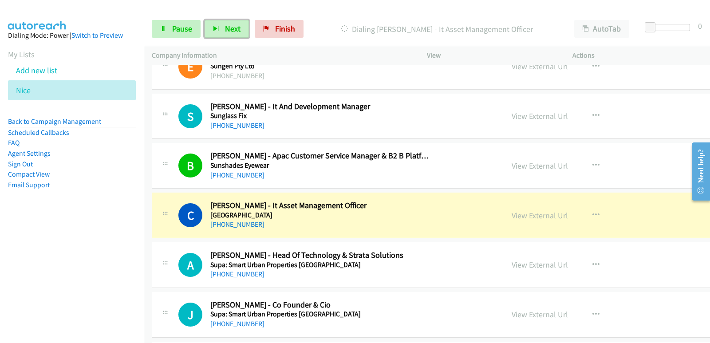
scroll to position [10822, 0]
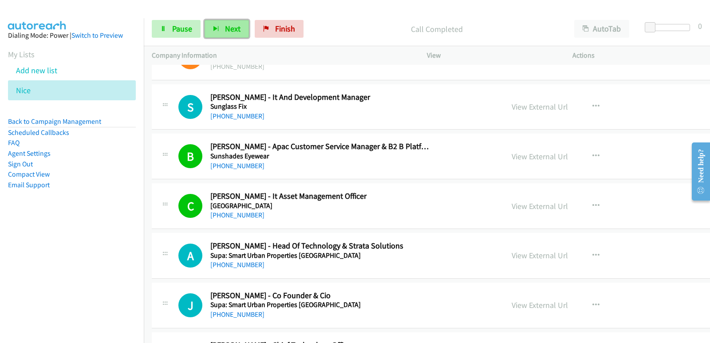
click at [237, 28] on span "Next" at bounding box center [233, 29] width 16 height 10
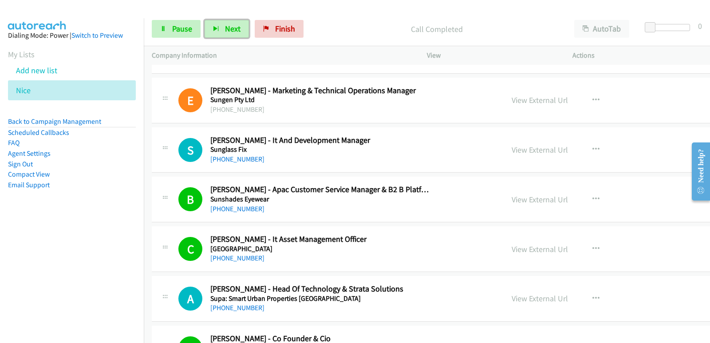
scroll to position [10777, 0]
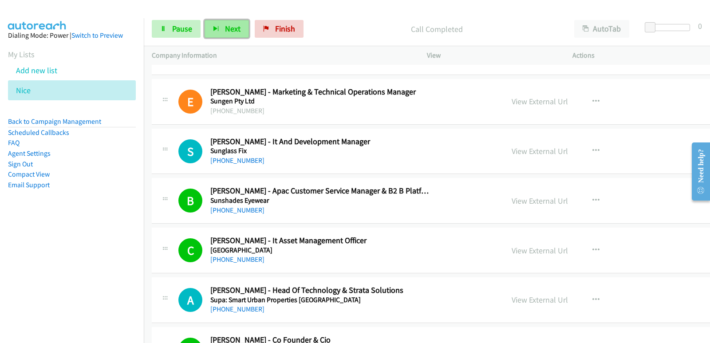
click at [226, 38] on button "Next" at bounding box center [226, 29] width 44 height 18
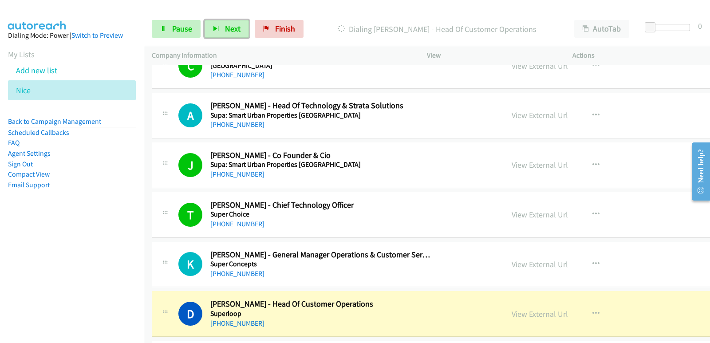
scroll to position [11043, 0]
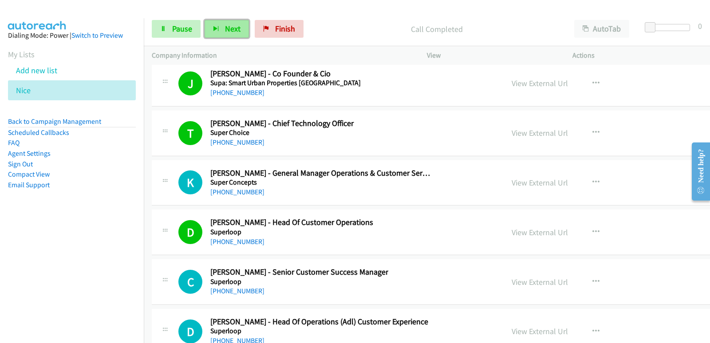
click at [225, 29] on span "Next" at bounding box center [233, 29] width 16 height 10
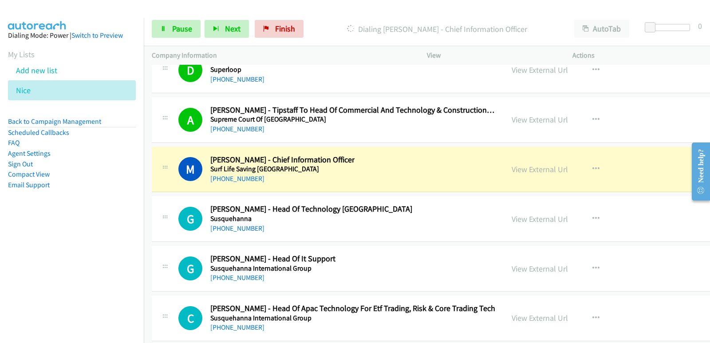
scroll to position [11310, 0]
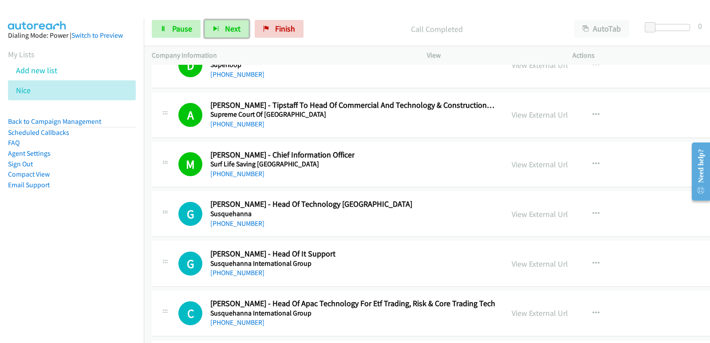
drag, startPoint x: 225, startPoint y: 32, endPoint x: 239, endPoint y: 57, distance: 28.4
click at [225, 32] on span "Next" at bounding box center [233, 29] width 16 height 10
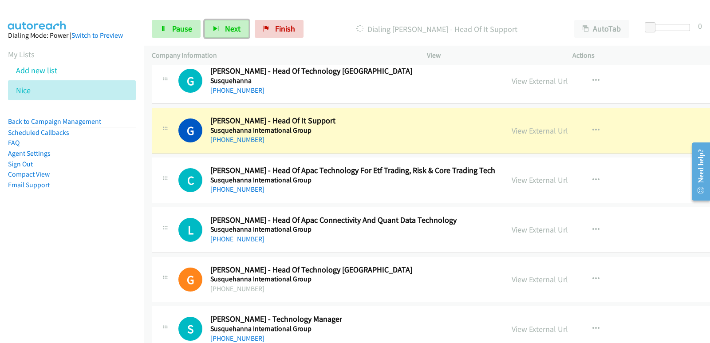
scroll to position [11398, 0]
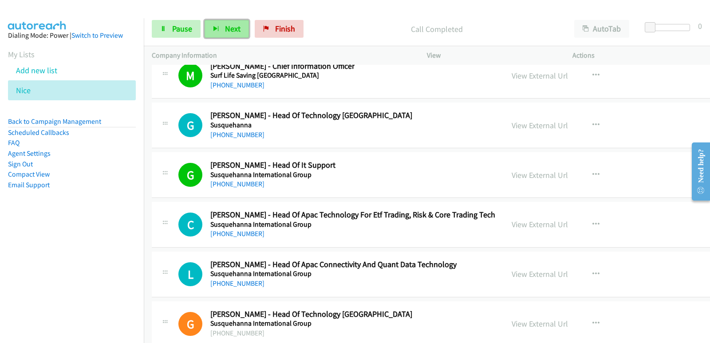
click at [243, 35] on button "Next" at bounding box center [226, 29] width 44 height 18
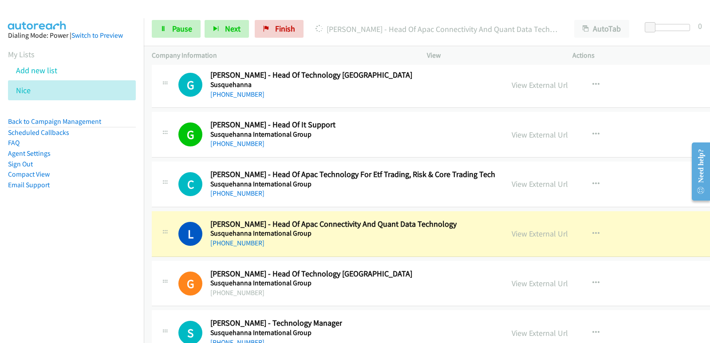
scroll to position [11443, 0]
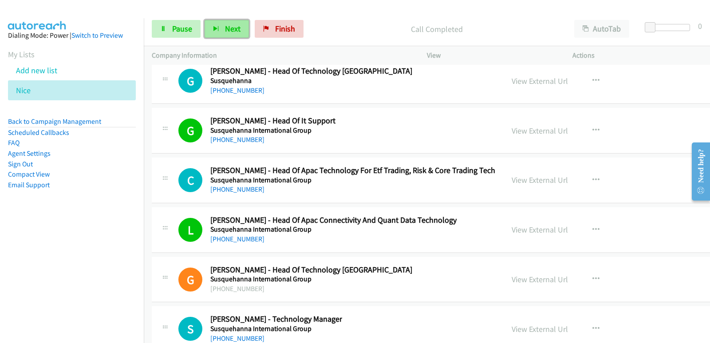
click at [228, 35] on button "Next" at bounding box center [226, 29] width 44 height 18
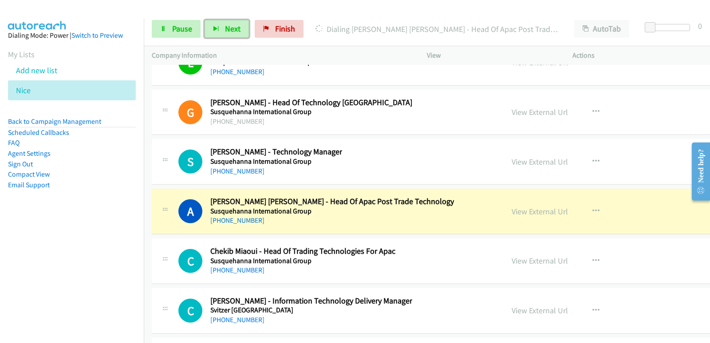
scroll to position [11620, 0]
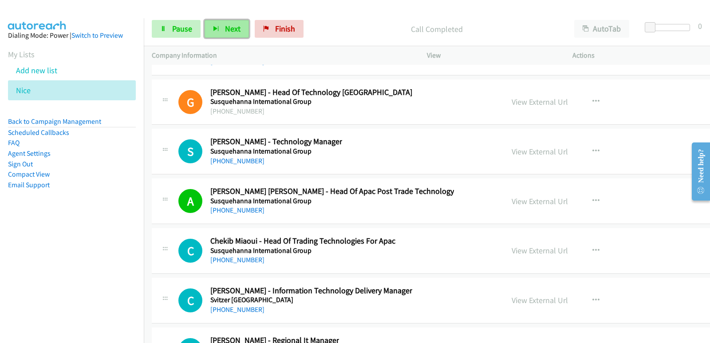
click at [225, 24] on span "Next" at bounding box center [233, 29] width 16 height 10
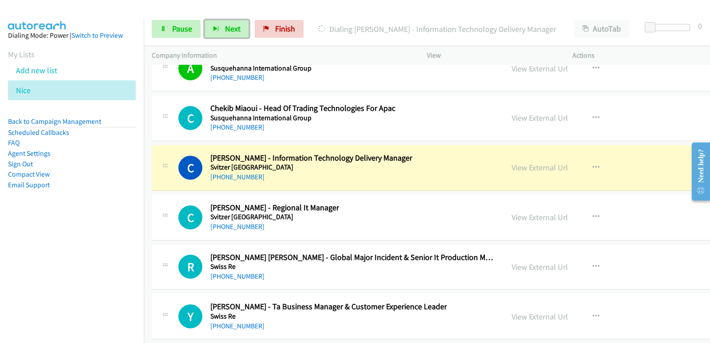
scroll to position [11753, 0]
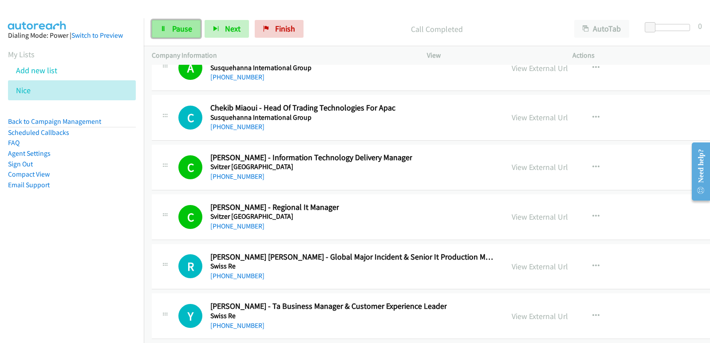
click at [182, 30] on span "Pause" at bounding box center [182, 29] width 20 height 10
click at [511, 168] on link "View External Url" at bounding box center [539, 167] width 56 height 10
click at [169, 29] on link "Start Calls" at bounding box center [183, 29] width 63 height 18
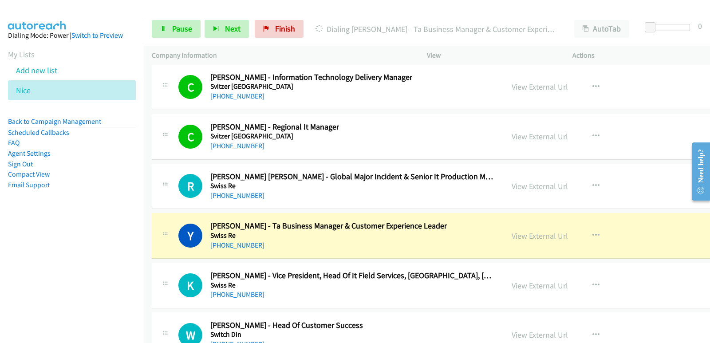
scroll to position [11842, 0]
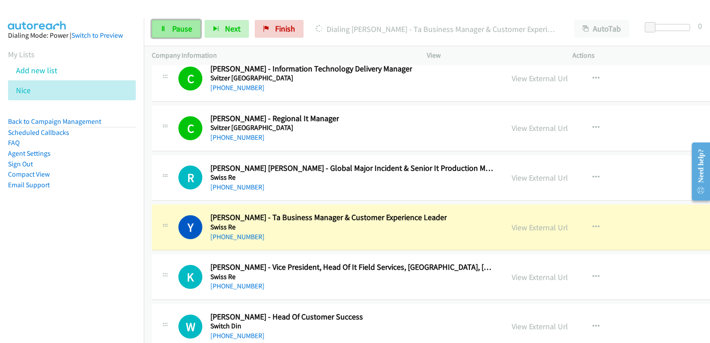
click at [177, 24] on span "Pause" at bounding box center [182, 29] width 20 height 10
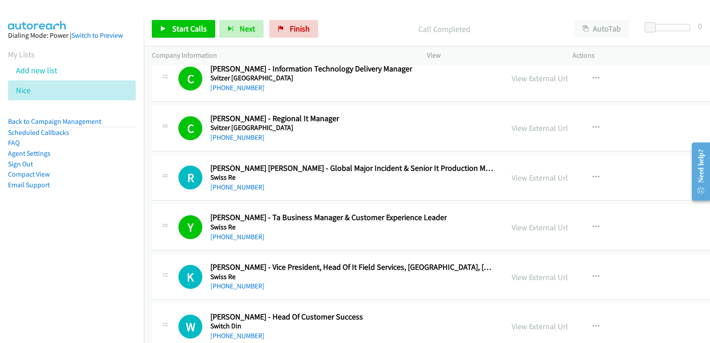
drag, startPoint x: 648, startPoint y: 7, endPoint x: 431, endPoint y: 210, distance: 297.8
click at [444, 42] on main "Start Calls Pause Next Finish Call Completed AutoTab AutoTab 0 Company Informat…" at bounding box center [355, 21] width 710 height 42
click at [464, 213] on div "Y Callback Scheduled Yannick Pfitzer - Ta Business Manager & Customer Experienc…" at bounding box center [336, 226] width 317 height 29
click at [472, 224] on div "Y Callback Scheduled Yannick Pfitzer - Ta Business Manager & Customer Experienc…" at bounding box center [328, 226] width 352 height 29
drag, startPoint x: 480, startPoint y: 231, endPoint x: 471, endPoint y: 233, distance: 10.0
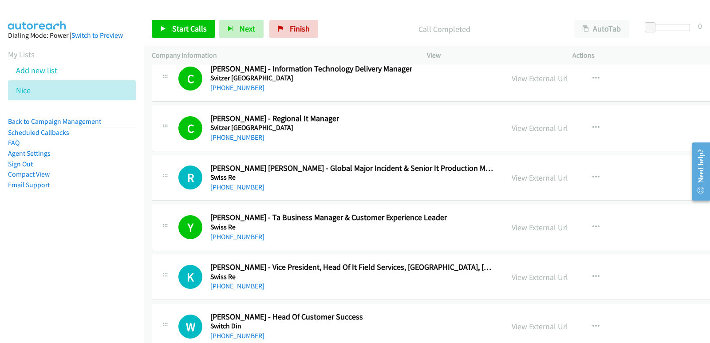
click at [475, 232] on div "Y Callback Scheduled Yannick Pfitzer - Ta Business Manager & Customer Experienc…" at bounding box center [328, 226] width 352 height 29
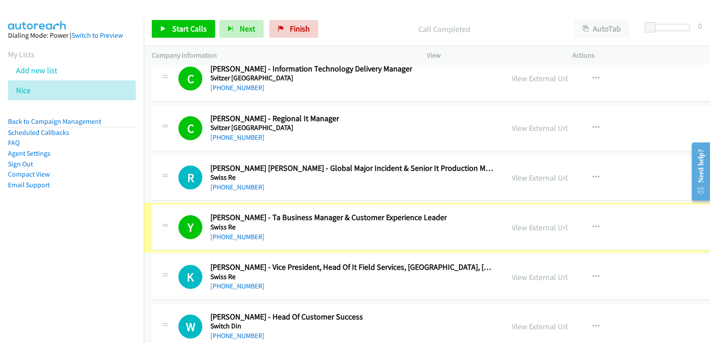
click at [471, 235] on div "Y Callback Scheduled Yannick Pfitzer - Ta Business Manager & Customer Experienc…" at bounding box center [328, 226] width 352 height 29
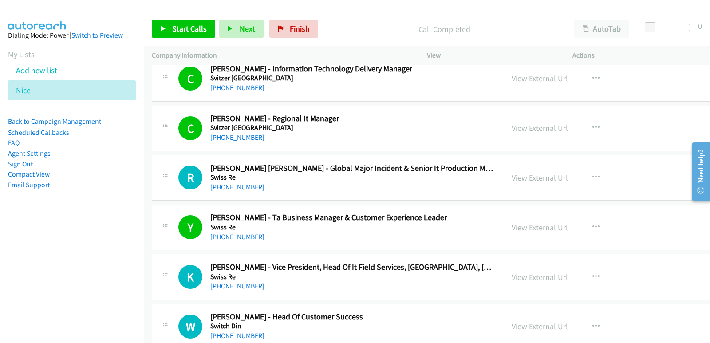
click at [102, 232] on nav "Dialing Mode: Power | Switch to Preview My Lists Add new list Nice Back to Camp…" at bounding box center [72, 189] width 144 height 343
click at [511, 230] on link "View External Url" at bounding box center [539, 227] width 56 height 10
click at [212, 32] on link "Start Calls" at bounding box center [183, 29] width 63 height 18
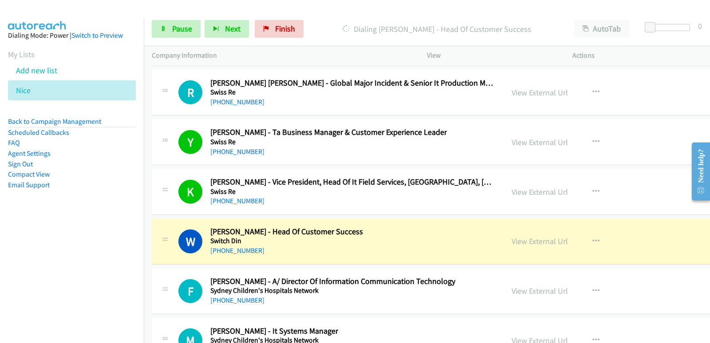
scroll to position [11975, 0]
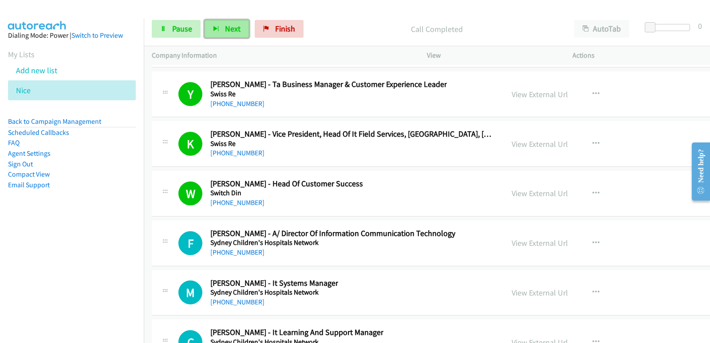
click at [232, 34] on button "Next" at bounding box center [226, 29] width 44 height 18
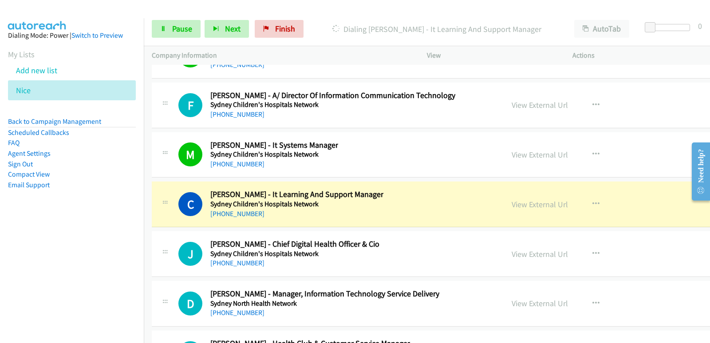
scroll to position [12152, 0]
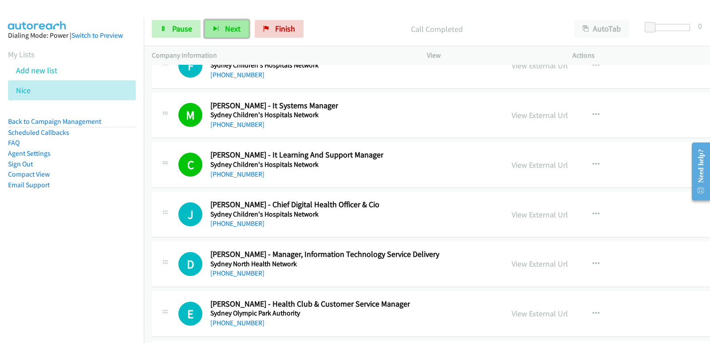
click at [221, 35] on button "Next" at bounding box center [226, 29] width 44 height 18
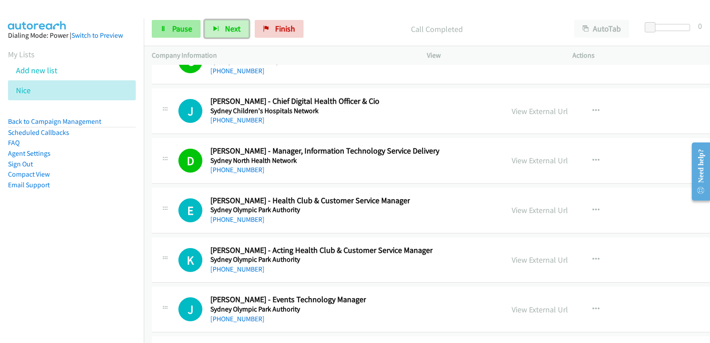
scroll to position [12241, 0]
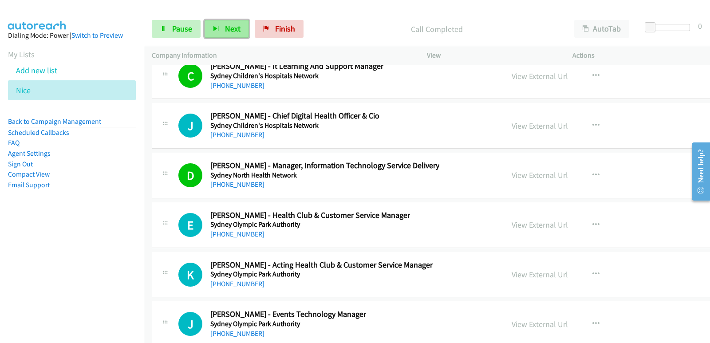
click at [228, 22] on button "Next" at bounding box center [226, 29] width 44 height 18
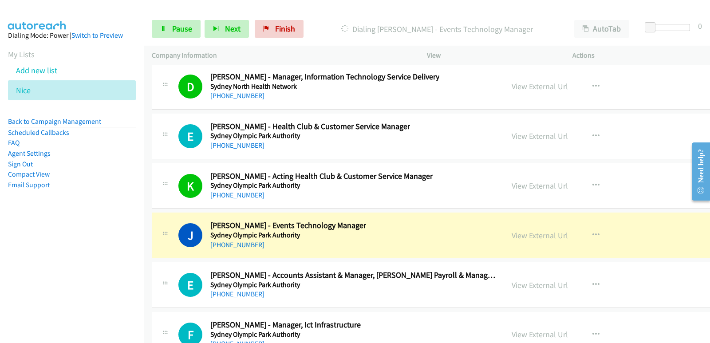
scroll to position [12374, 0]
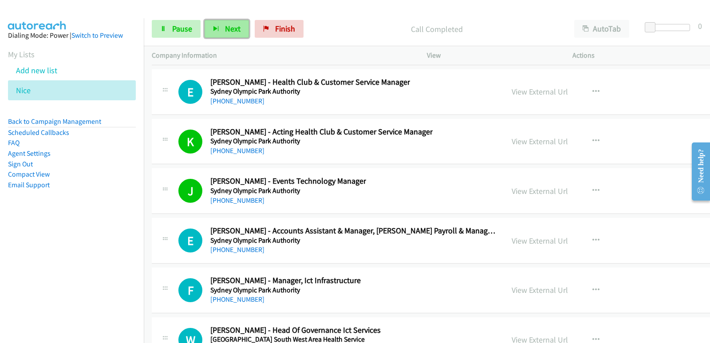
click at [232, 31] on span "Next" at bounding box center [233, 29] width 16 height 10
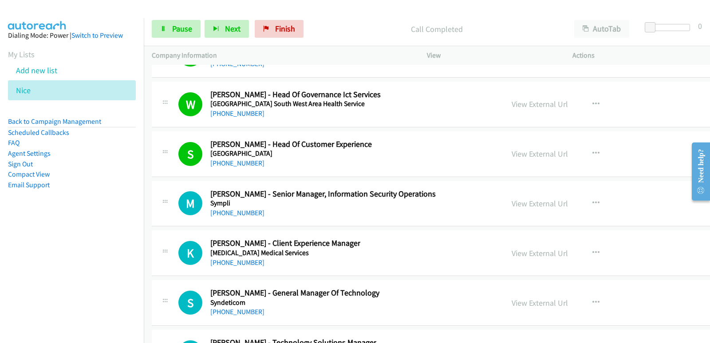
scroll to position [12596, 0]
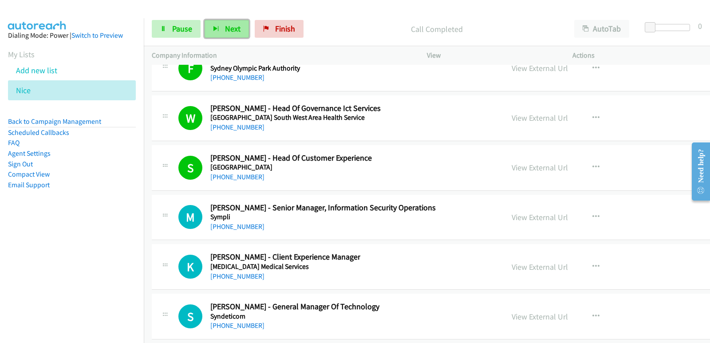
click at [230, 31] on span "Next" at bounding box center [233, 29] width 16 height 10
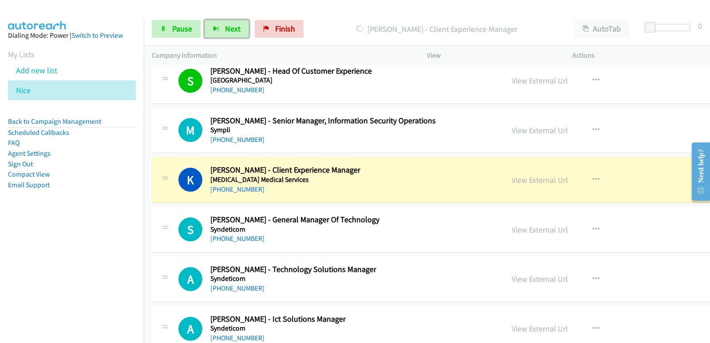
scroll to position [12684, 0]
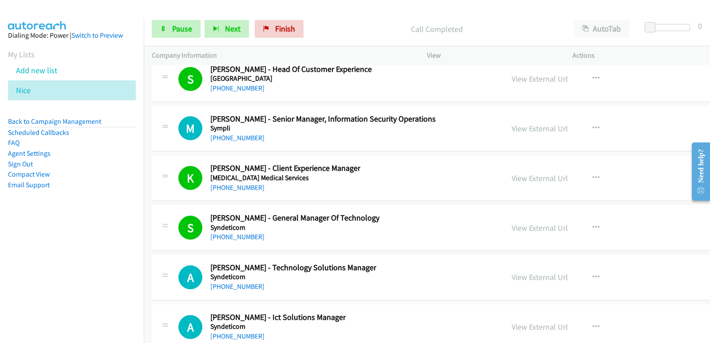
click at [368, 45] on div "Start Calls Pause Next Finish Call Completed AutoTab AutoTab 0" at bounding box center [427, 29] width 566 height 34
click at [214, 29] on icon "button" at bounding box center [216, 29] width 6 height 6
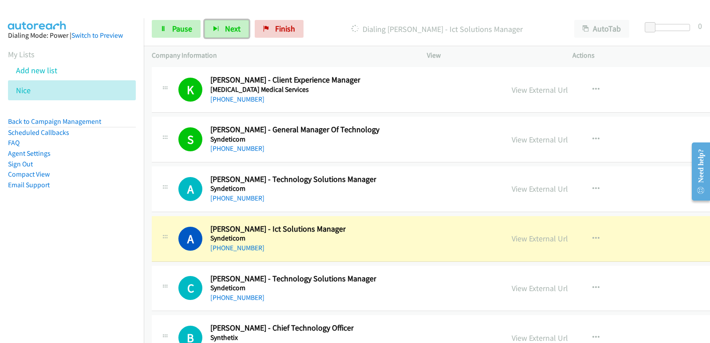
scroll to position [12773, 0]
click at [345, 221] on div "A Callback Scheduled Andrew Schaafsma - Ict Solutions Manager Syndeticom Austra…" at bounding box center [487, 239] width 671 height 46
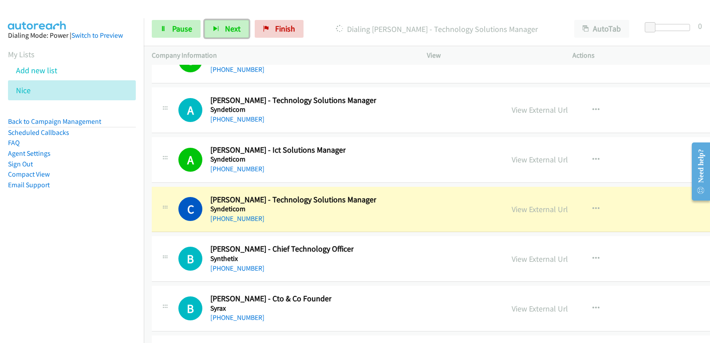
scroll to position [12862, 0]
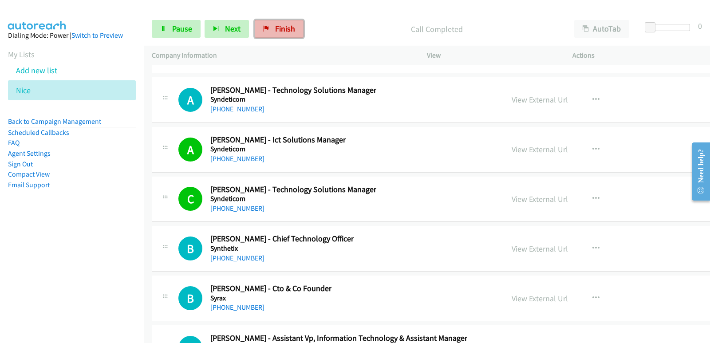
click at [280, 26] on span "Finish" at bounding box center [285, 29] width 20 height 10
